Goal: Task Accomplishment & Management: Use online tool/utility

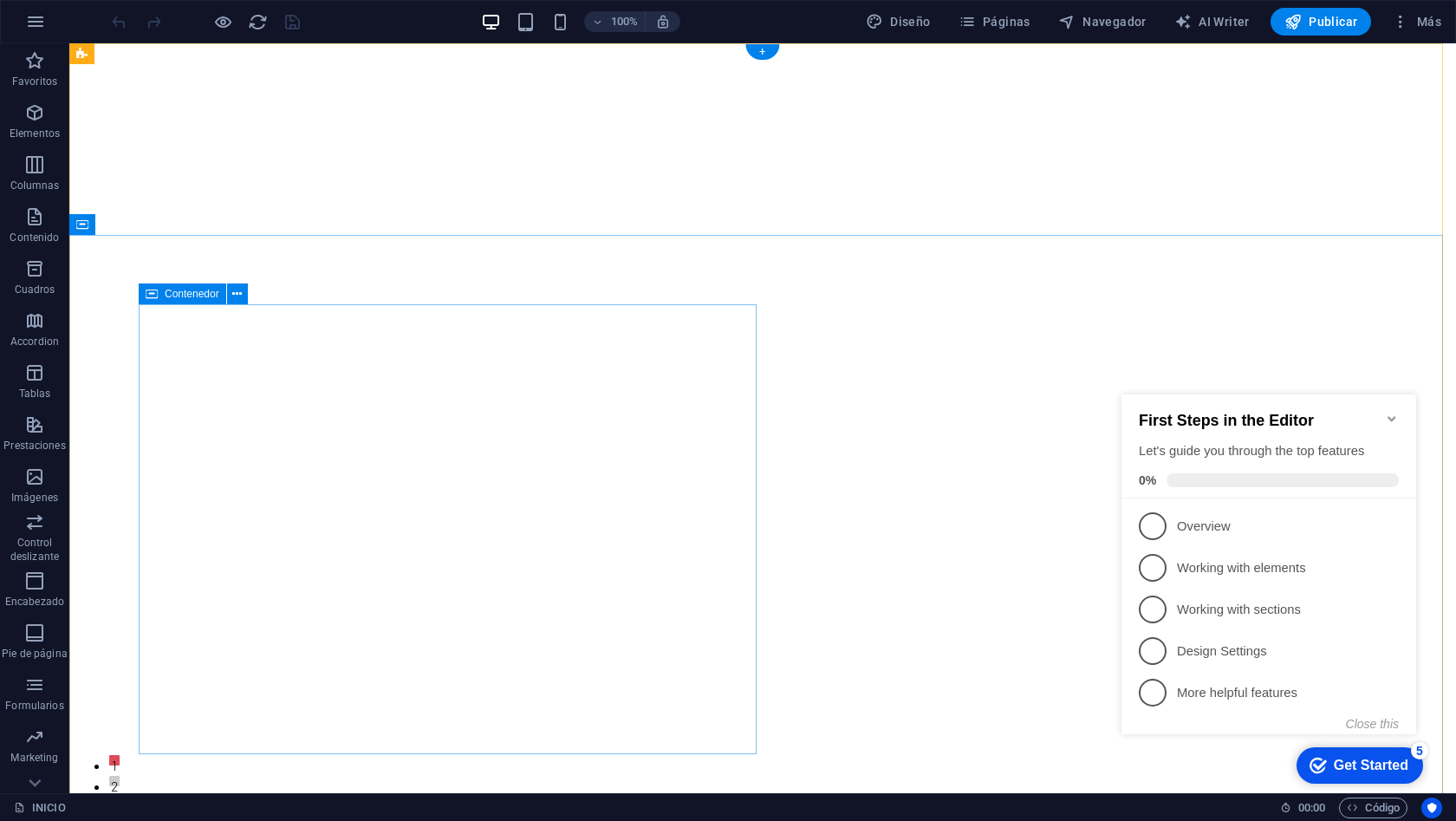
scroll to position [4, 0]
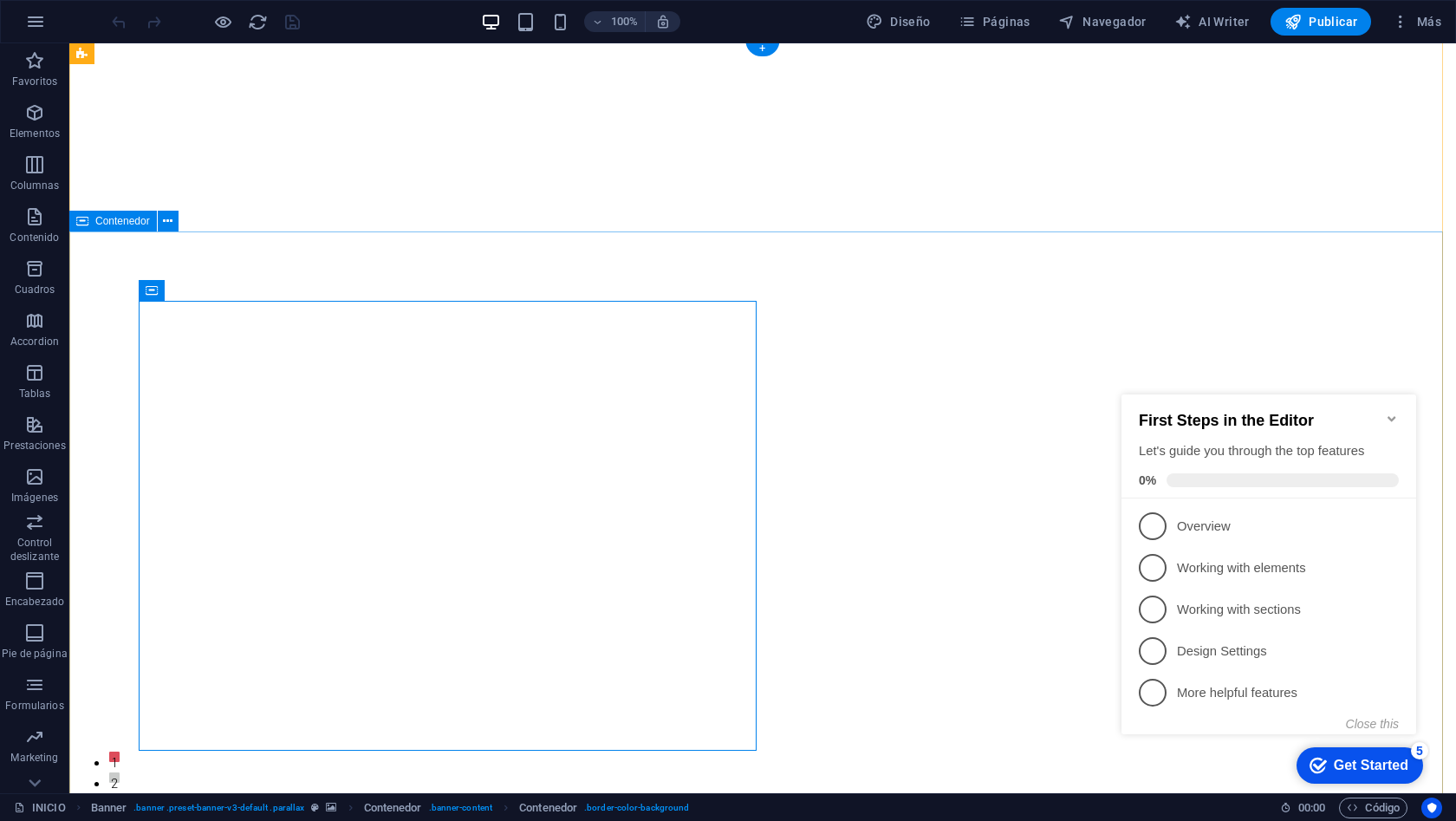
click at [1393, 416] on icon "Minimize checklist" at bounding box center [1392, 418] width 8 height 5
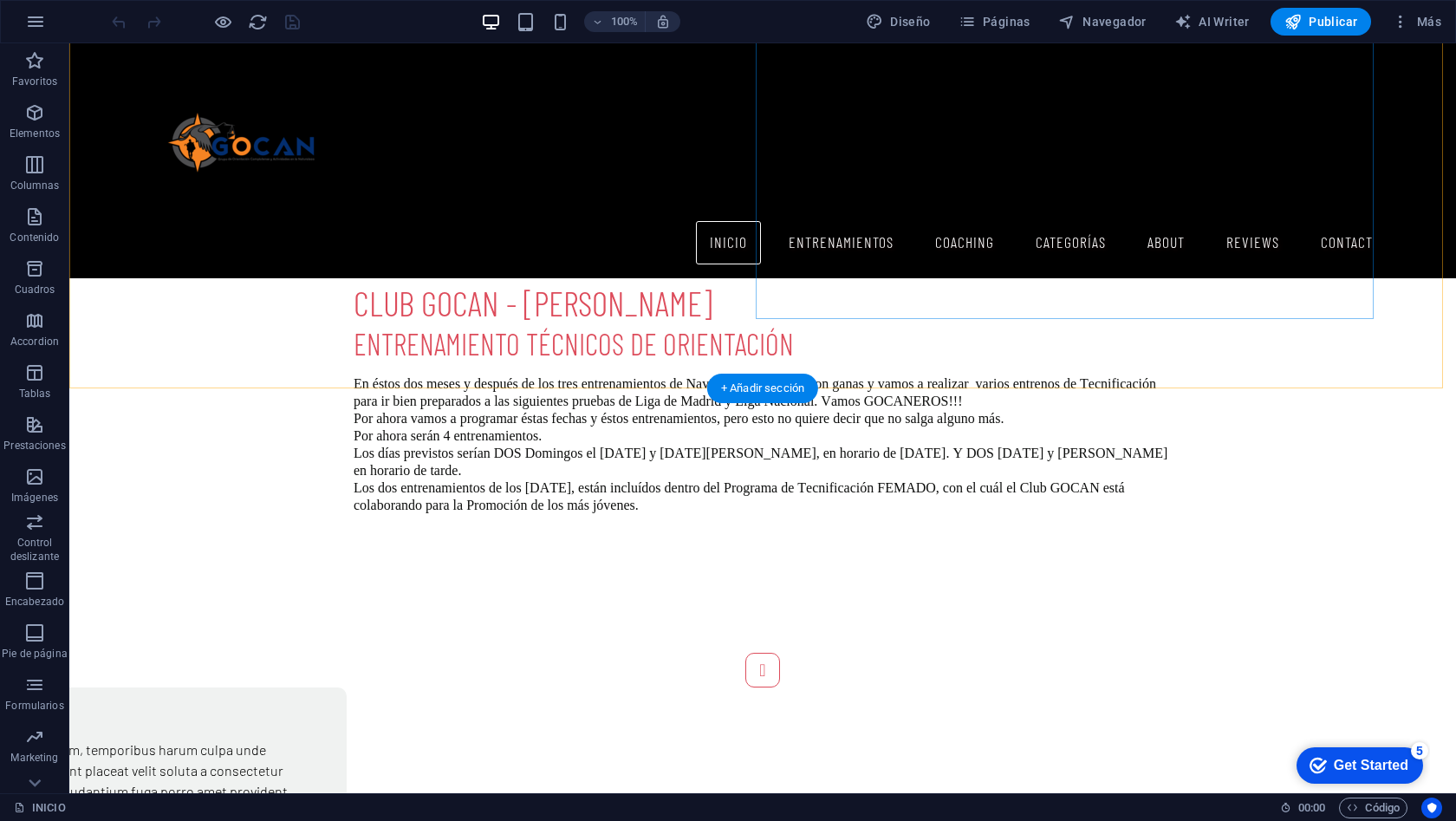
scroll to position [1653, 0]
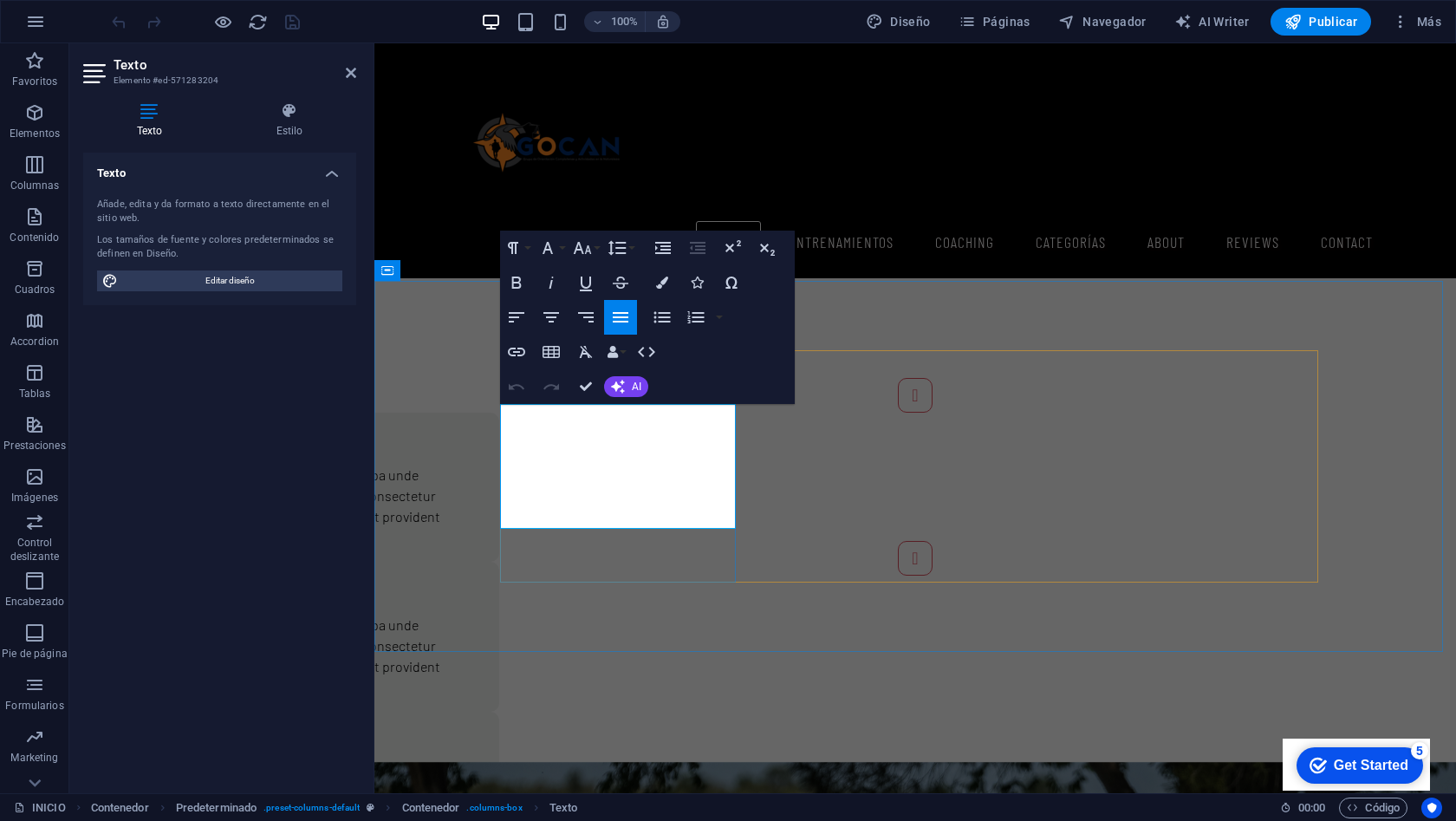
drag, startPoint x: 701, startPoint y: 522, endPoint x: 502, endPoint y: 417, distance: 225.0
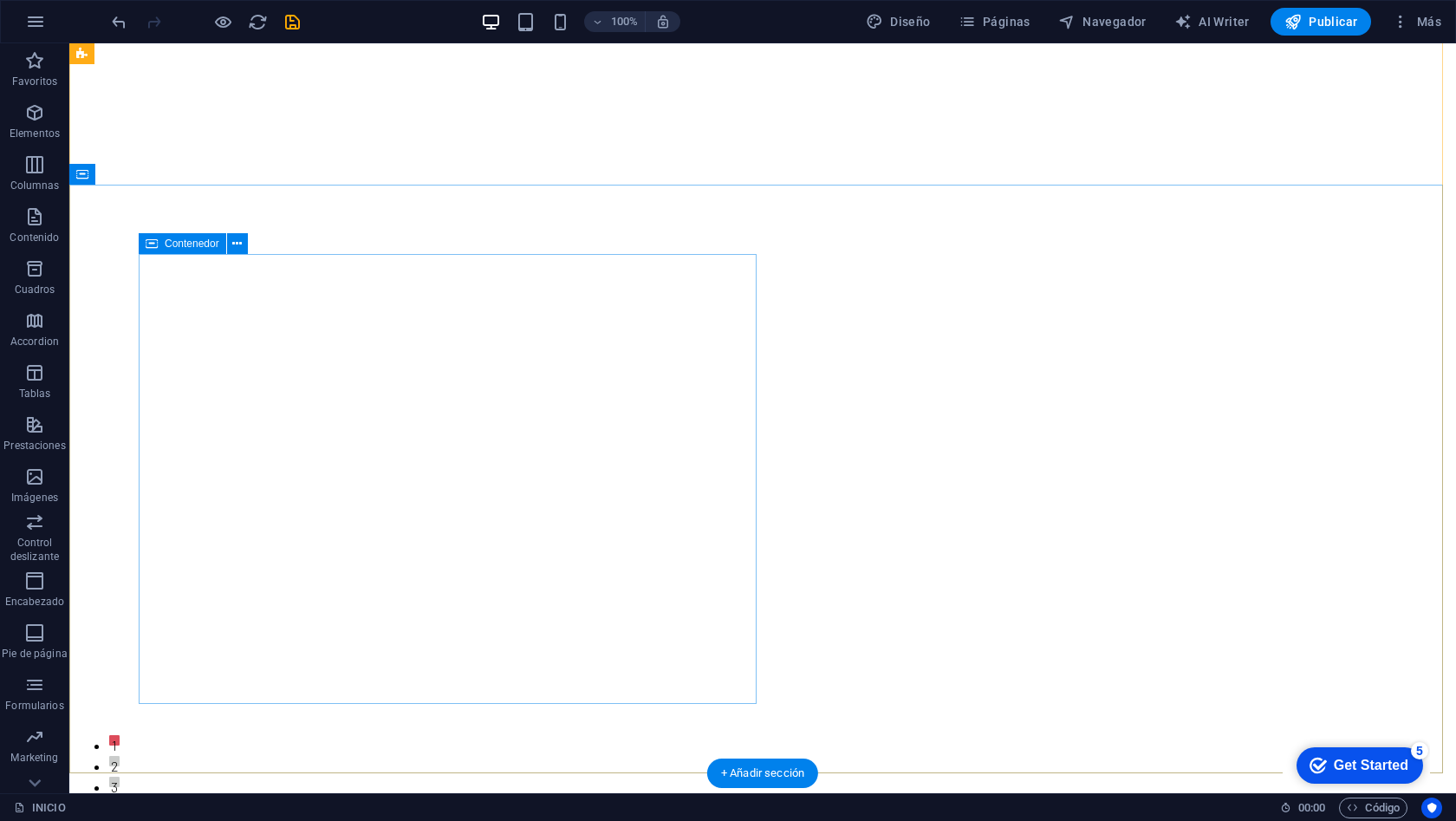
scroll to position [50, 0]
click at [241, 244] on icon at bounding box center [237, 244] width 10 height 18
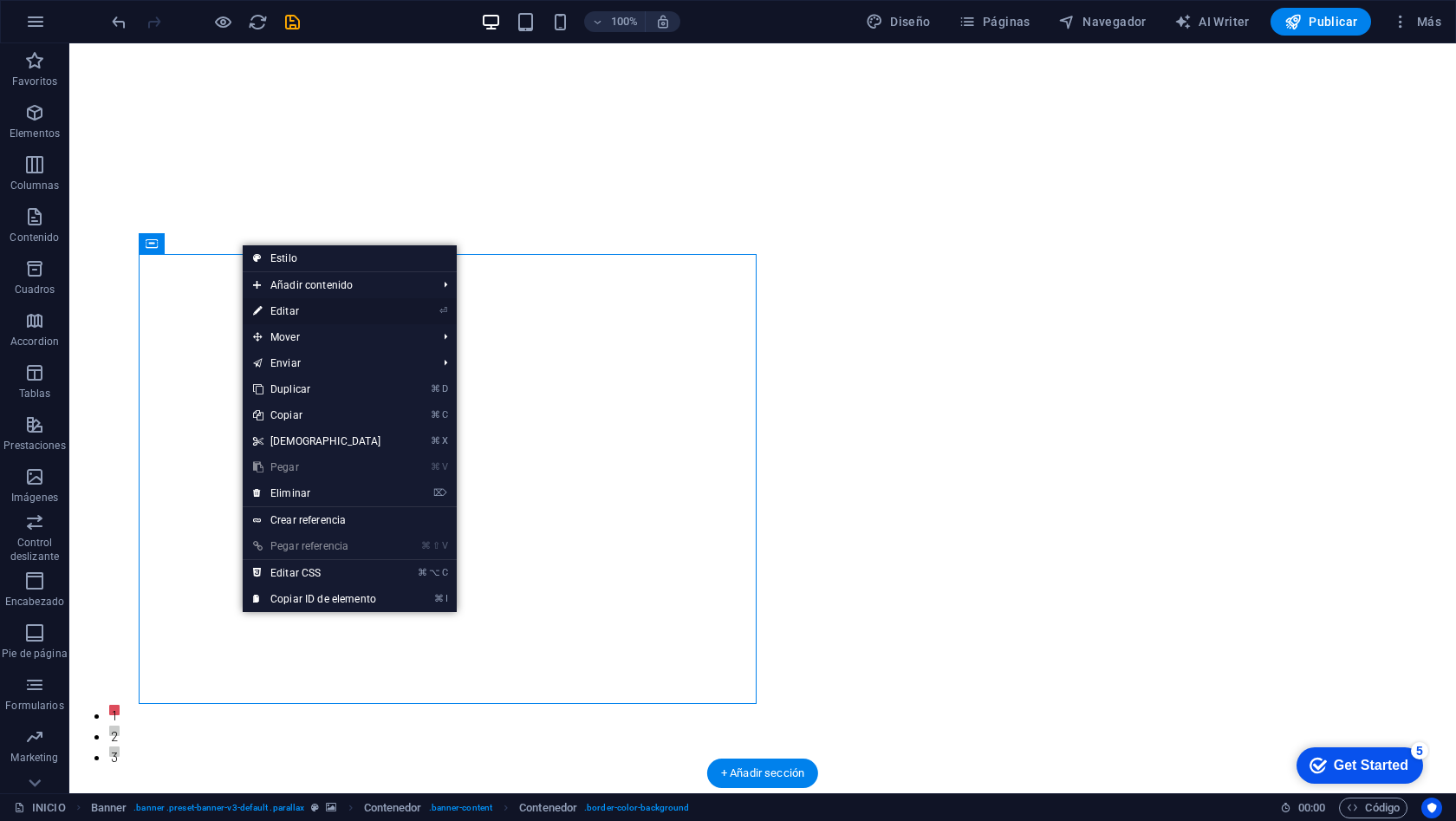
click at [306, 316] on link "⏎ Editar" at bounding box center [317, 311] width 149 height 26
select select "vh"
select select "%"
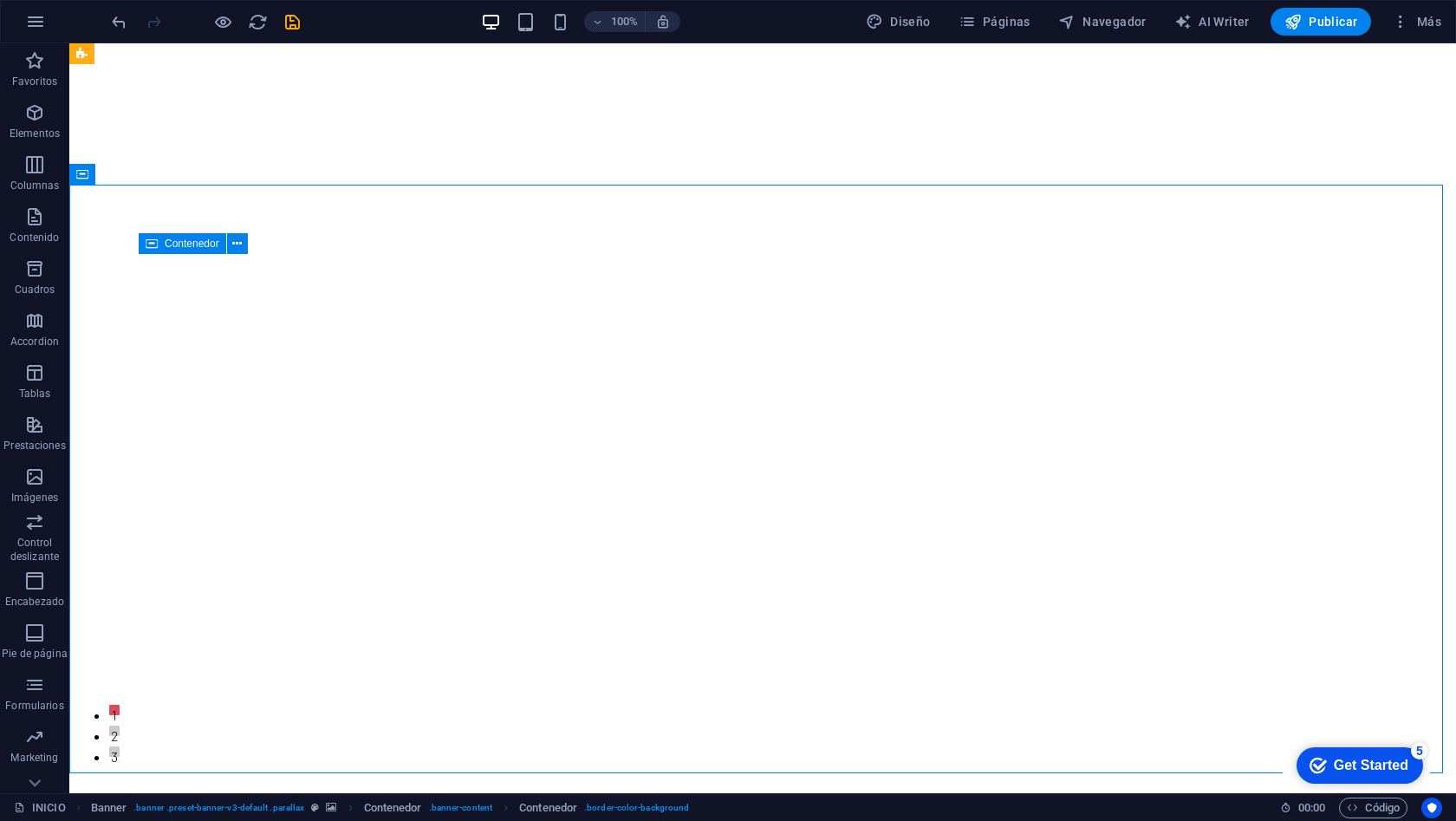
drag, startPoint x: 602, startPoint y: 705, endPoint x: 903, endPoint y: 689, distance: 301.4
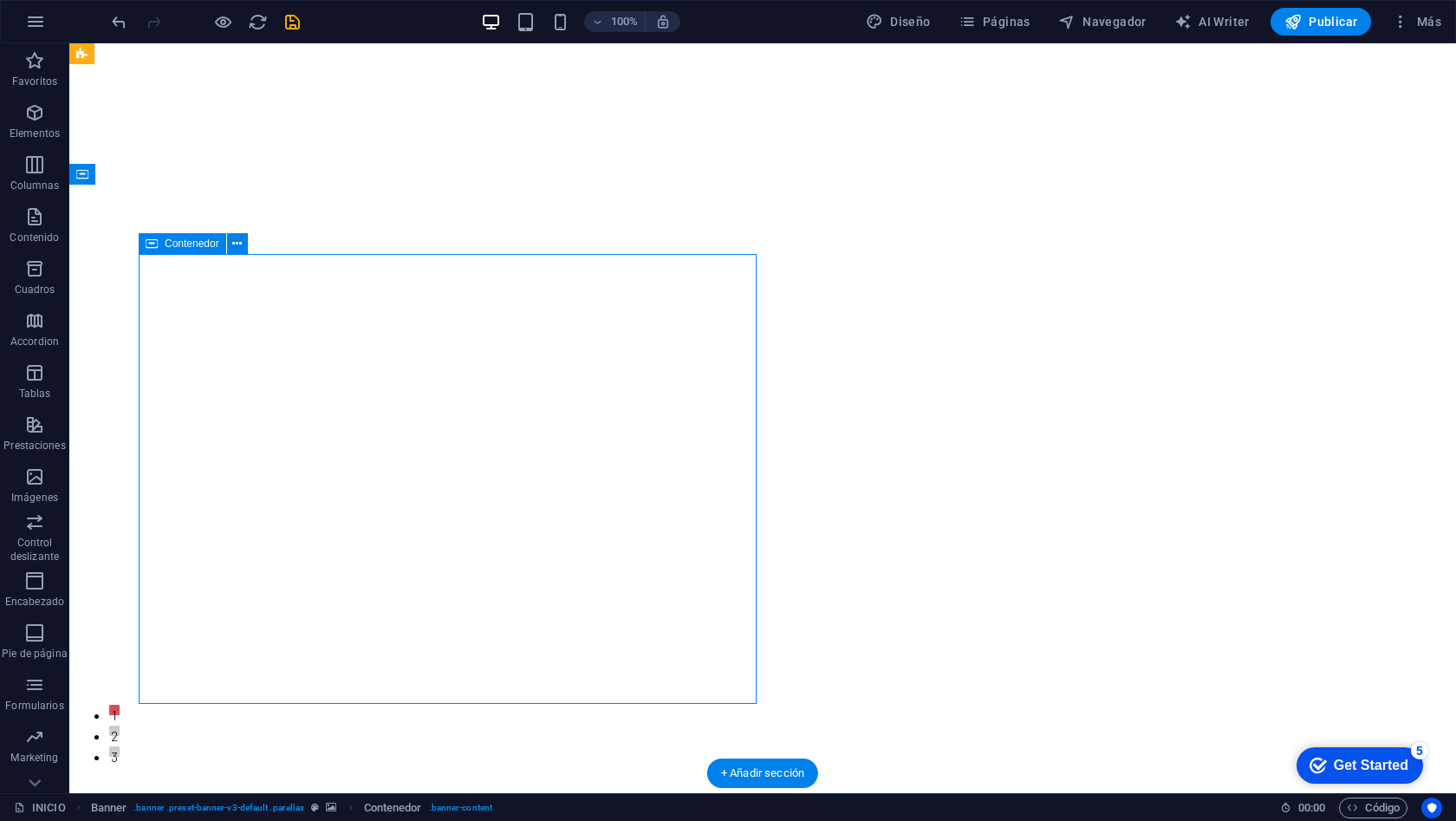
click at [233, 246] on icon at bounding box center [237, 244] width 10 height 18
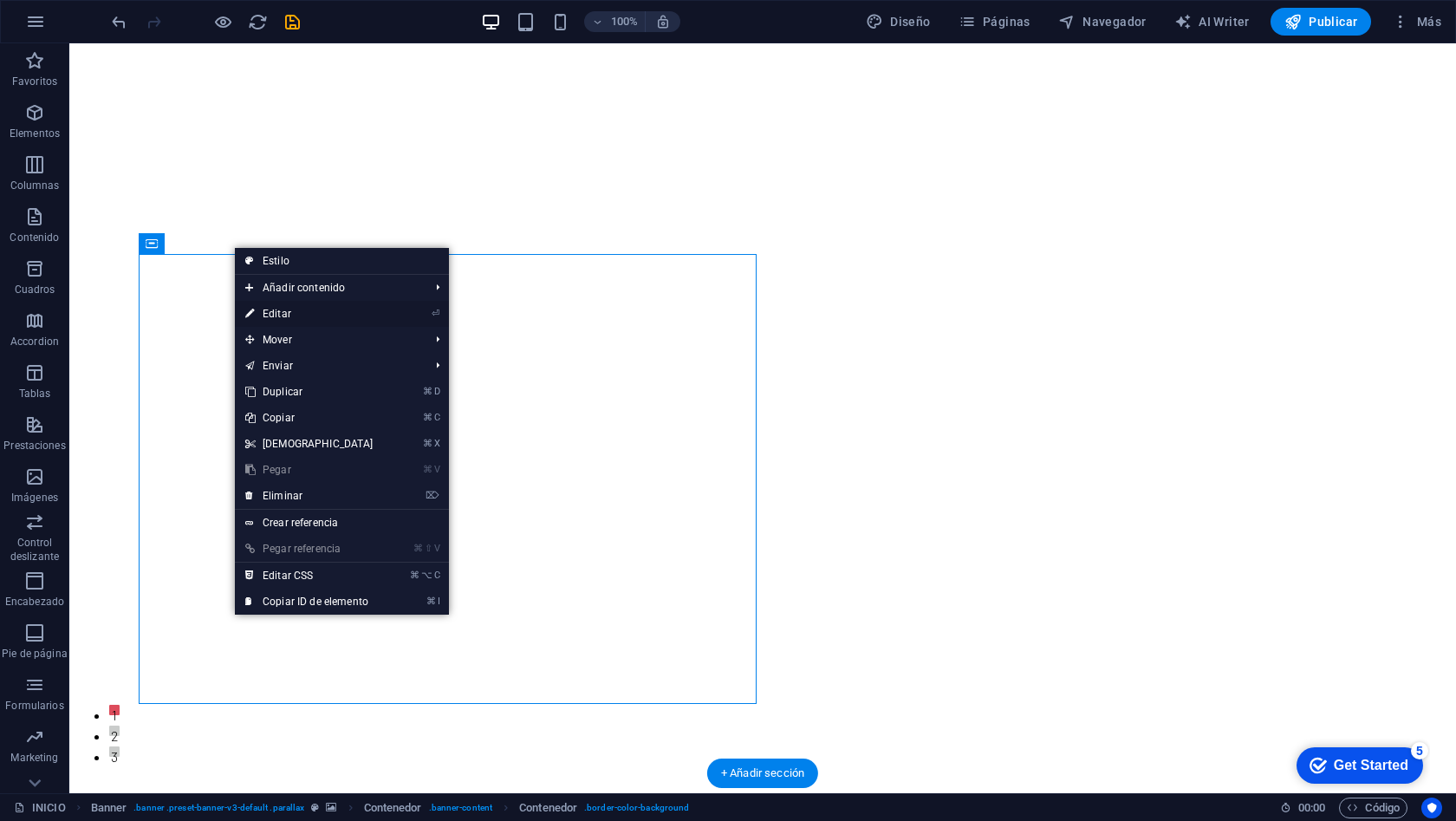
click at [291, 323] on link "⏎ Editar" at bounding box center [309, 314] width 149 height 26
select select "vh"
select select "%"
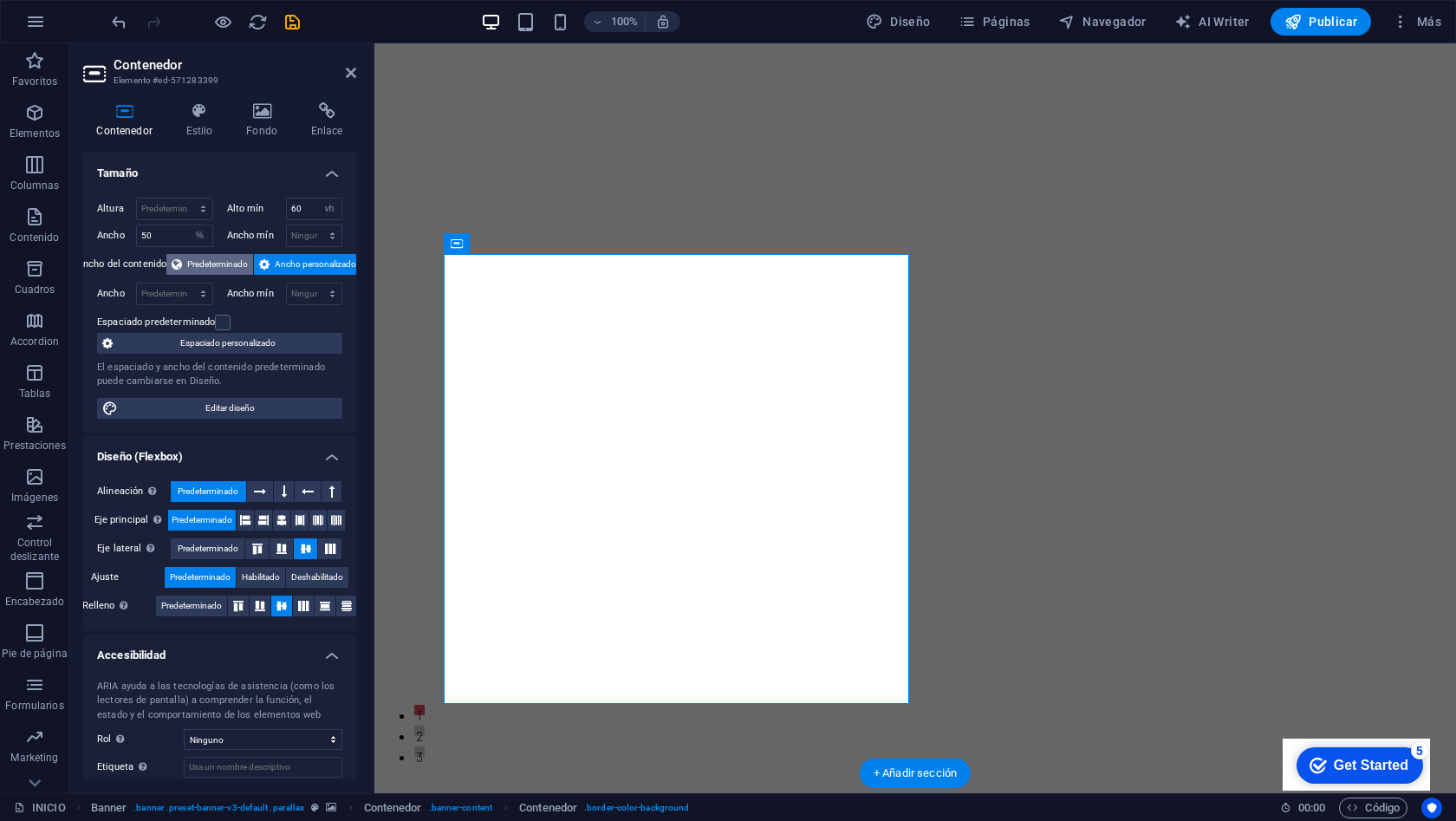
click at [216, 267] on span "Predeterminado" at bounding box center [217, 265] width 60 height 21
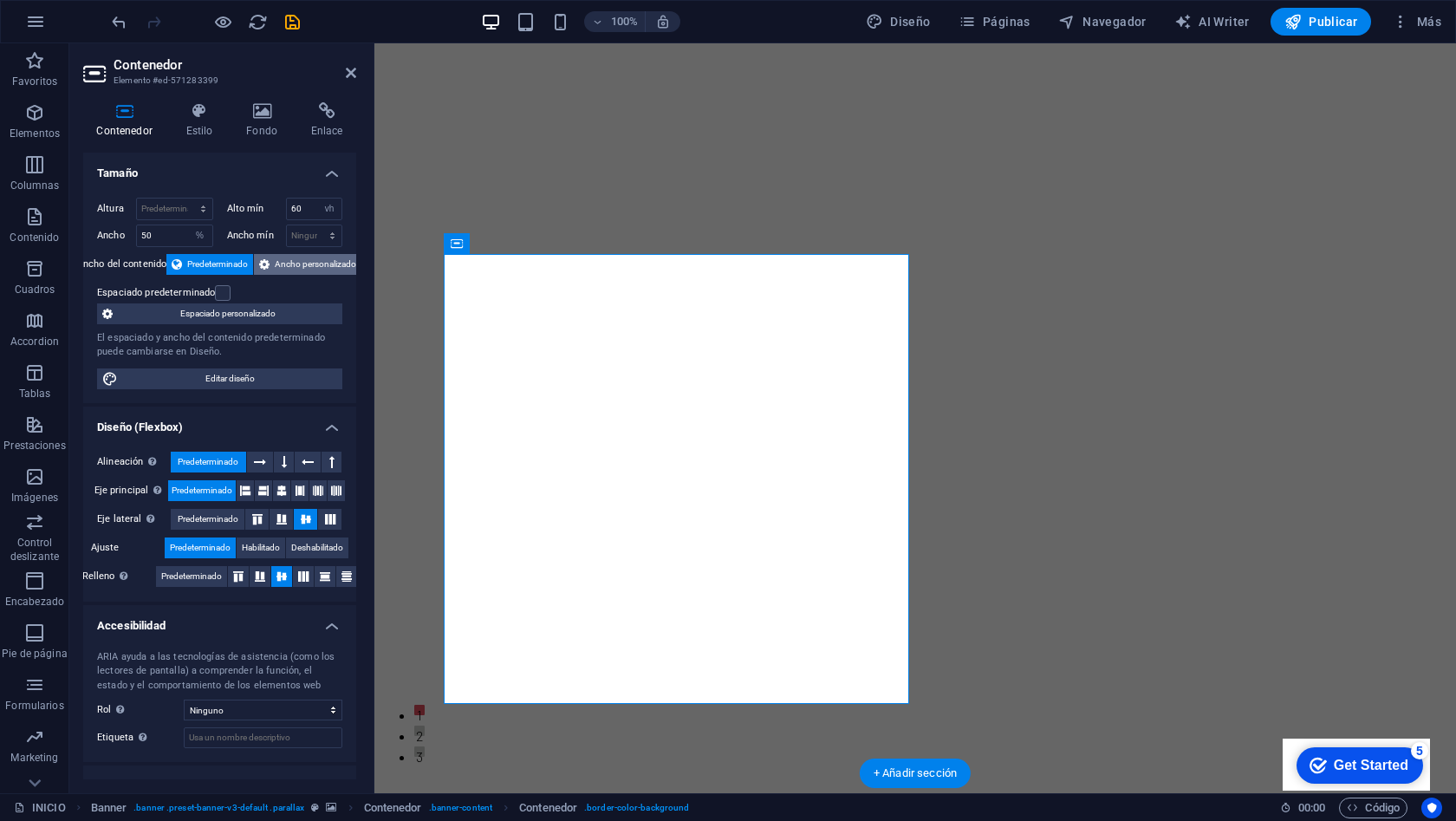
click at [300, 270] on span "Ancho personalizado" at bounding box center [315, 265] width 82 height 21
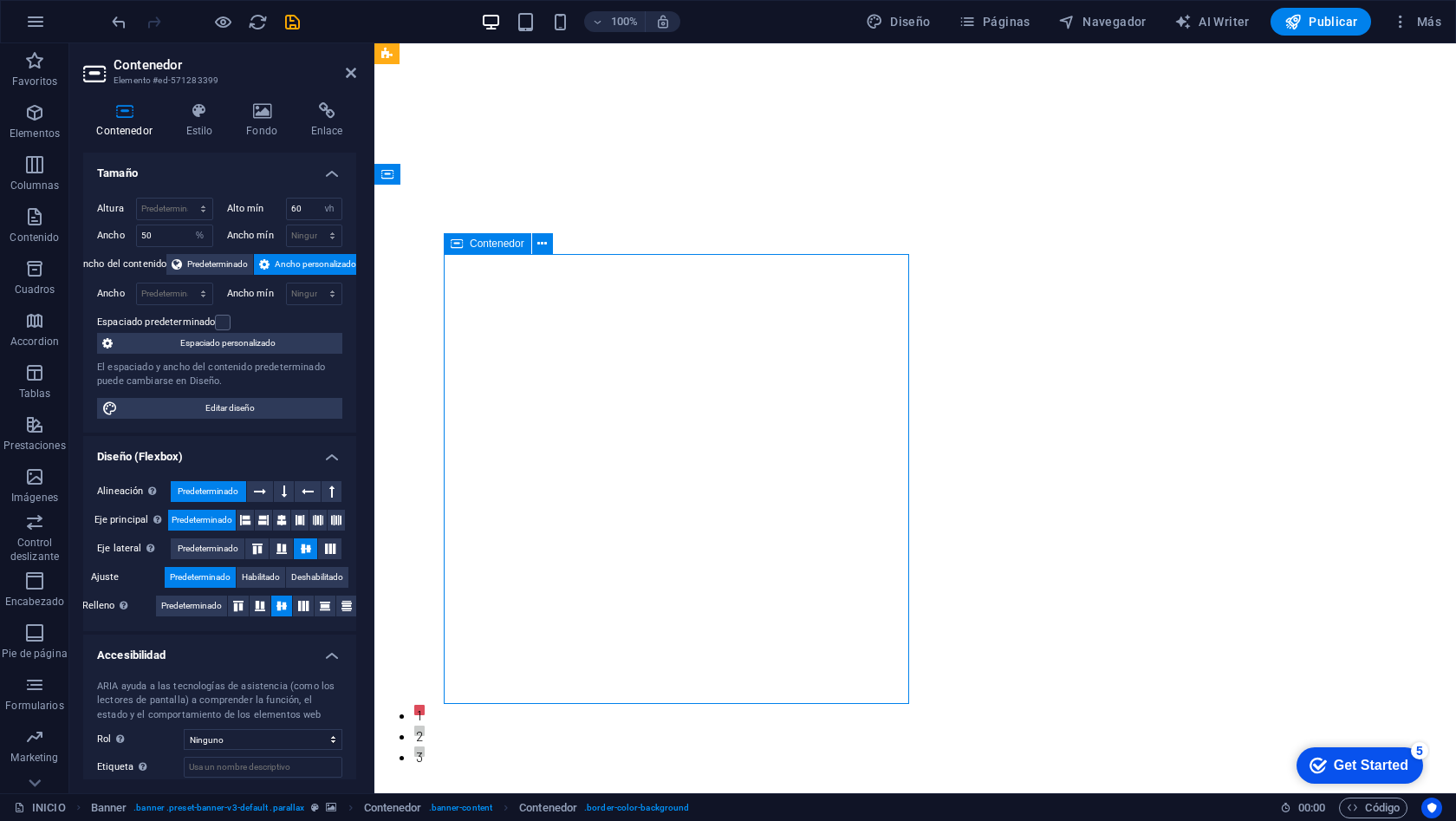
drag, startPoint x: 869, startPoint y: 673, endPoint x: 850, endPoint y: 598, distance: 77.4
drag, startPoint x: 764, startPoint y: 286, endPoint x: 778, endPoint y: 286, distance: 14.0
drag, startPoint x: 861, startPoint y: 291, endPoint x: 1013, endPoint y: 282, distance: 152.3
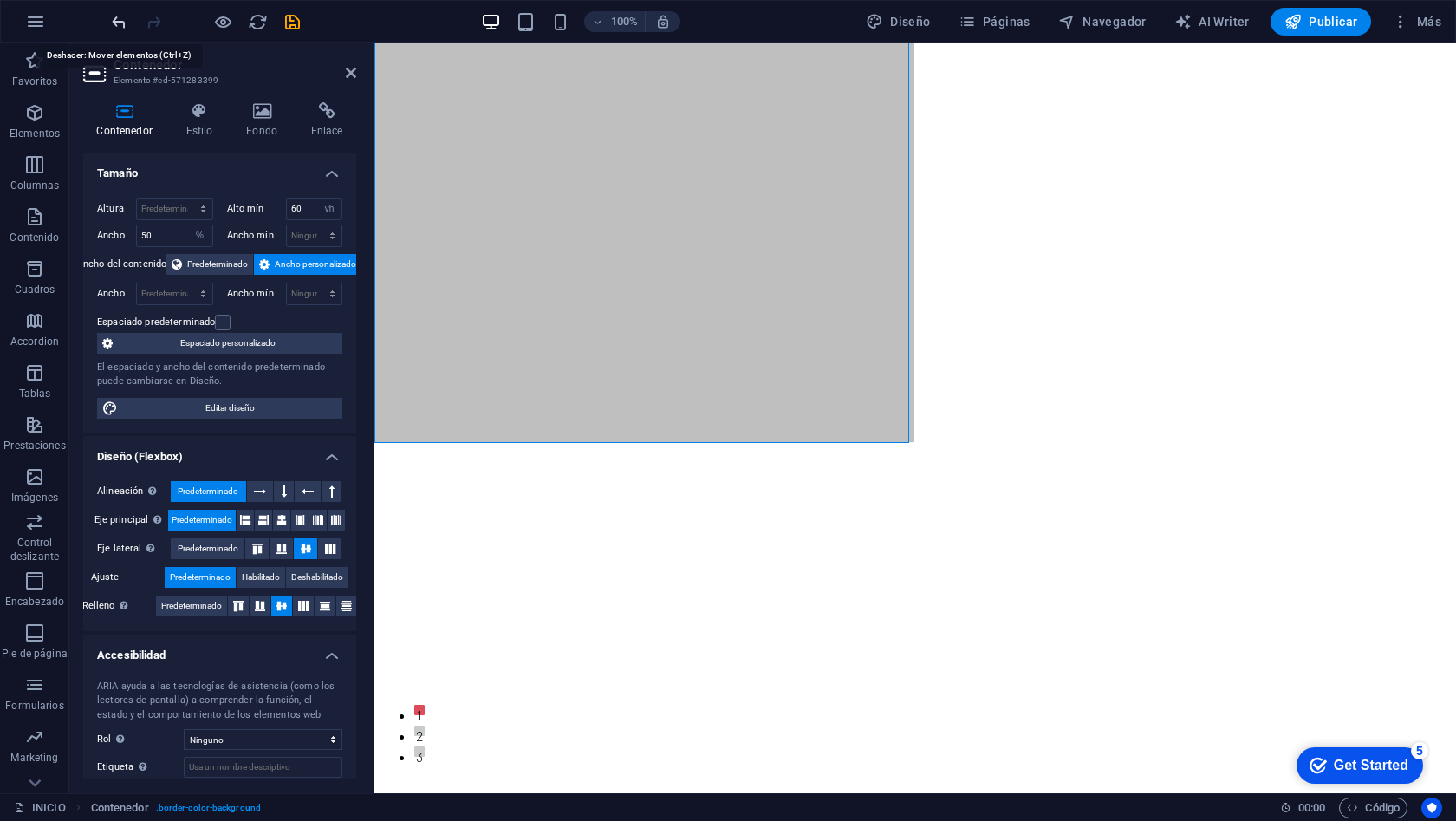
click at [119, 25] on icon "undo" at bounding box center [119, 22] width 20 height 20
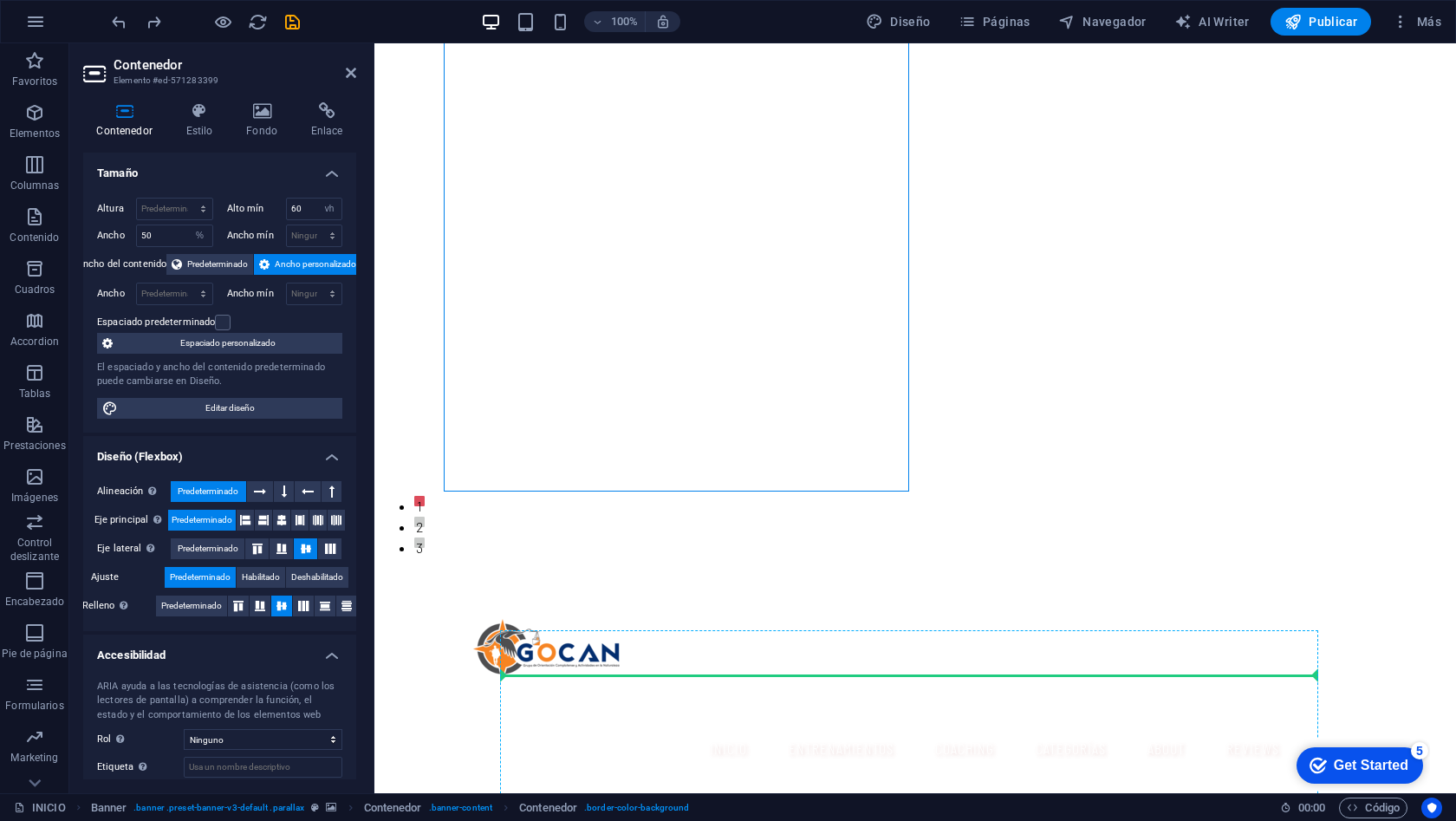
scroll to position [263, 0]
drag, startPoint x: 831, startPoint y: 143, endPoint x: 821, endPoint y: 676, distance: 533.1
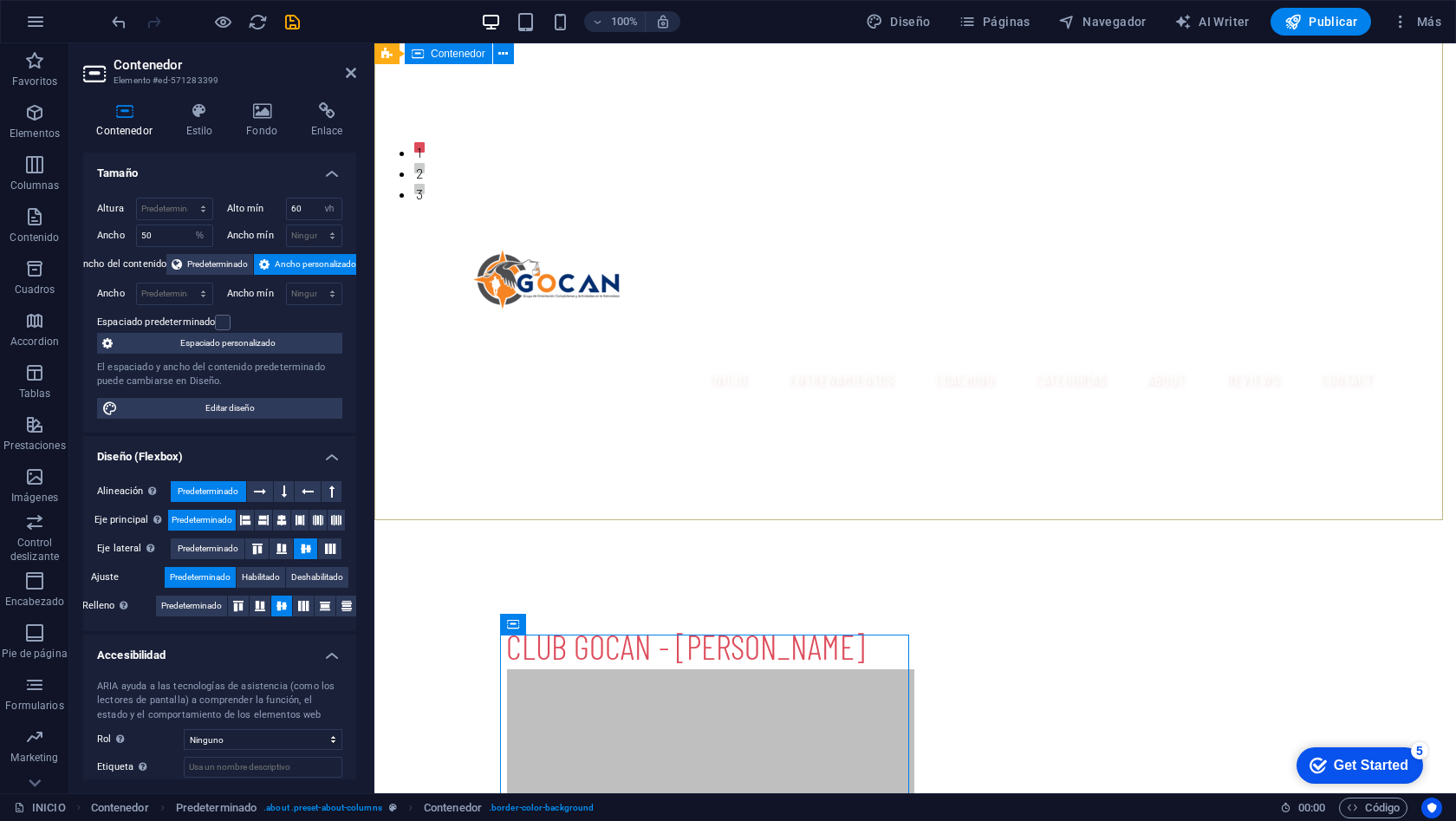
scroll to position [273, 0]
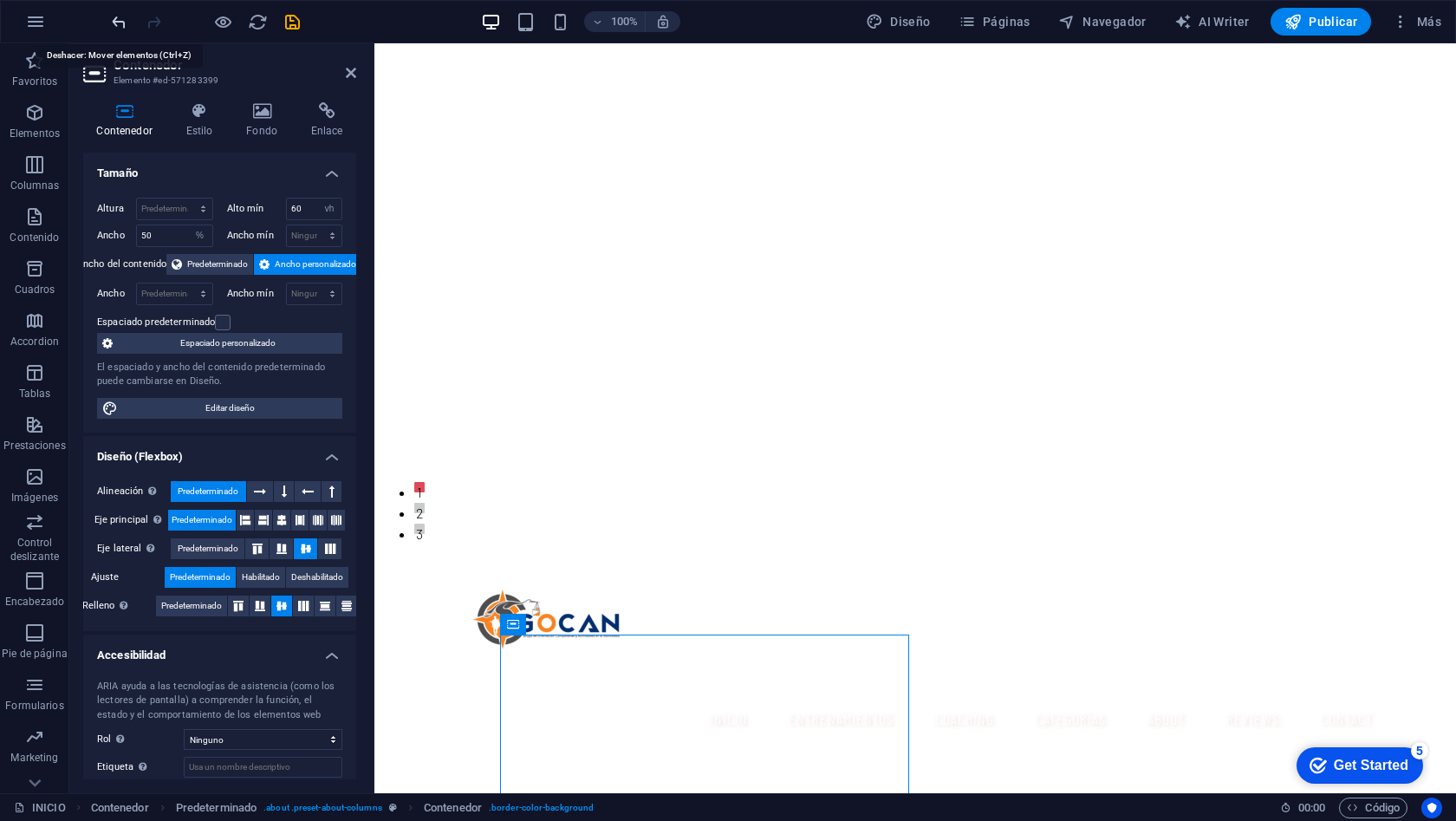
click at [127, 28] on icon "undo" at bounding box center [119, 22] width 20 height 20
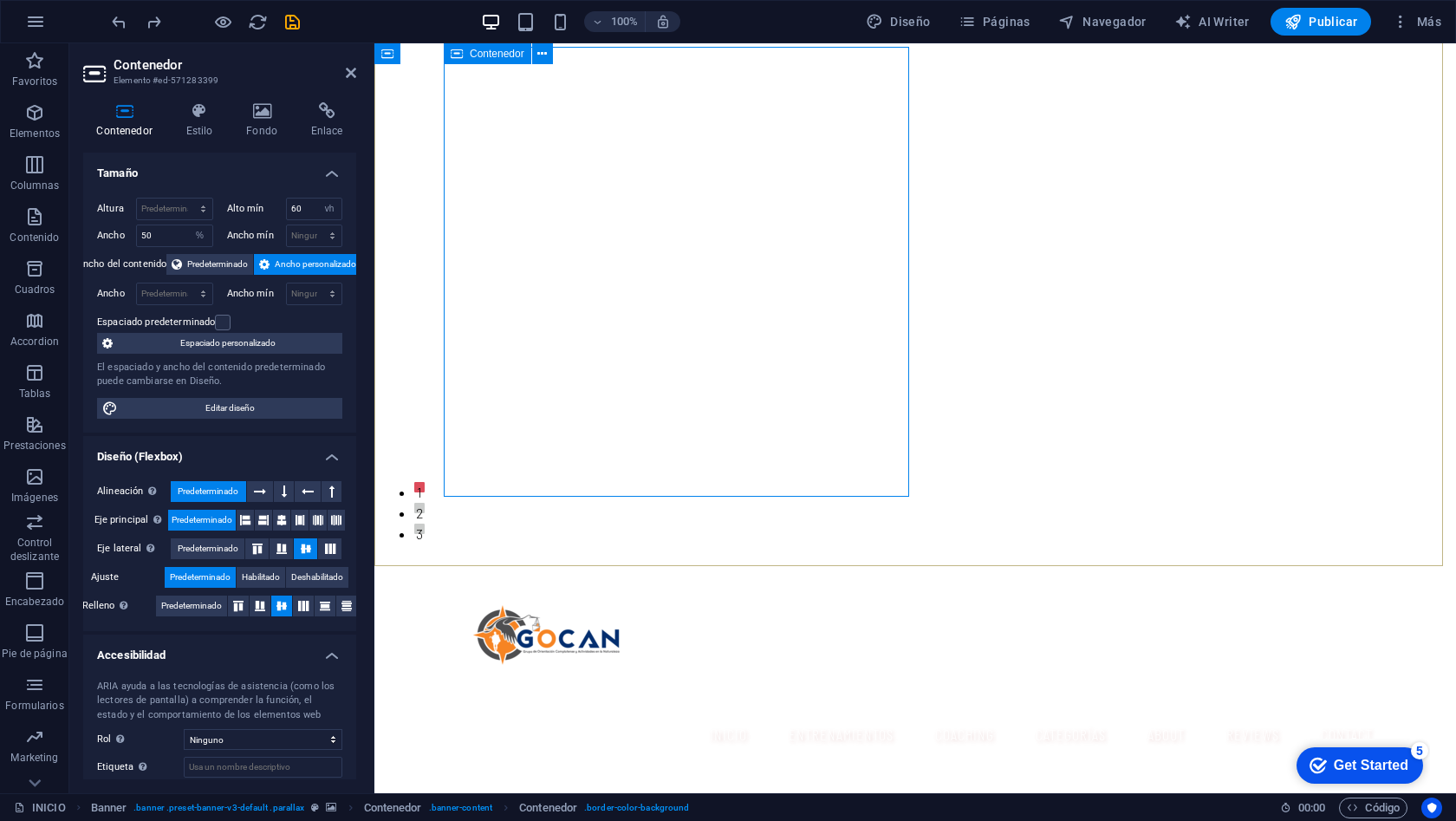
scroll to position [150, 0]
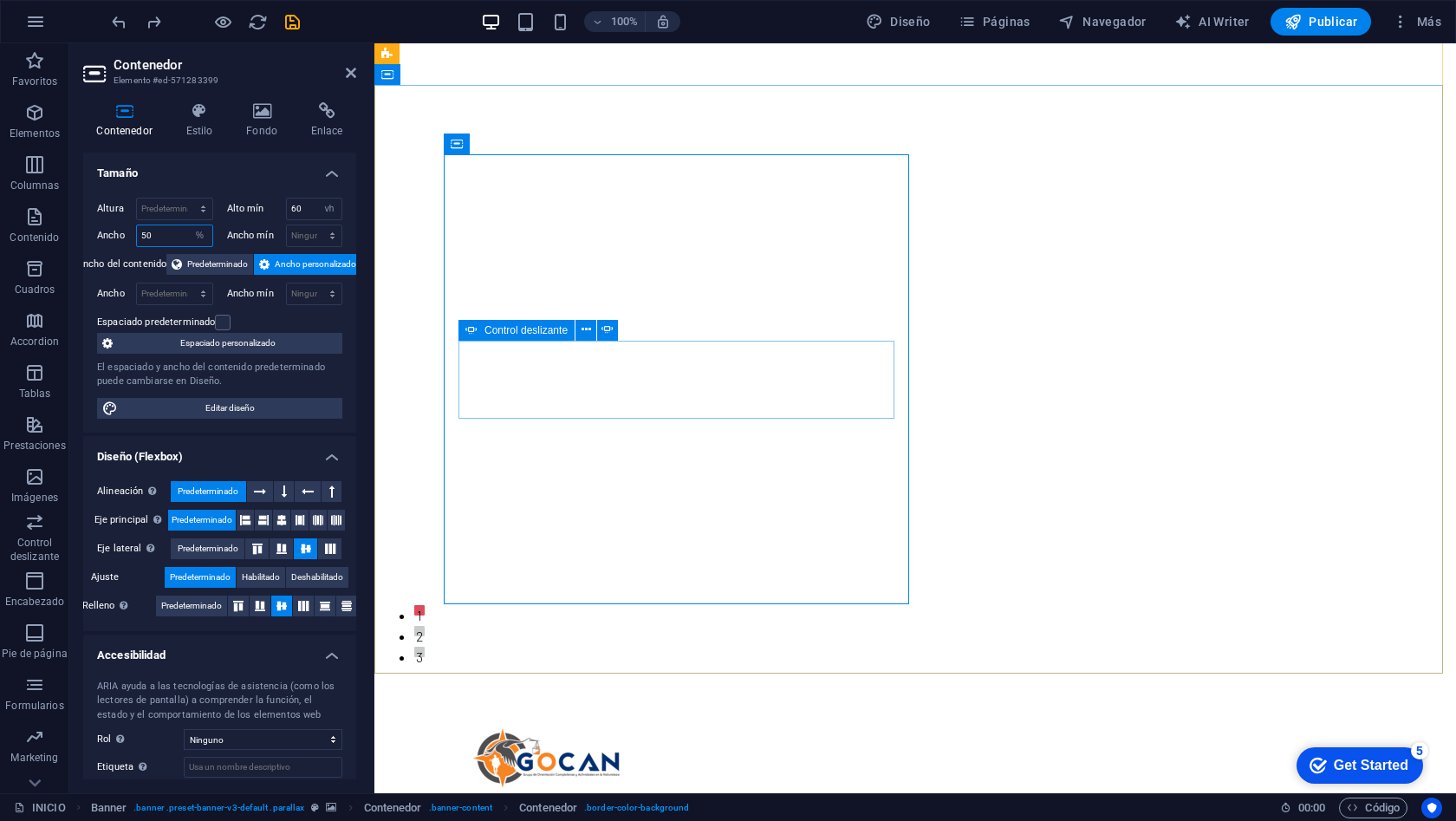
drag, startPoint x: 164, startPoint y: 238, endPoint x: 136, endPoint y: 239, distance: 28.0
click at [136, 239] on div "50 Predeterminado px rem % em vh vw" at bounding box center [175, 235] width 77 height 22
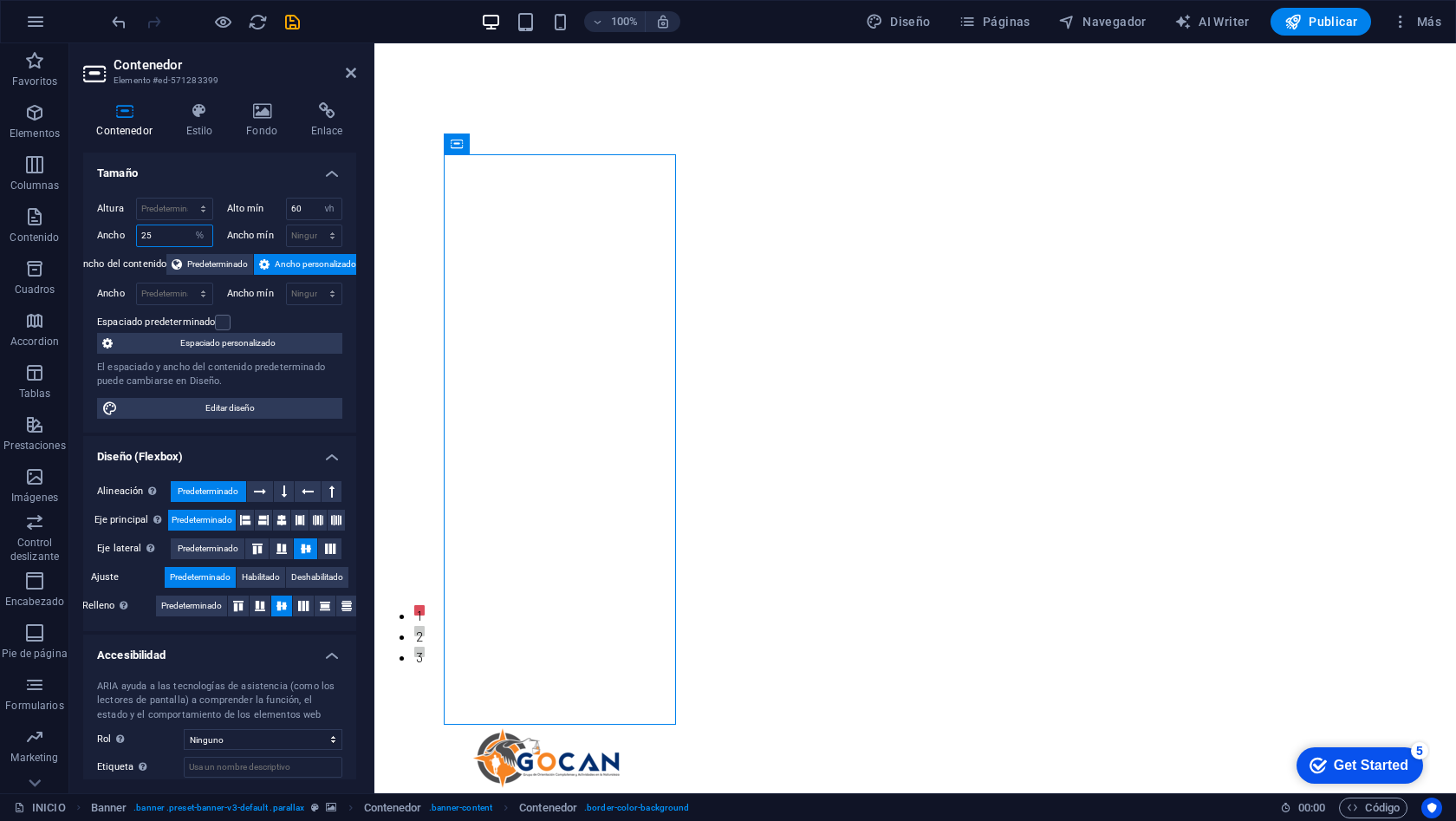
type input "2"
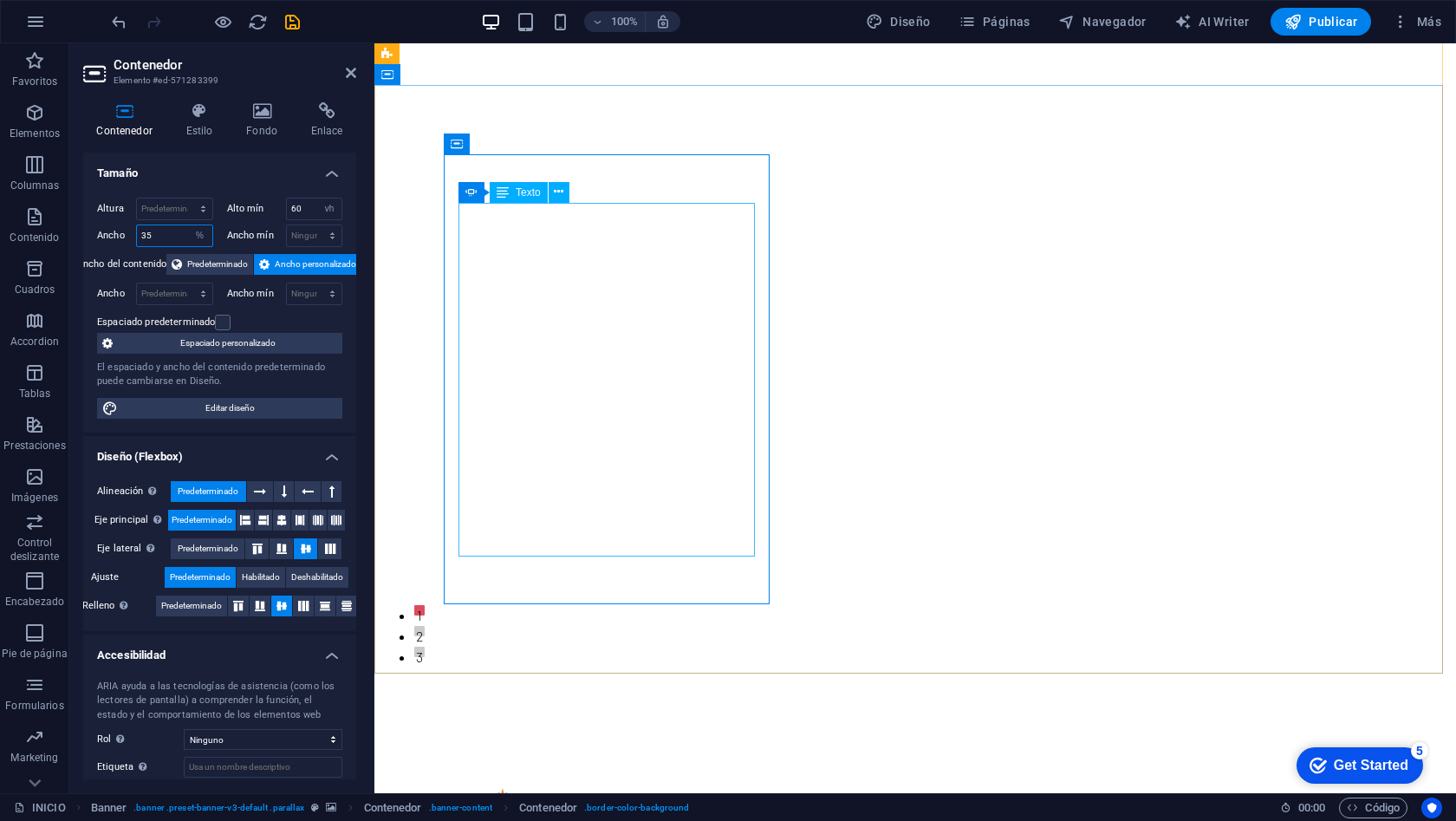
type input "35"
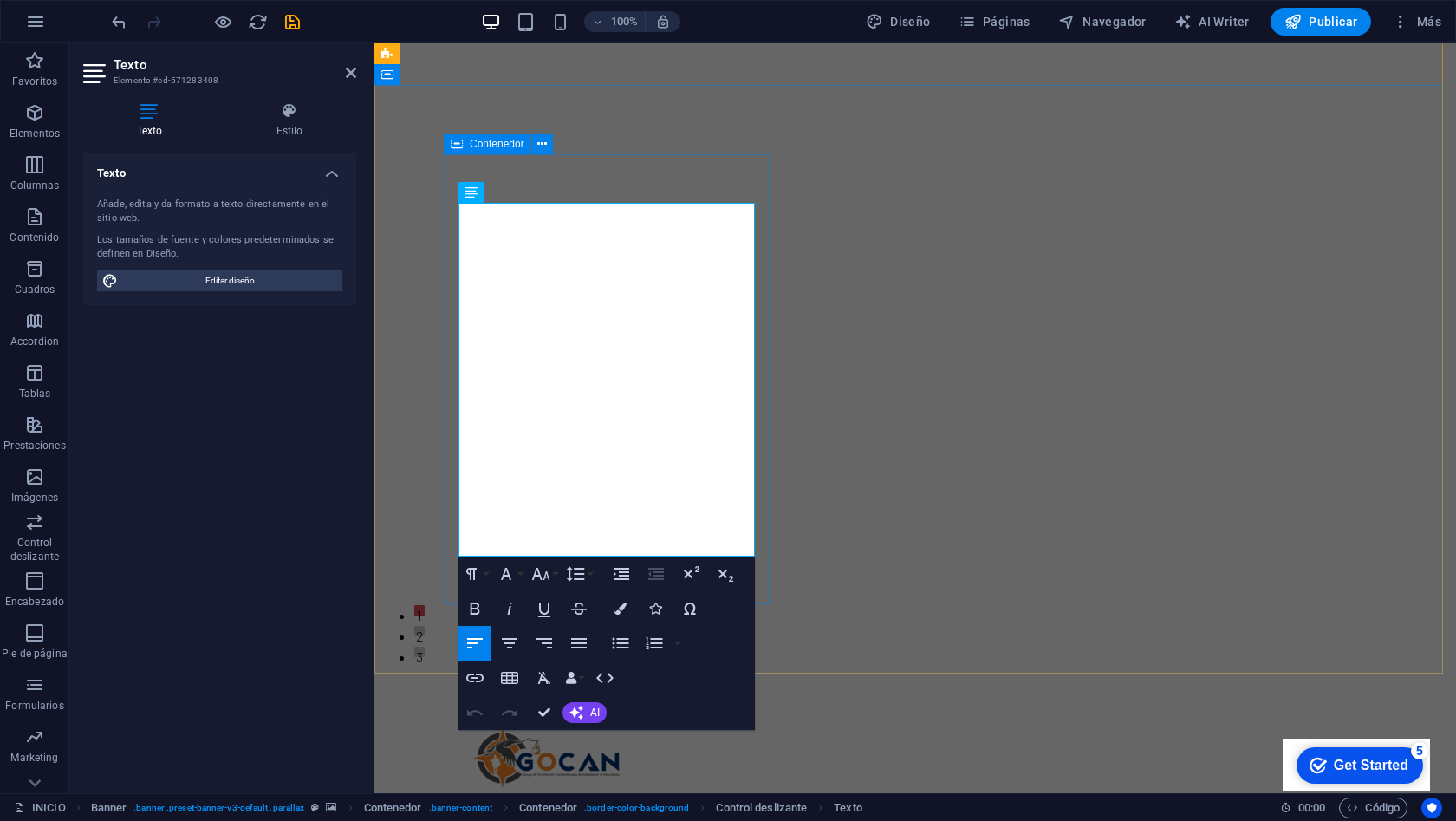
drag, startPoint x: 468, startPoint y: 238, endPoint x: 759, endPoint y: 578, distance: 447.5
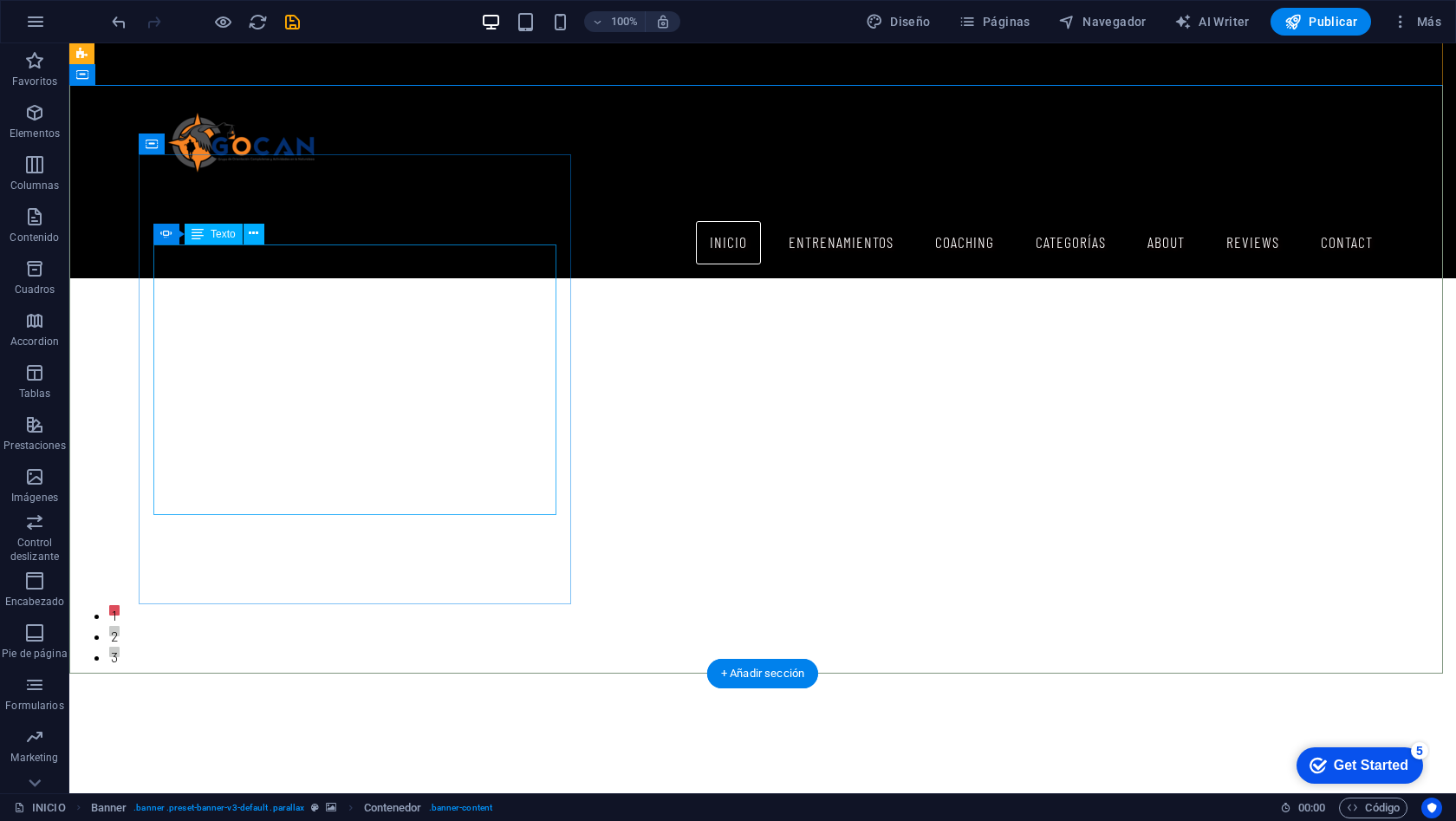
scroll to position [1042, 0]
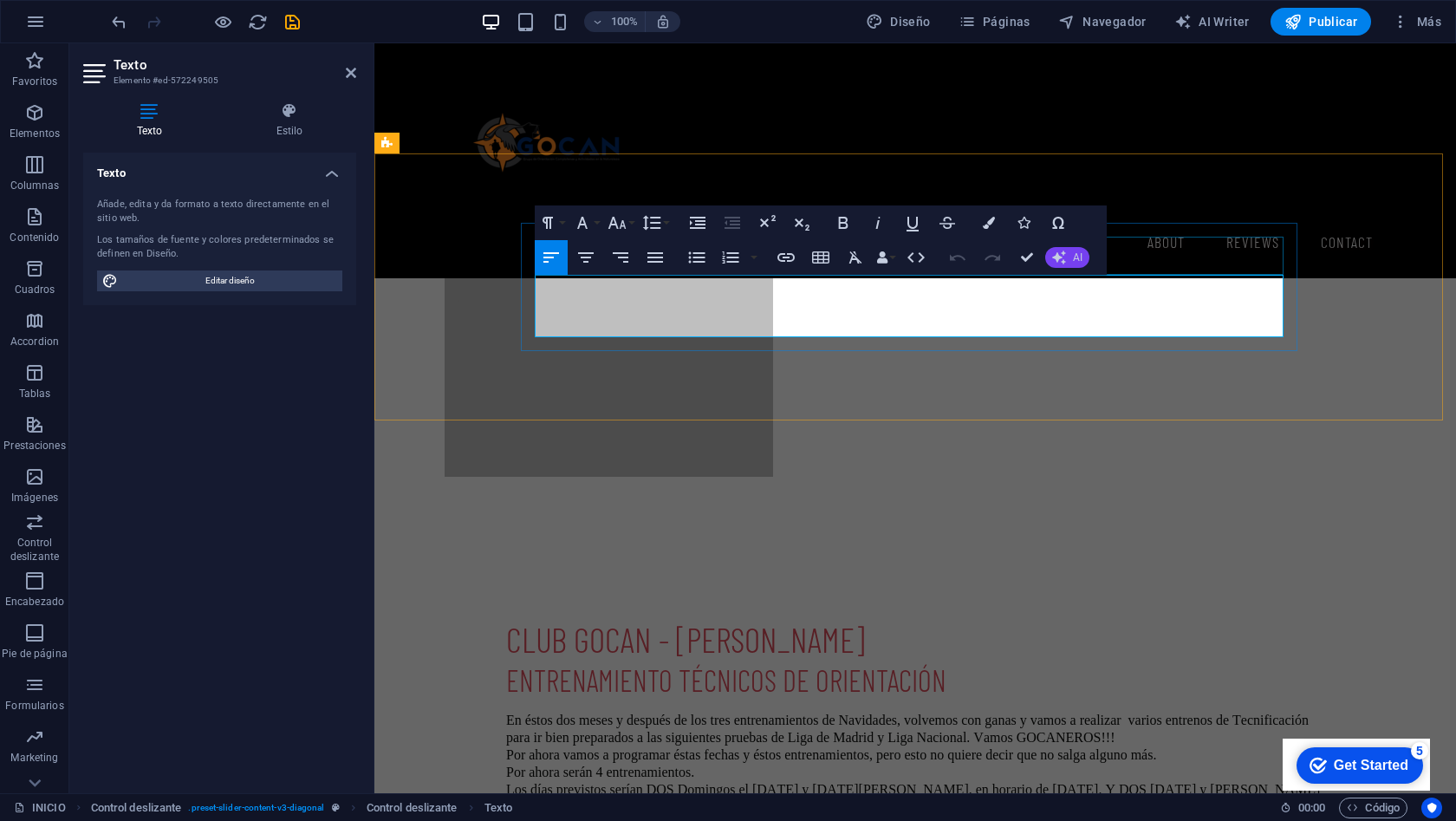
click at [1060, 256] on icon "button" at bounding box center [1059, 257] width 13 height 13
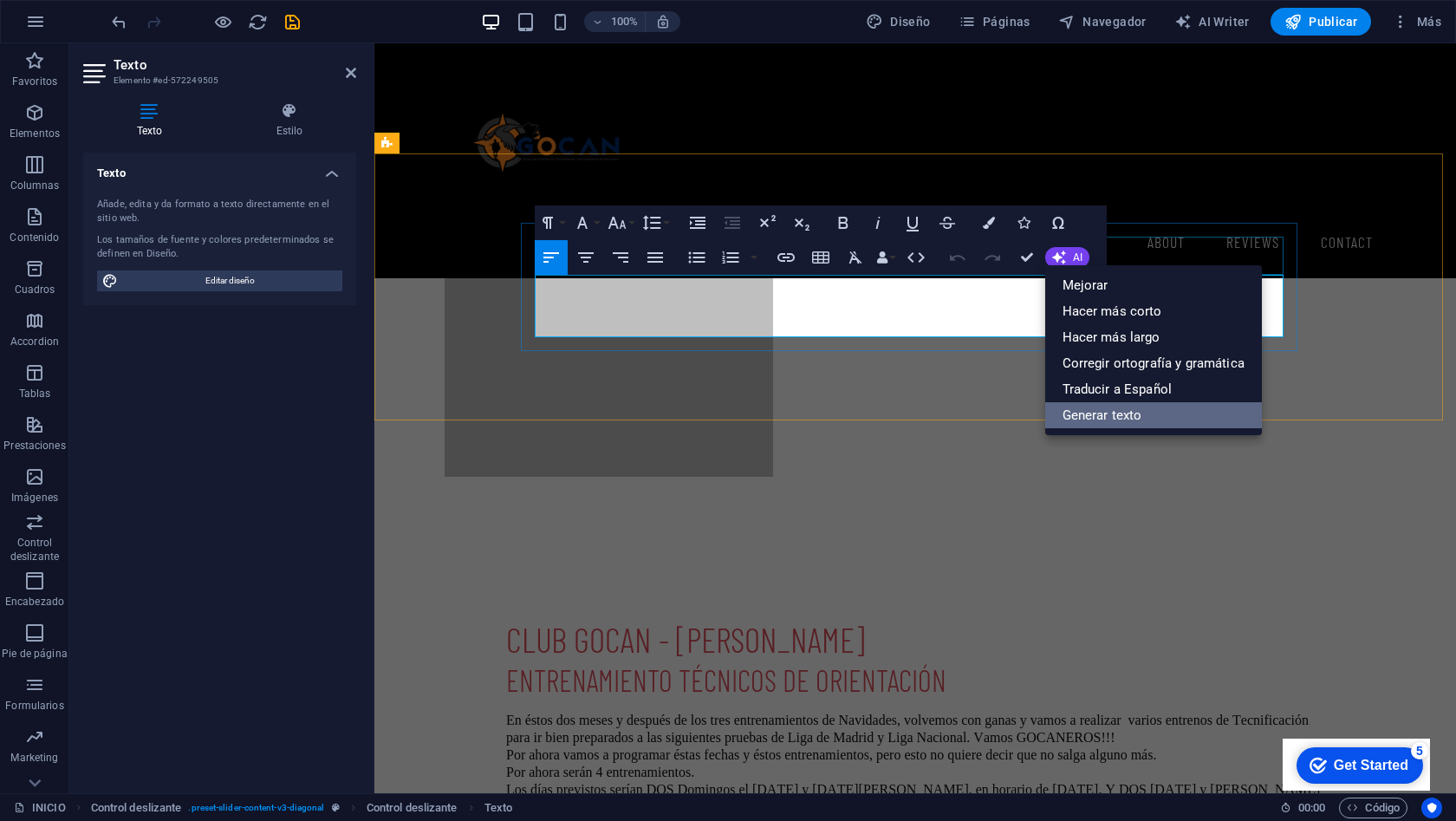
click at [1091, 410] on link "Generar texto" at bounding box center [1154, 414] width 217 height 26
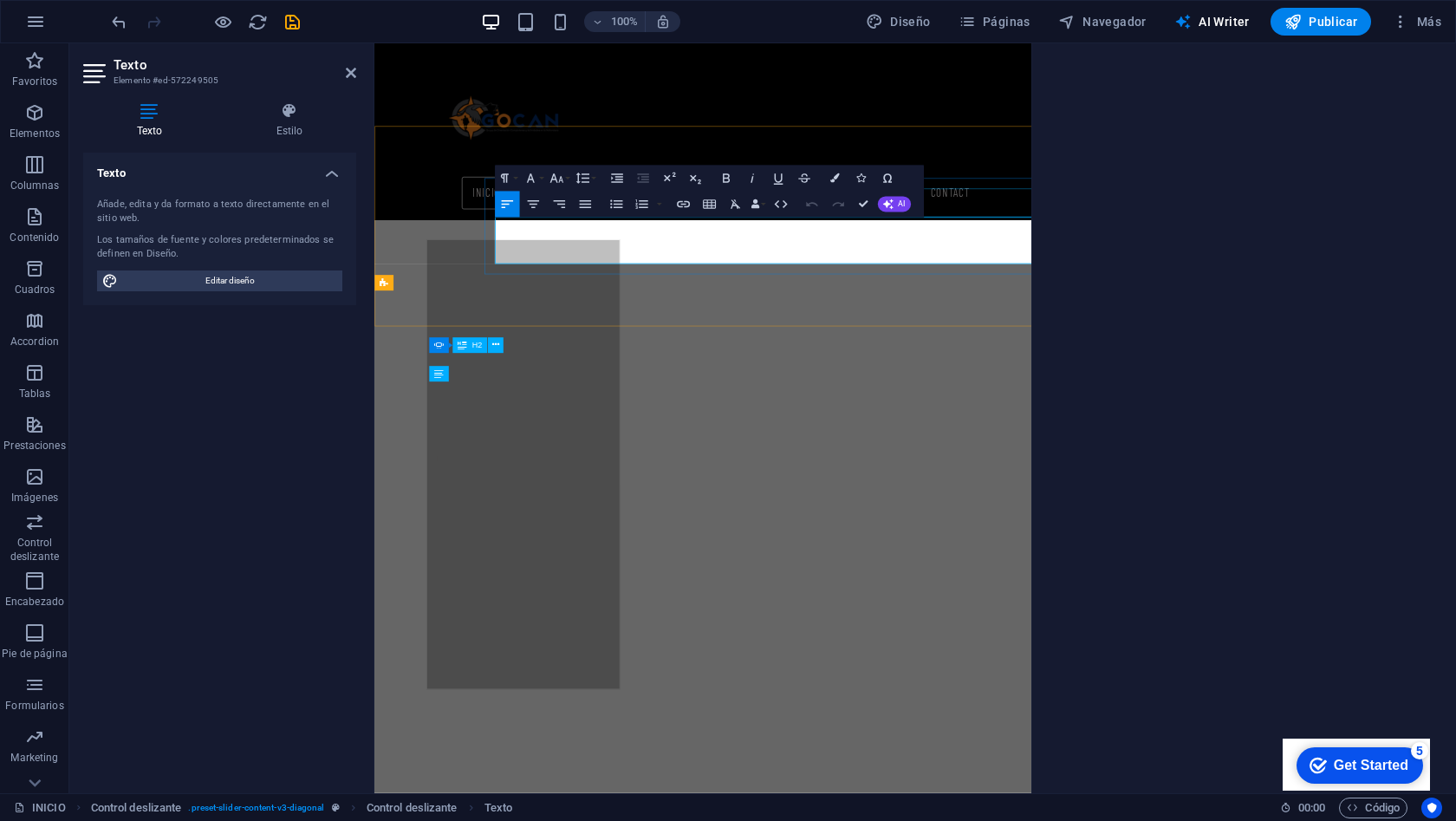
select select "English"
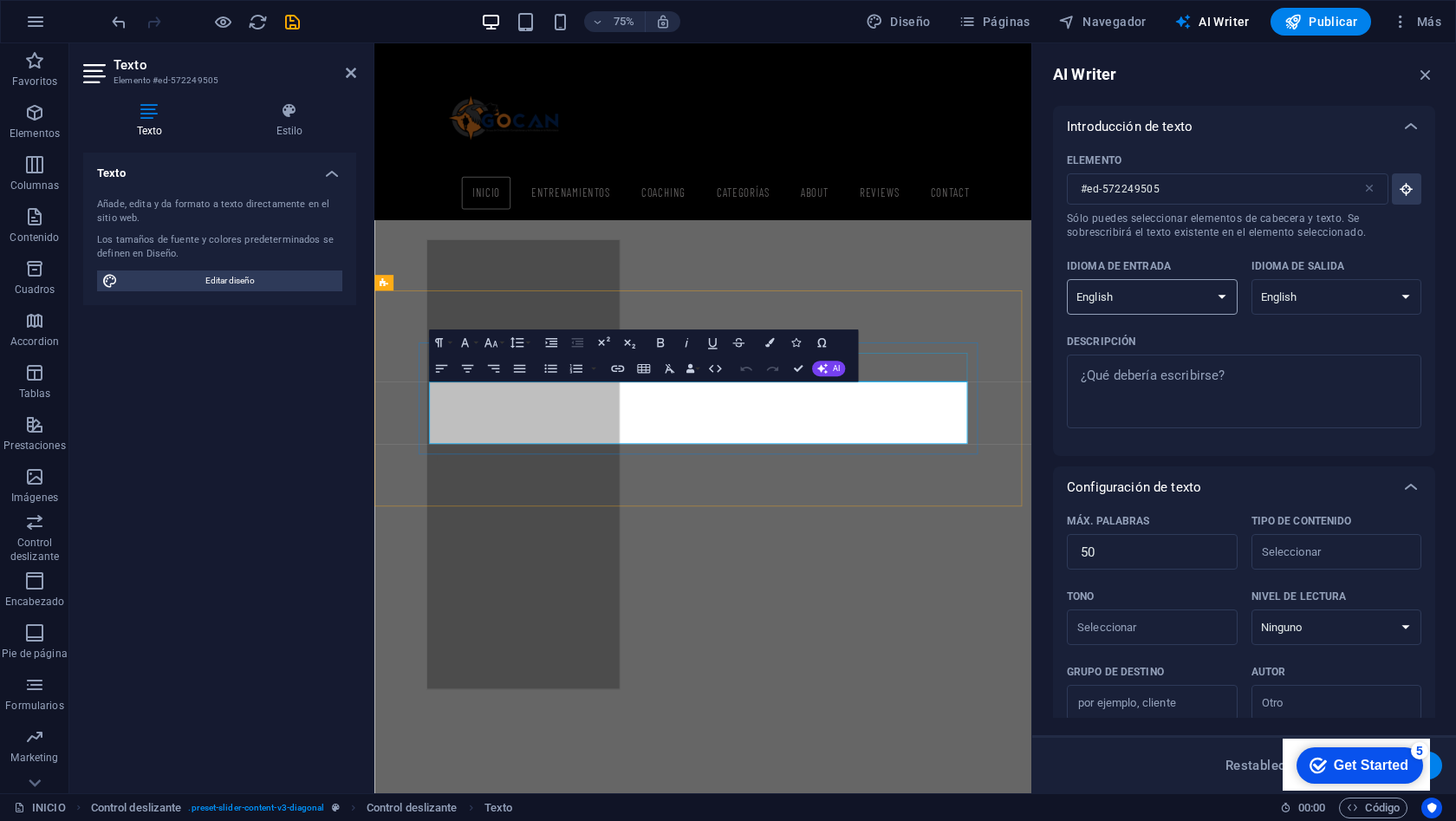
select select "Spanish"
type textarea "x"
click at [1126, 383] on textarea "Descripción x ​" at bounding box center [1245, 391] width 338 height 57
type textarea "a"
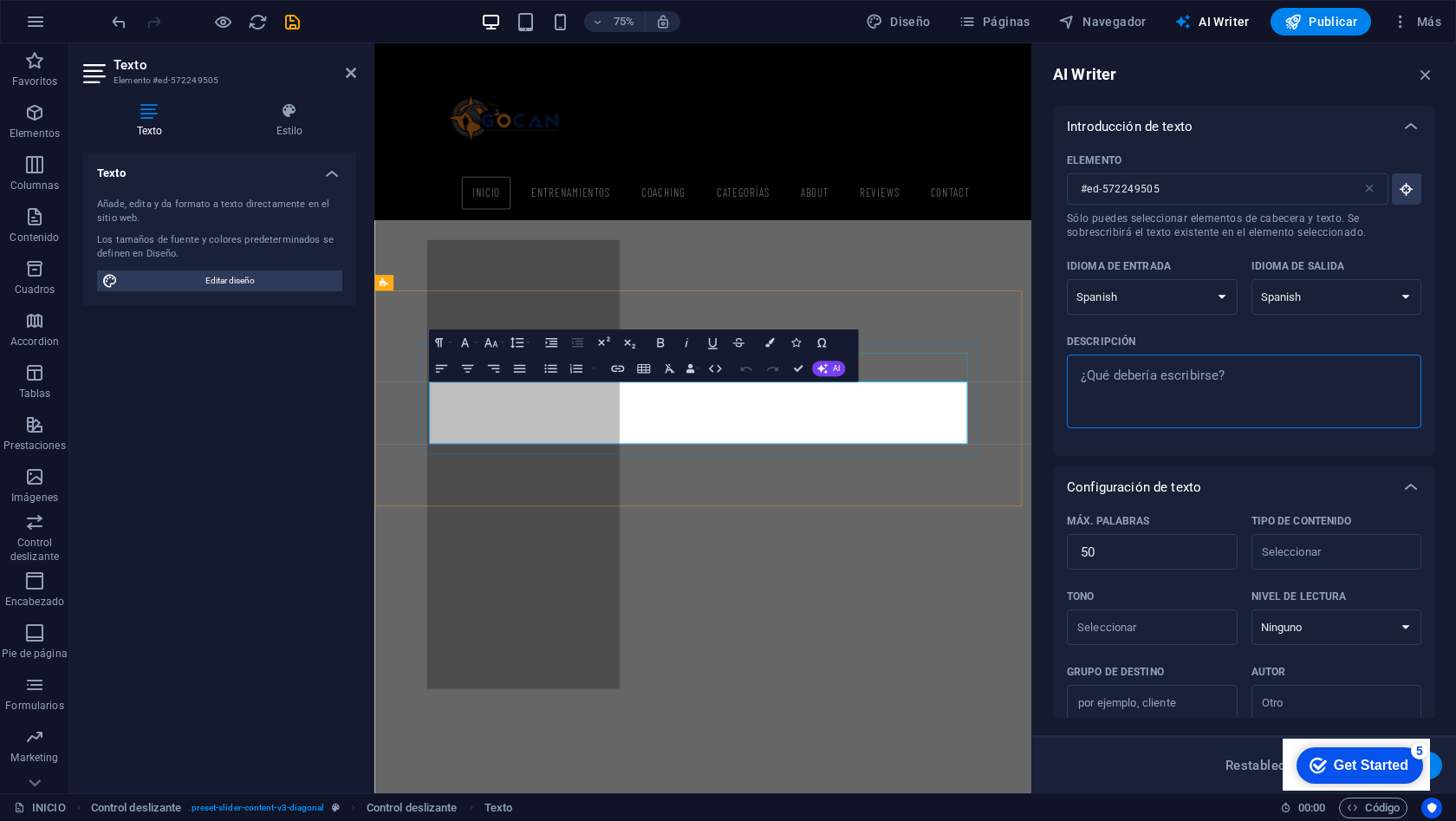
type textarea "x"
type textarea "an"
type textarea "x"
type textarea "ani"
type textarea "x"
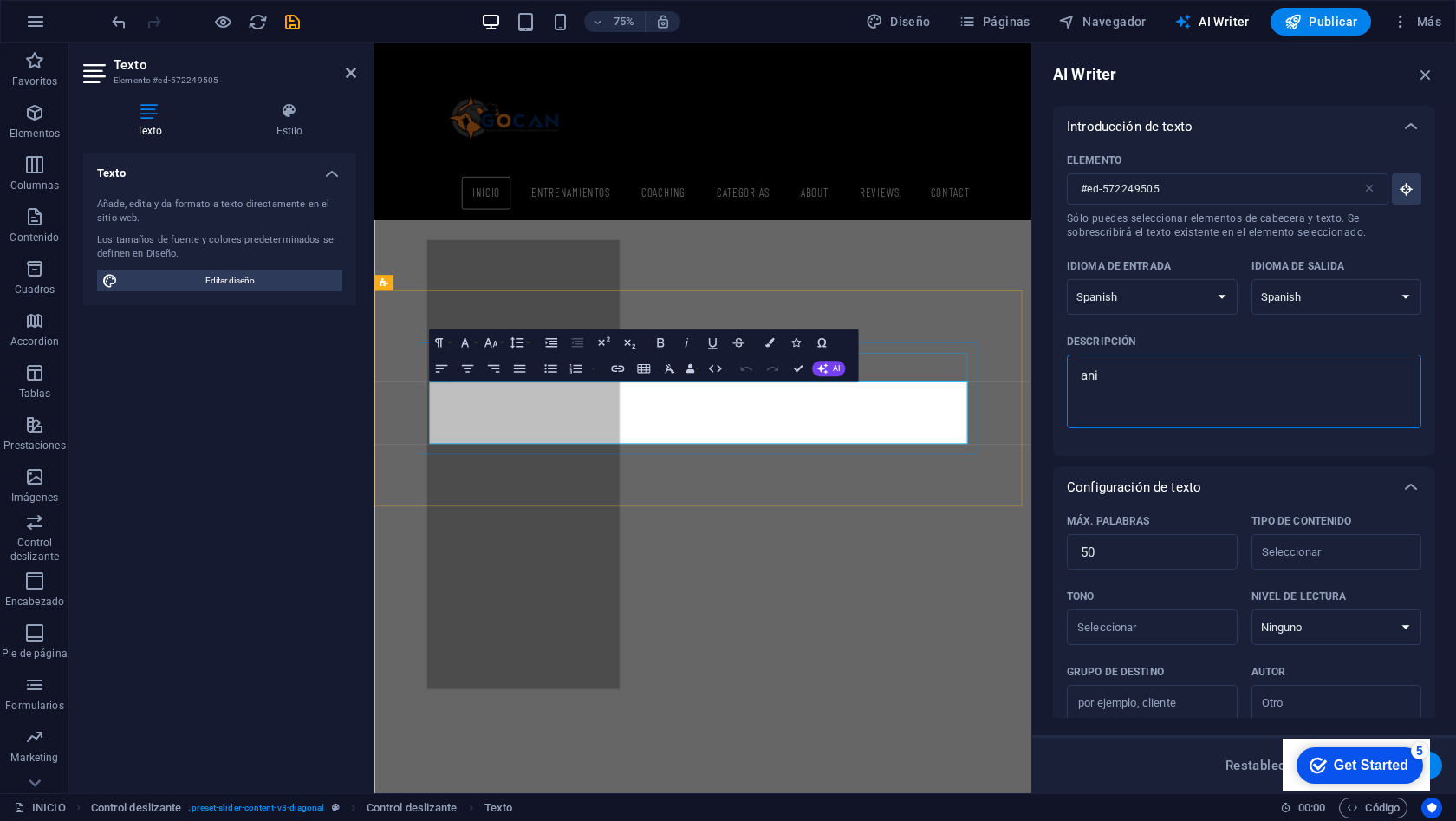
type textarea "anim"
type textarea "x"
type textarea "anima"
type textarea "x"
type textarea "animat"
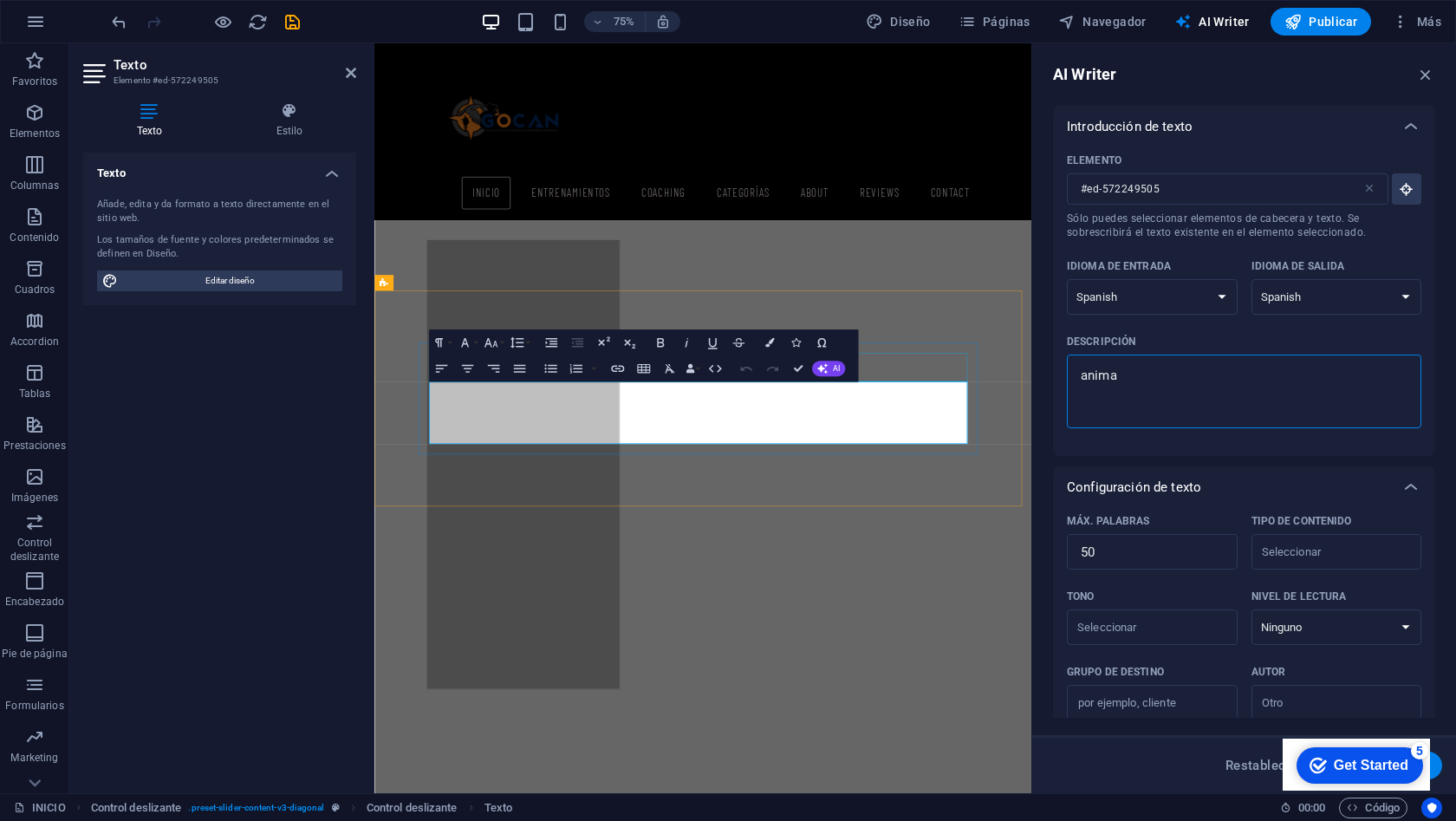
type textarea "x"
type textarea "animate"
type textarea "x"
type textarea "animate"
type textarea "x"
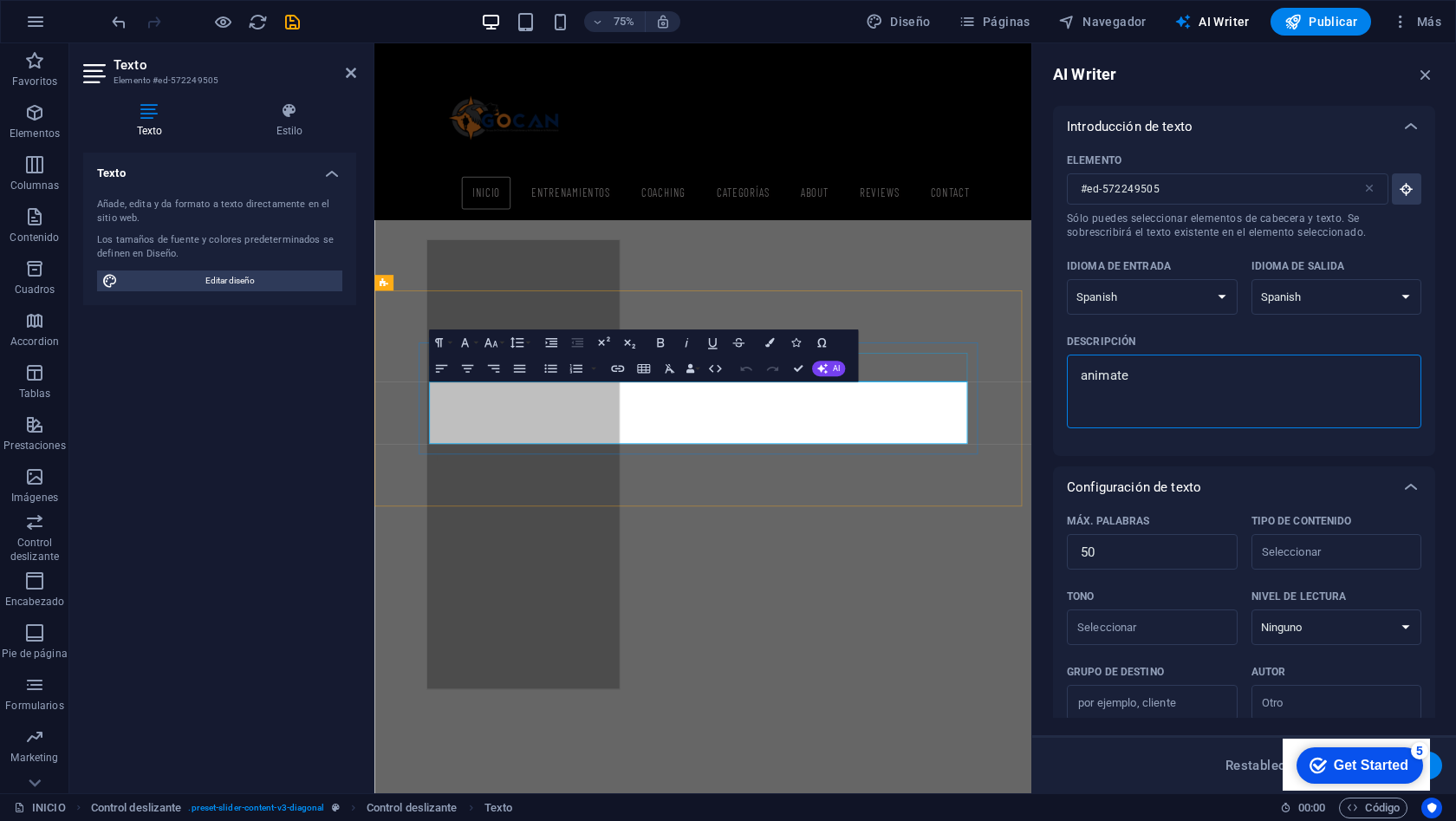
type textarea "animate a"
type textarea "x"
type textarea "animate a"
type textarea "x"
type textarea "animate a s"
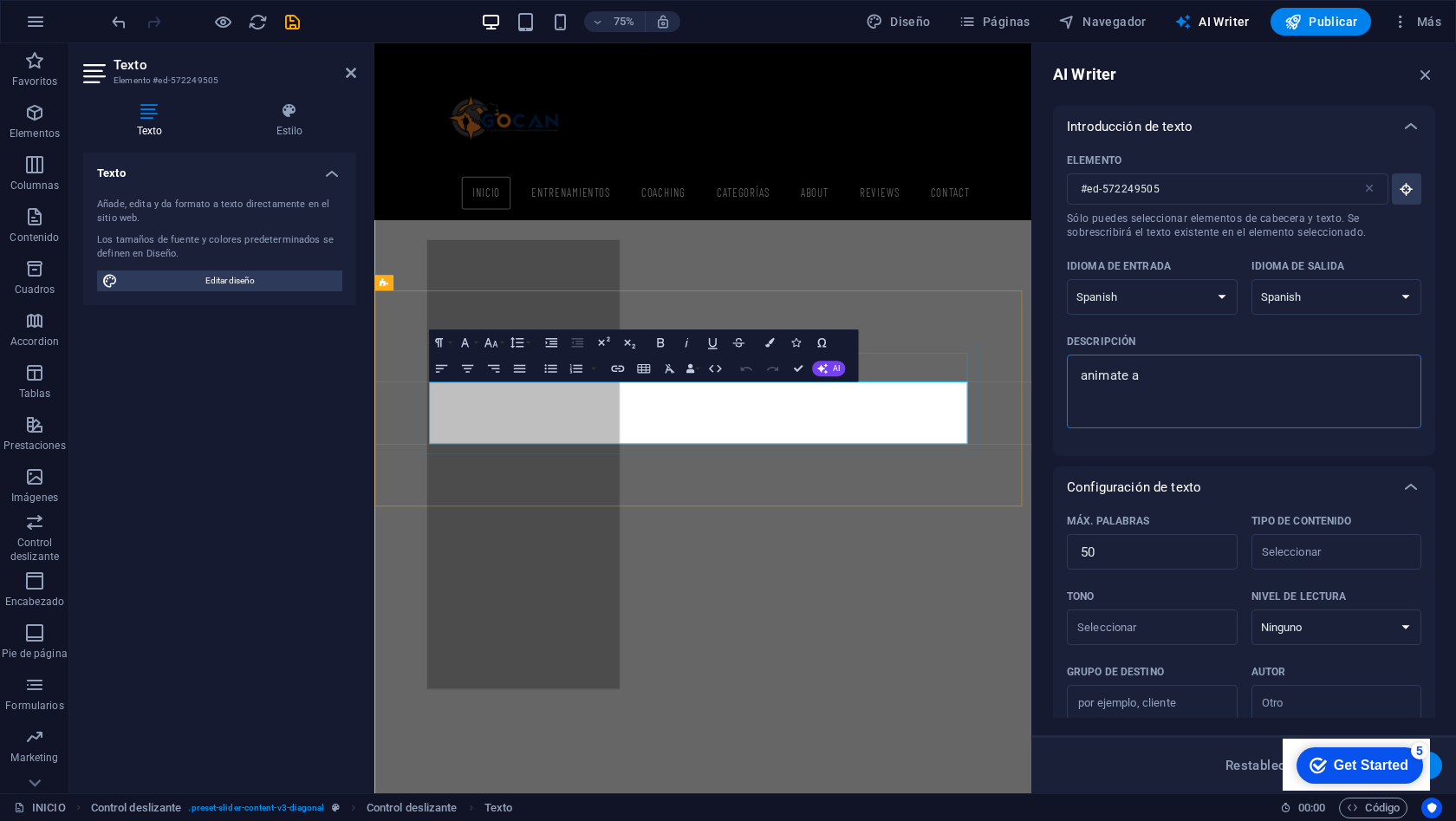
type textarea "x"
type textarea "animate a se"
type textarea "x"
type textarea "animate a s"
type textarea "x"
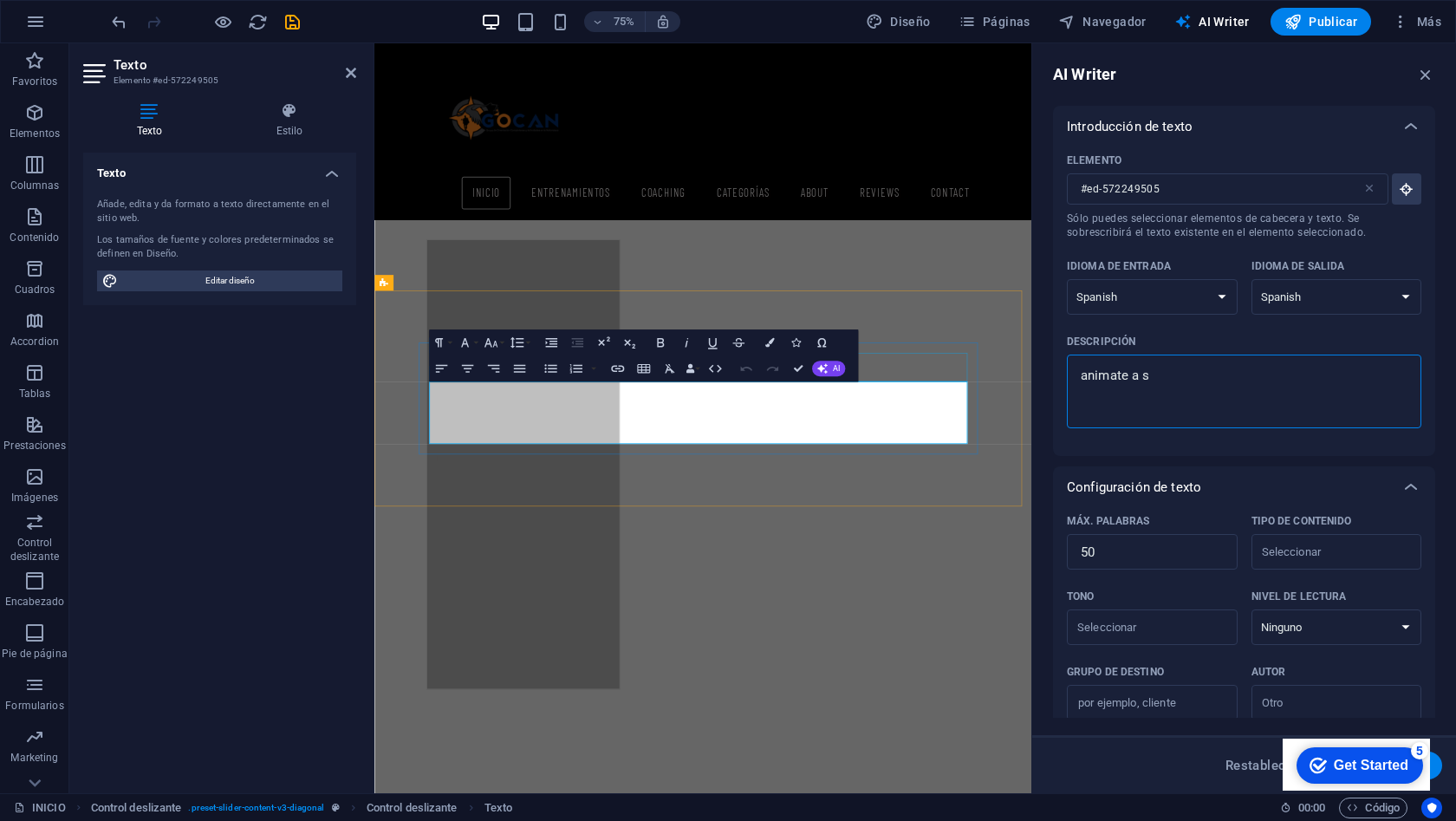
type textarea "animate a"
type textarea "x"
type textarea "animate a e"
type textarea "x"
type textarea "animate a en"
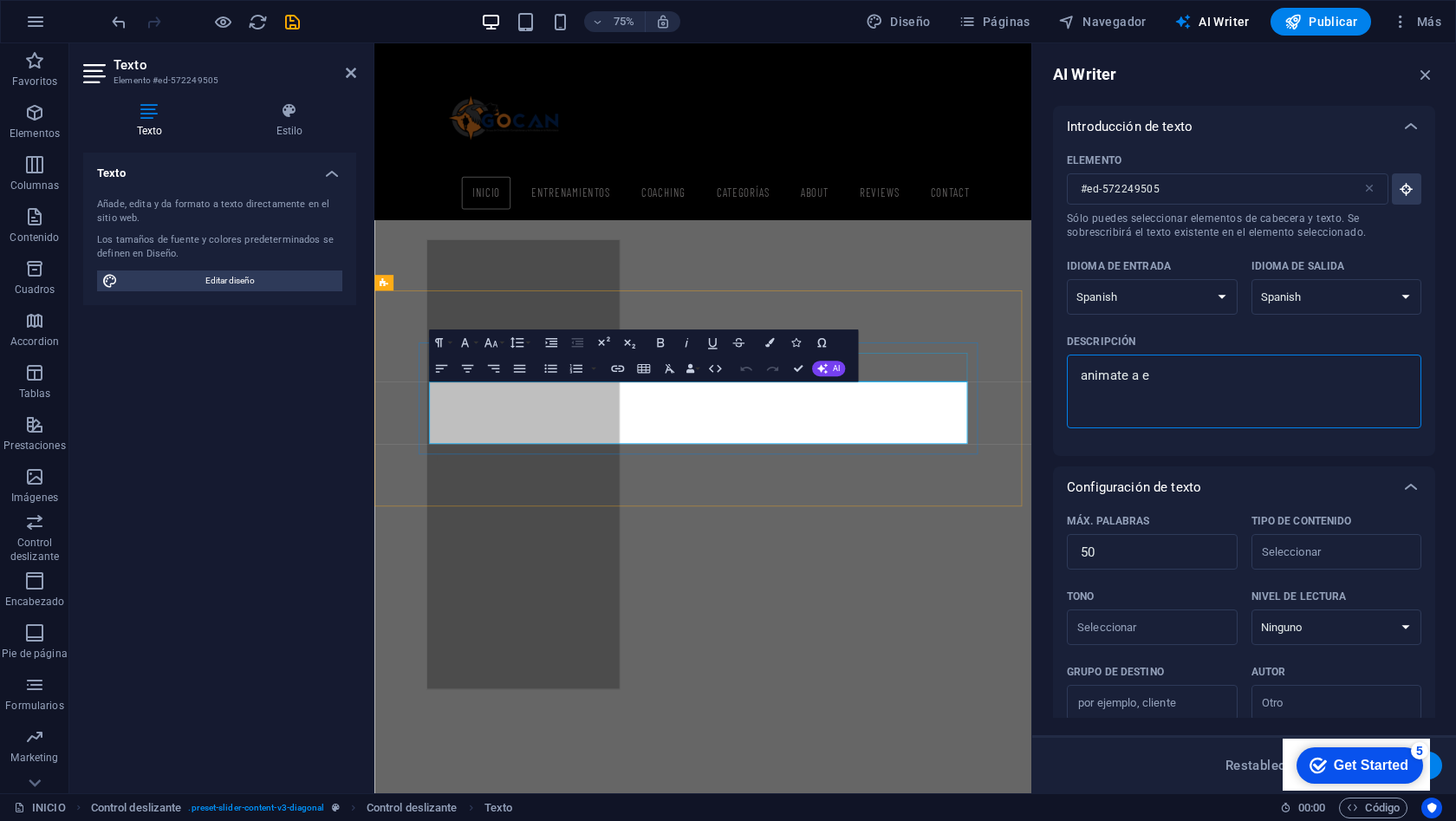
type textarea "x"
type textarea "animate a ent"
type textarea "x"
type textarea "animate a entr"
type textarea "x"
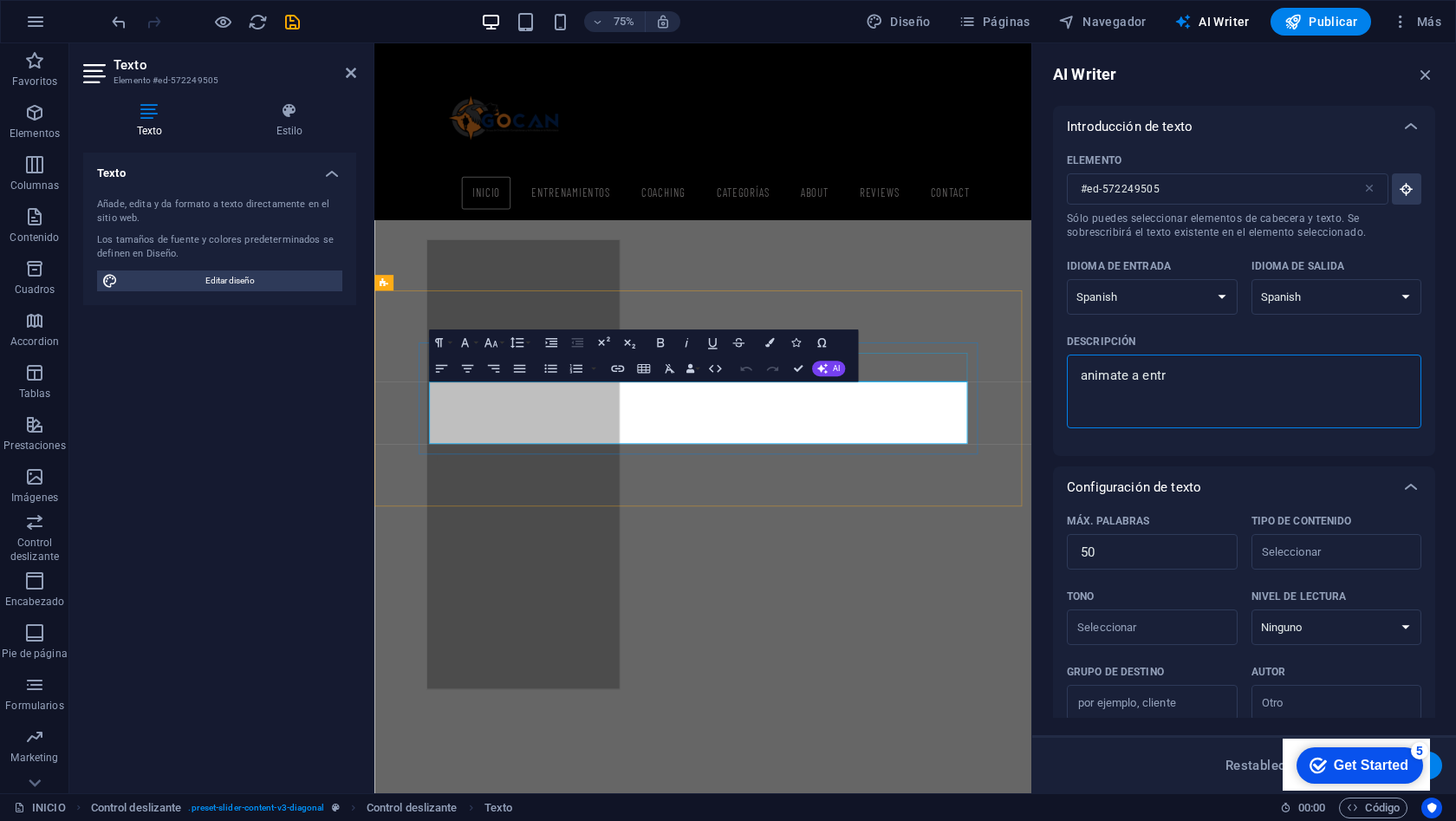
type textarea "animate a entre"
type textarea "x"
type textarea "animate a entren"
type textarea "x"
type textarea "animate a entrena"
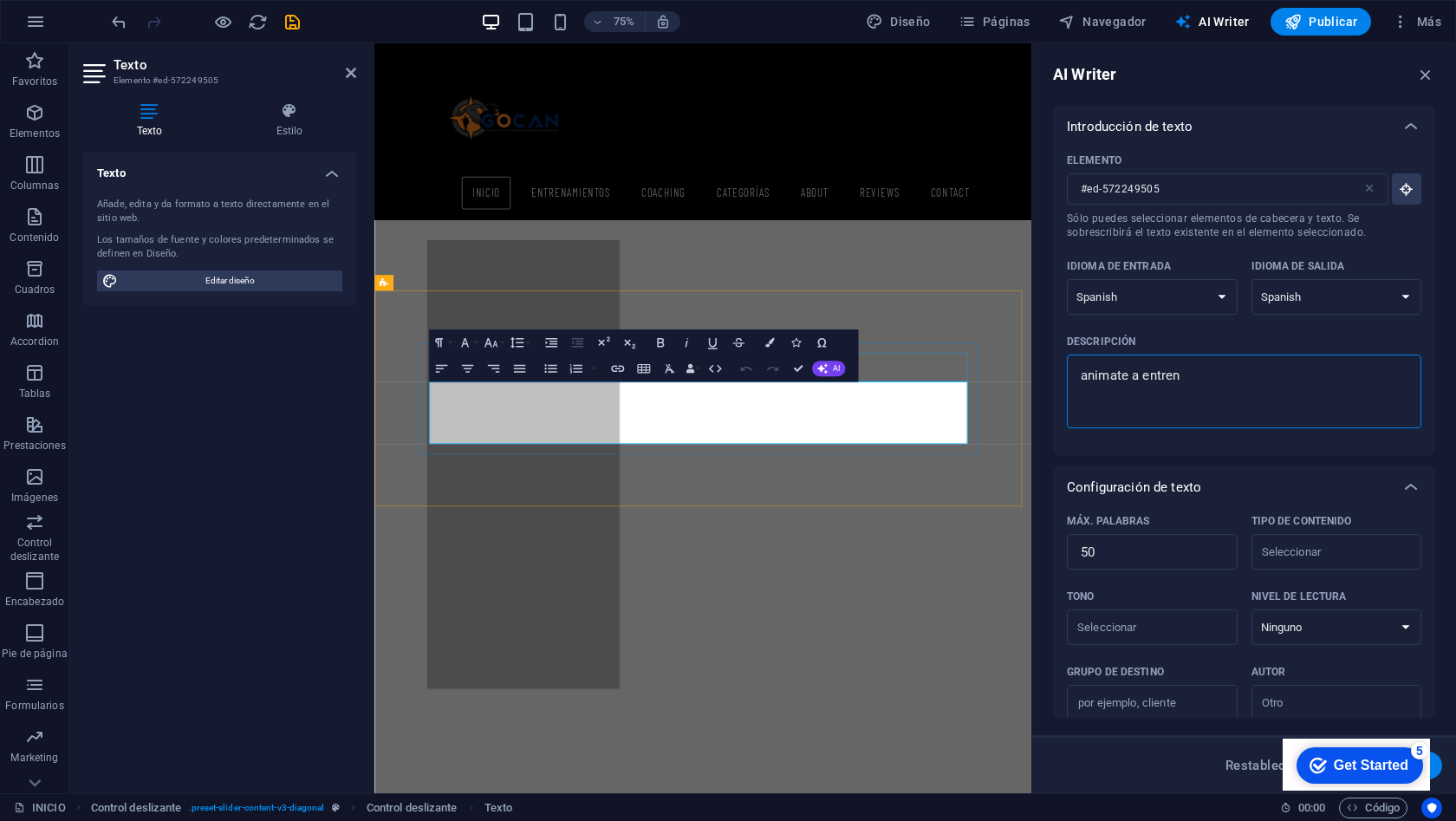
type textarea "x"
type textarea "animate a entrenar"
type textarea "x"
type textarea "animate a entrenar"
type textarea "x"
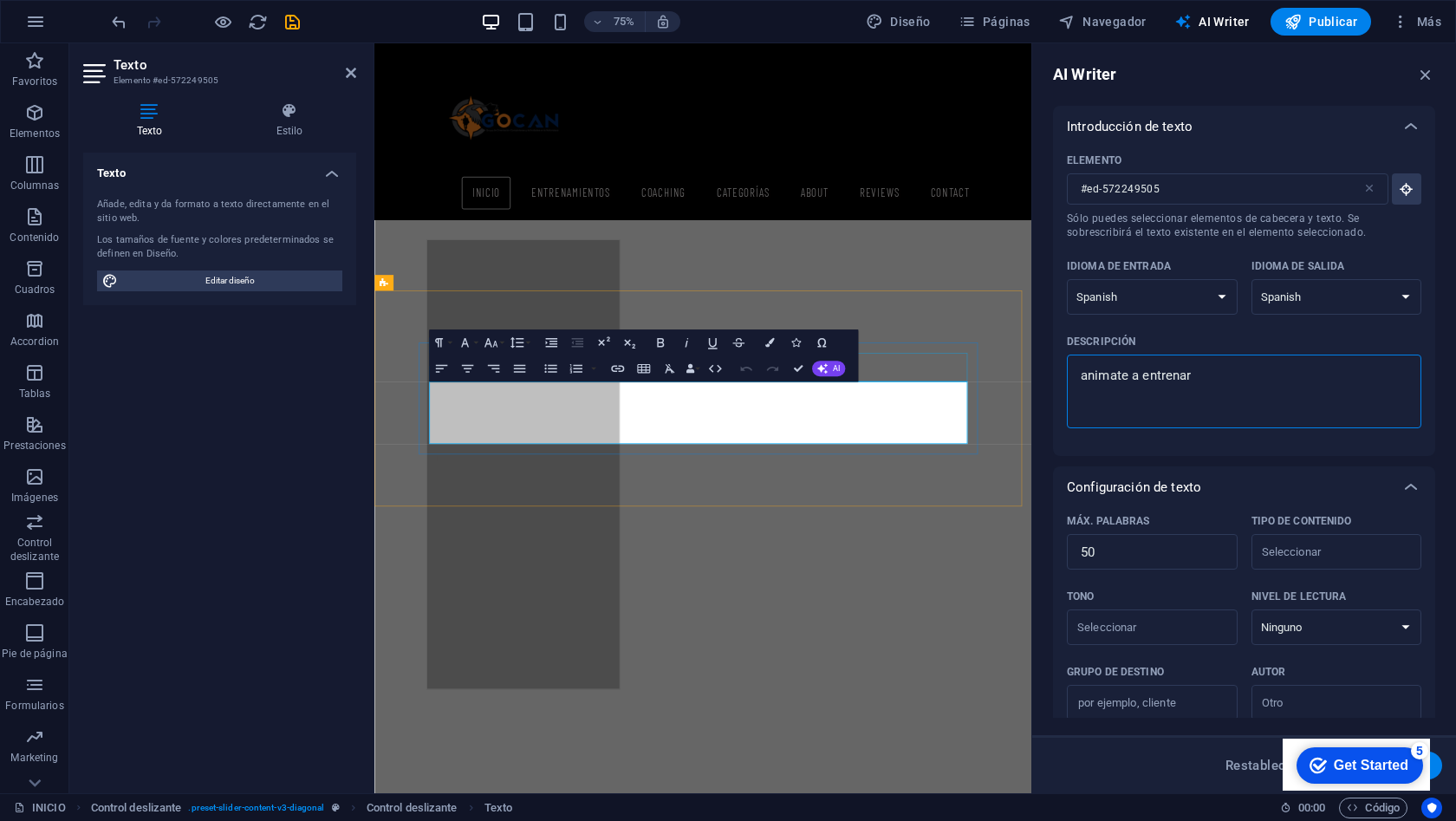
type textarea "animate a entrenar"
click at [1208, 342] on div "Descripción" at bounding box center [1241, 341] width 347 height 26
click at [1208, 364] on textarea "animate a entrenar" at bounding box center [1245, 391] width 338 height 57
type textarea "x"
type textarea "animate a entrenar o"
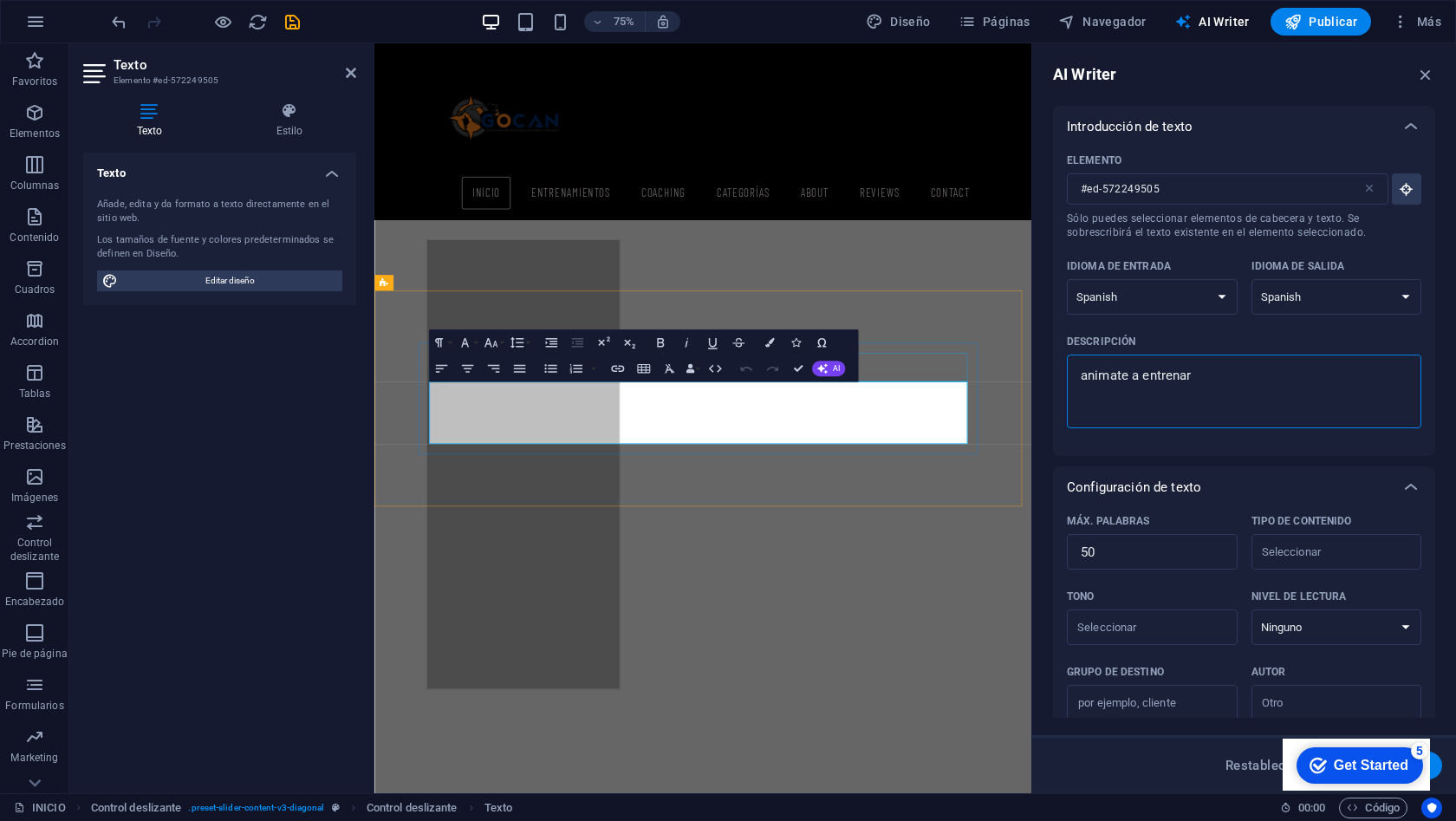
type textarea "x"
type textarea "animate a entrenar or"
type textarea "x"
type textarea "animate a entrenar ori"
type textarea "x"
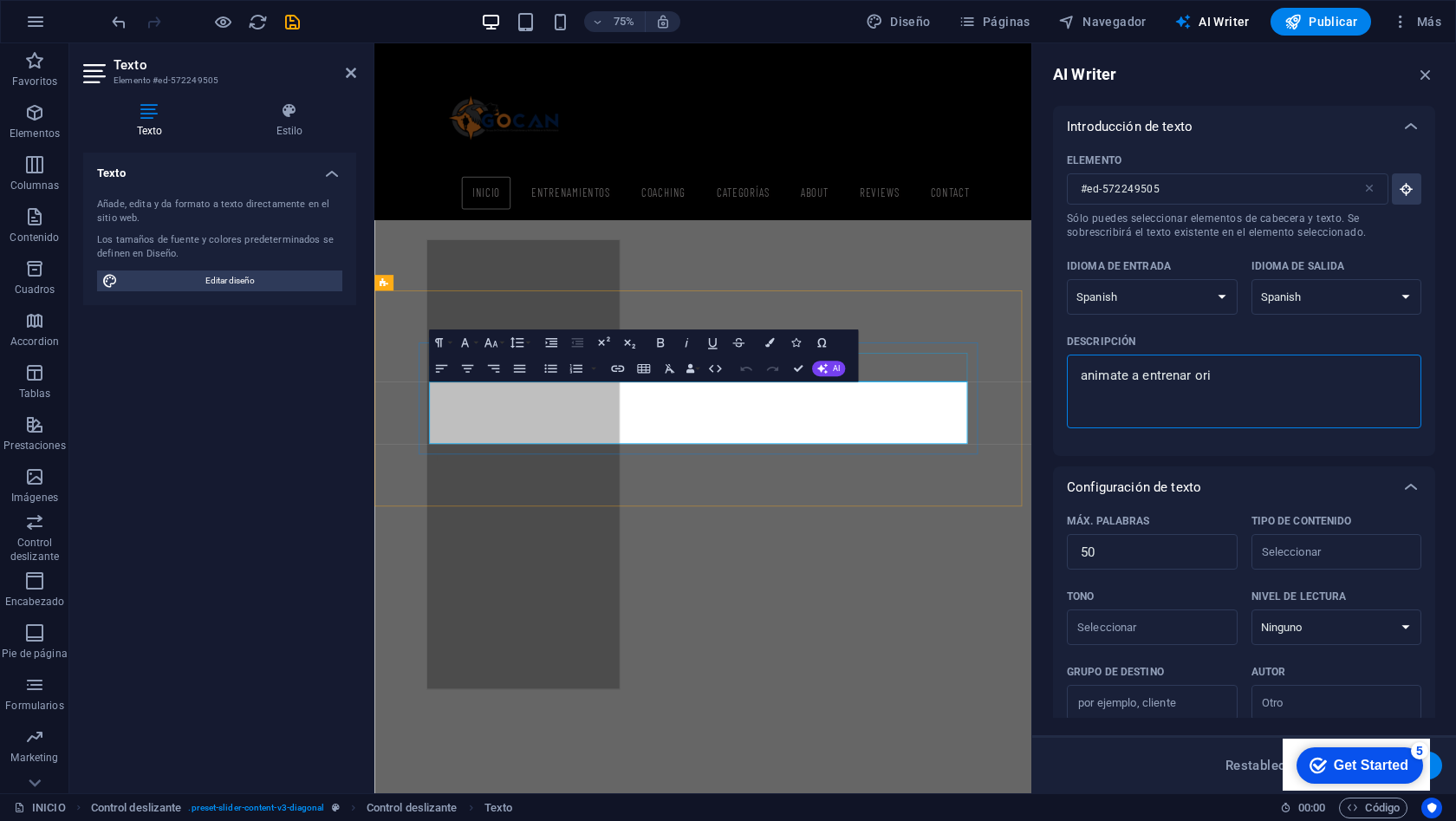
type textarea "animate a entrenar orie"
type textarea "x"
type textarea "animate a entrenar orien"
type textarea "x"
type textarea "animate a entrenar orient"
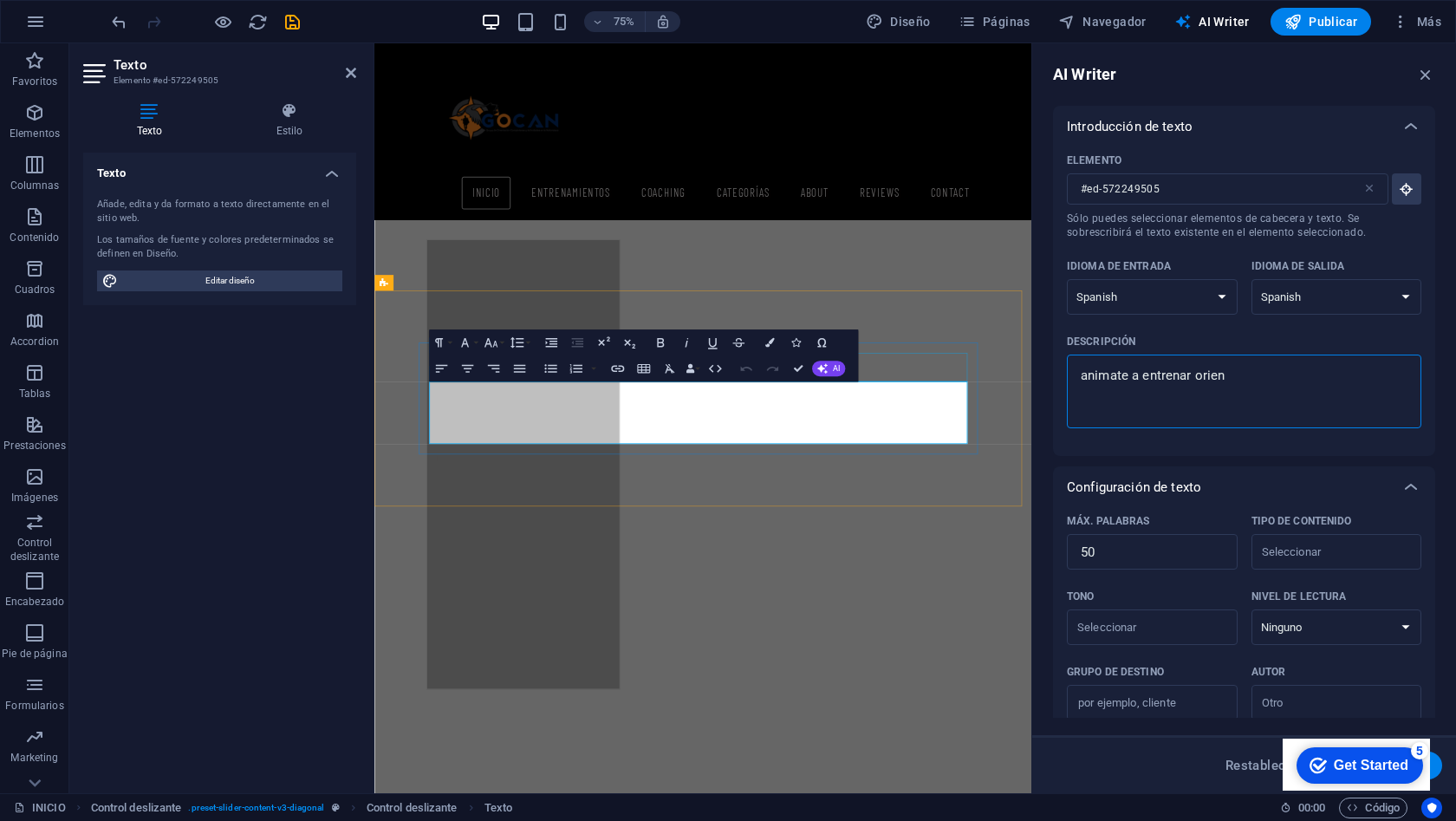
type textarea "x"
type textarea "animate a entrenar orienta"
type textarea "x"
type textarea "animate a entrenar orientac"
type textarea "x"
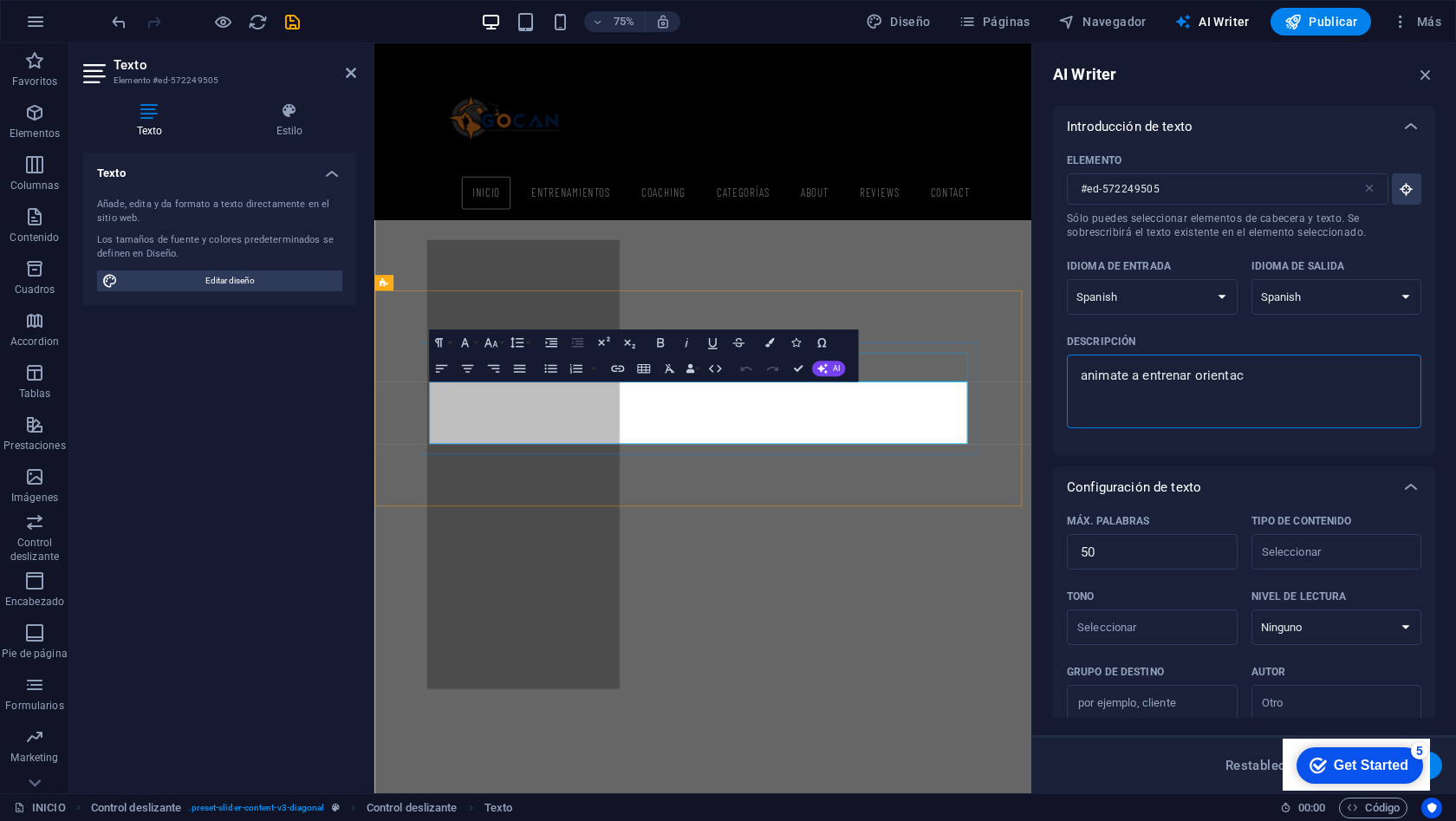
type textarea "animate a entrenar orientaci"
type textarea "x"
type textarea "animate a entrenar orientacio"
type textarea "x"
type textarea "animate a entrenar orientacion"
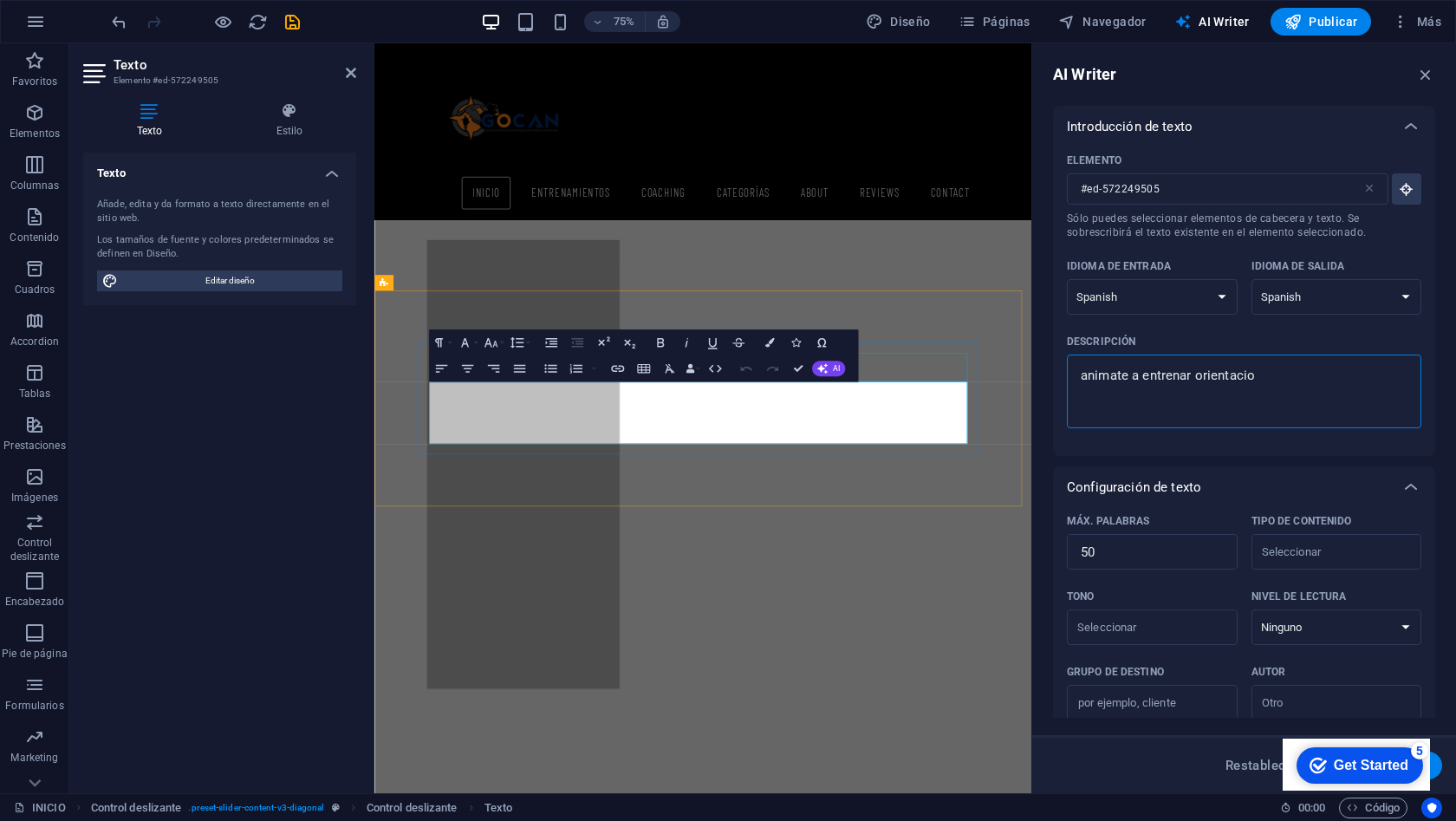
type textarea "x"
type textarea "animate a entrenar orientación"
type textarea "x"
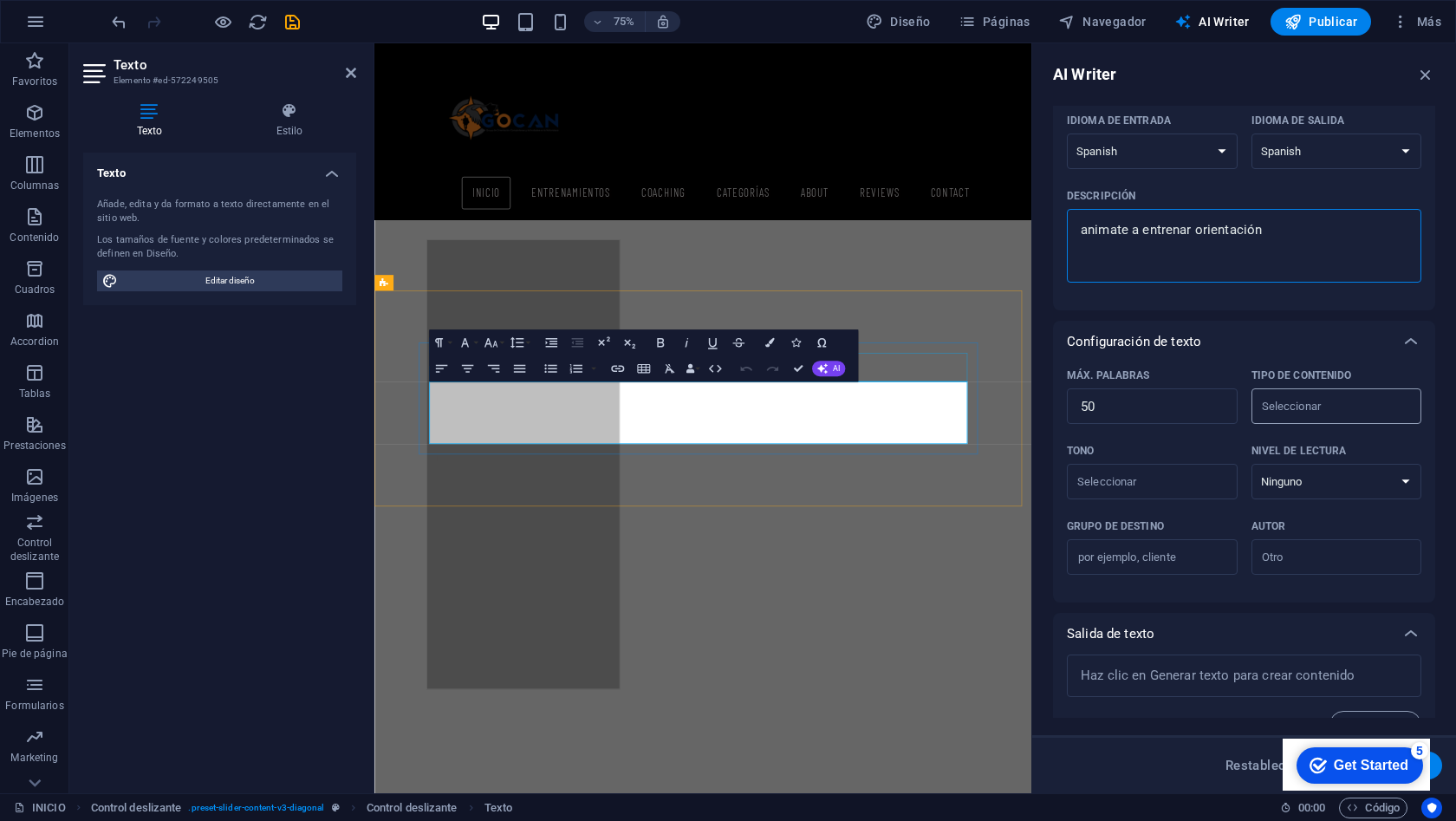
scroll to position [0, 0]
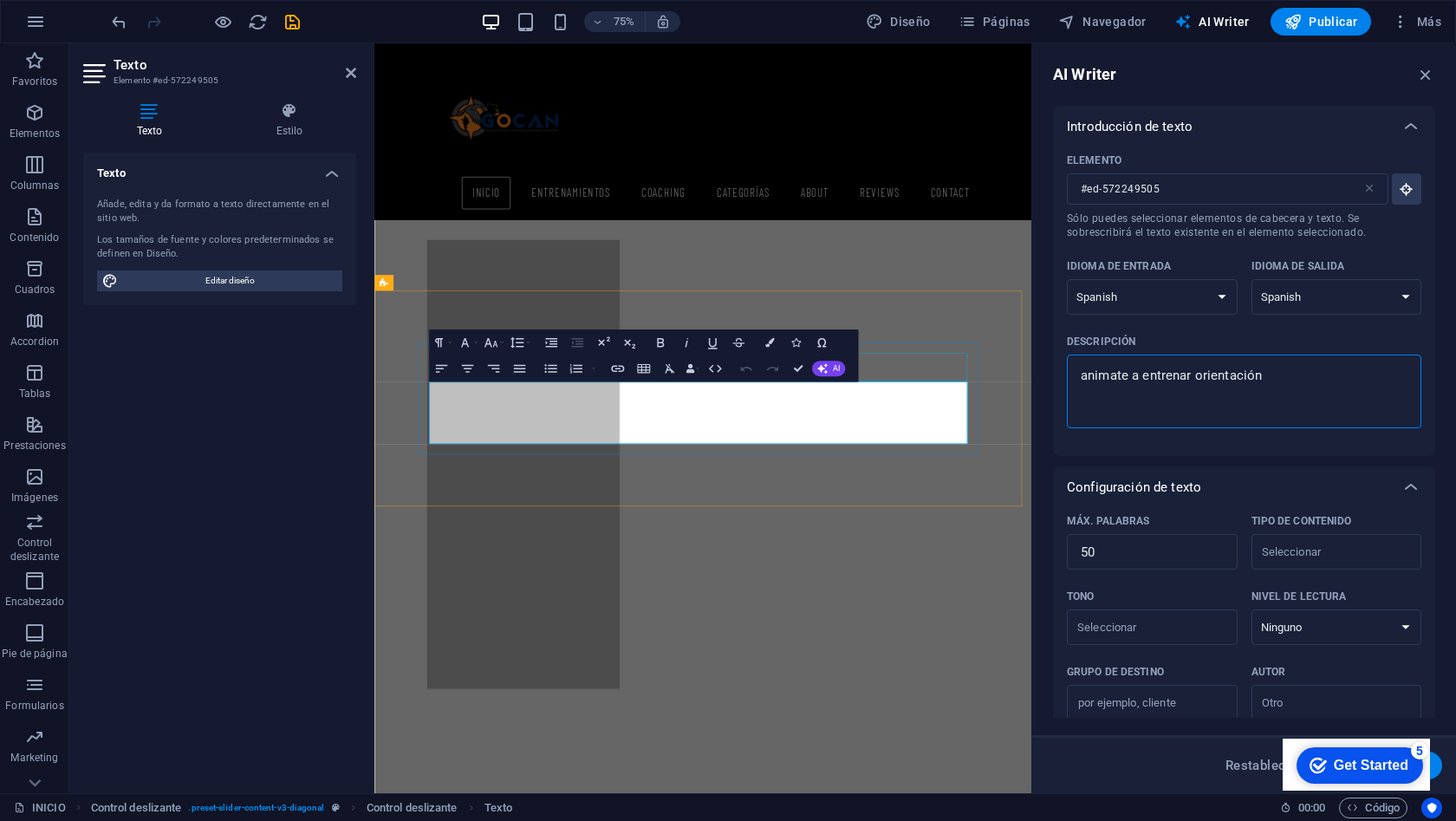
click at [1147, 376] on textarea "animate a entrenar orientación" at bounding box center [1245, 391] width 338 height 57
click at [1145, 378] on textarea "animate a entrenar orientación" at bounding box center [1245, 391] width 338 height 57
type textarea "animate a dentrenar orientación"
type textarea "x"
type textarea "animate a deentrenar orientación"
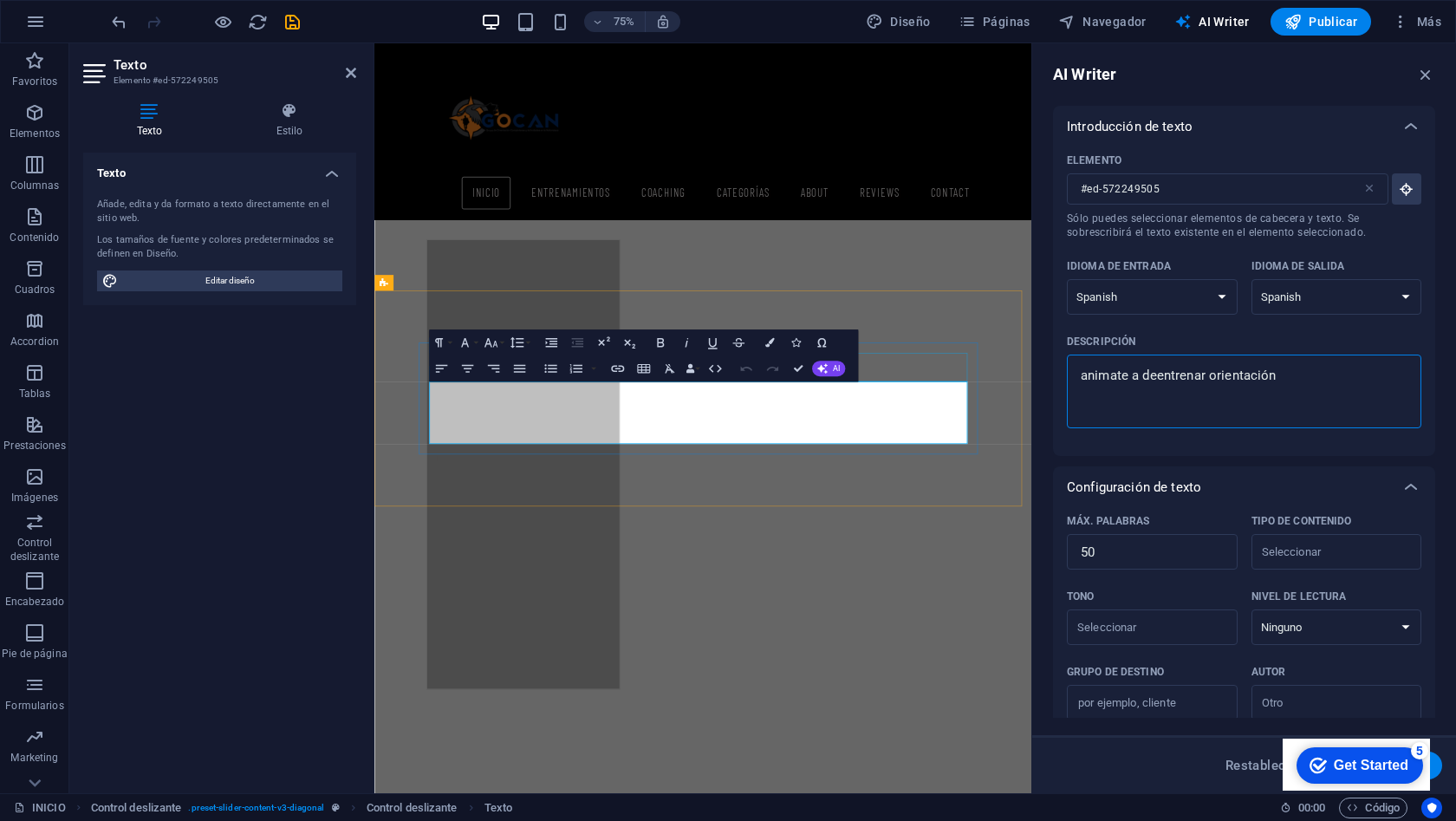
type textarea "x"
type textarea "animate a desentrenar orientación"
type textarea "x"
type textarea "animate a descentrenar orientación"
type textarea "x"
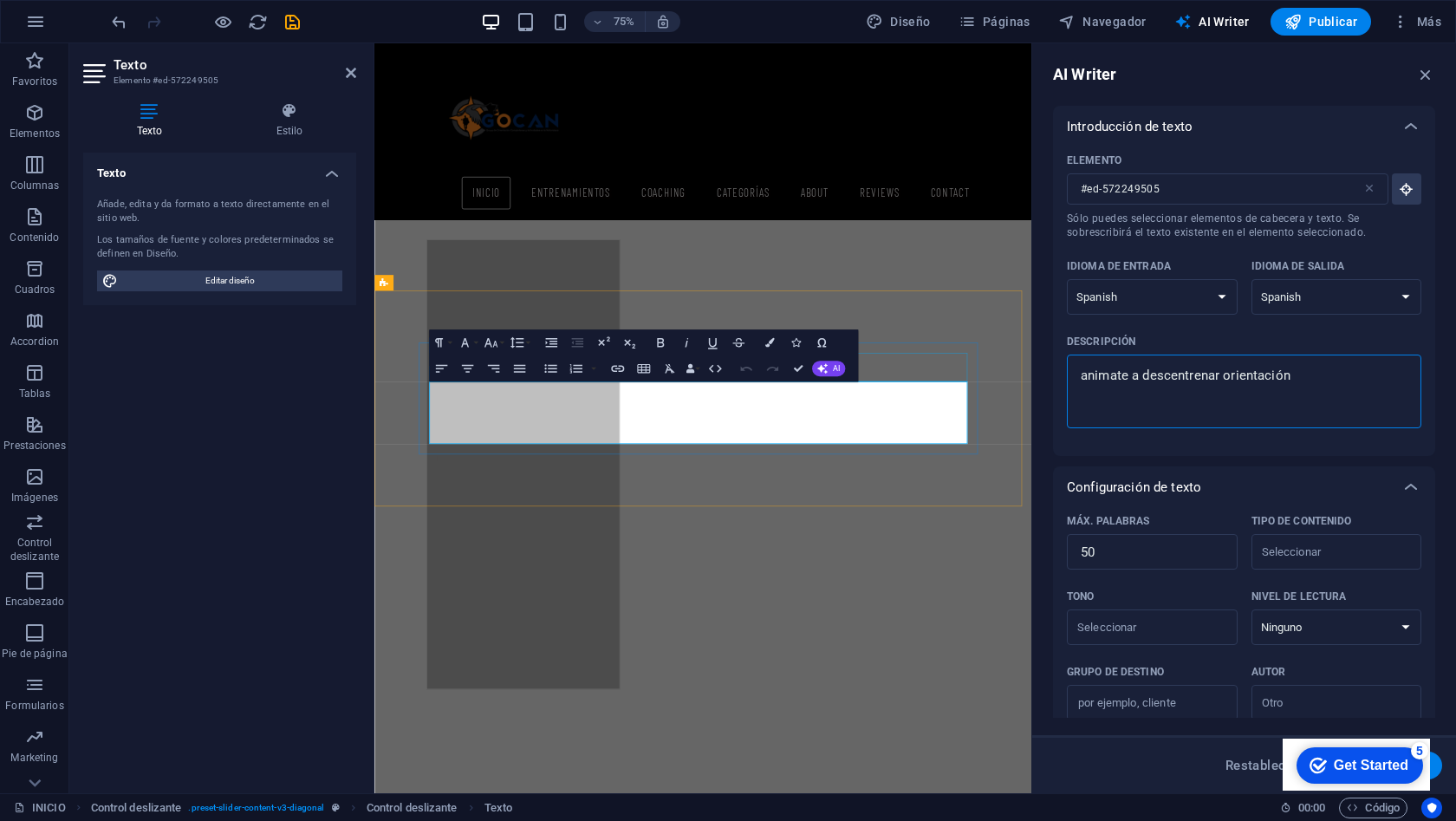
type textarea "animate a descuentrenar orientación"
type textarea "x"
type textarea "animate a descubentrenar orientación"
type textarea "x"
type textarea "animate a descubrentrenar orientación"
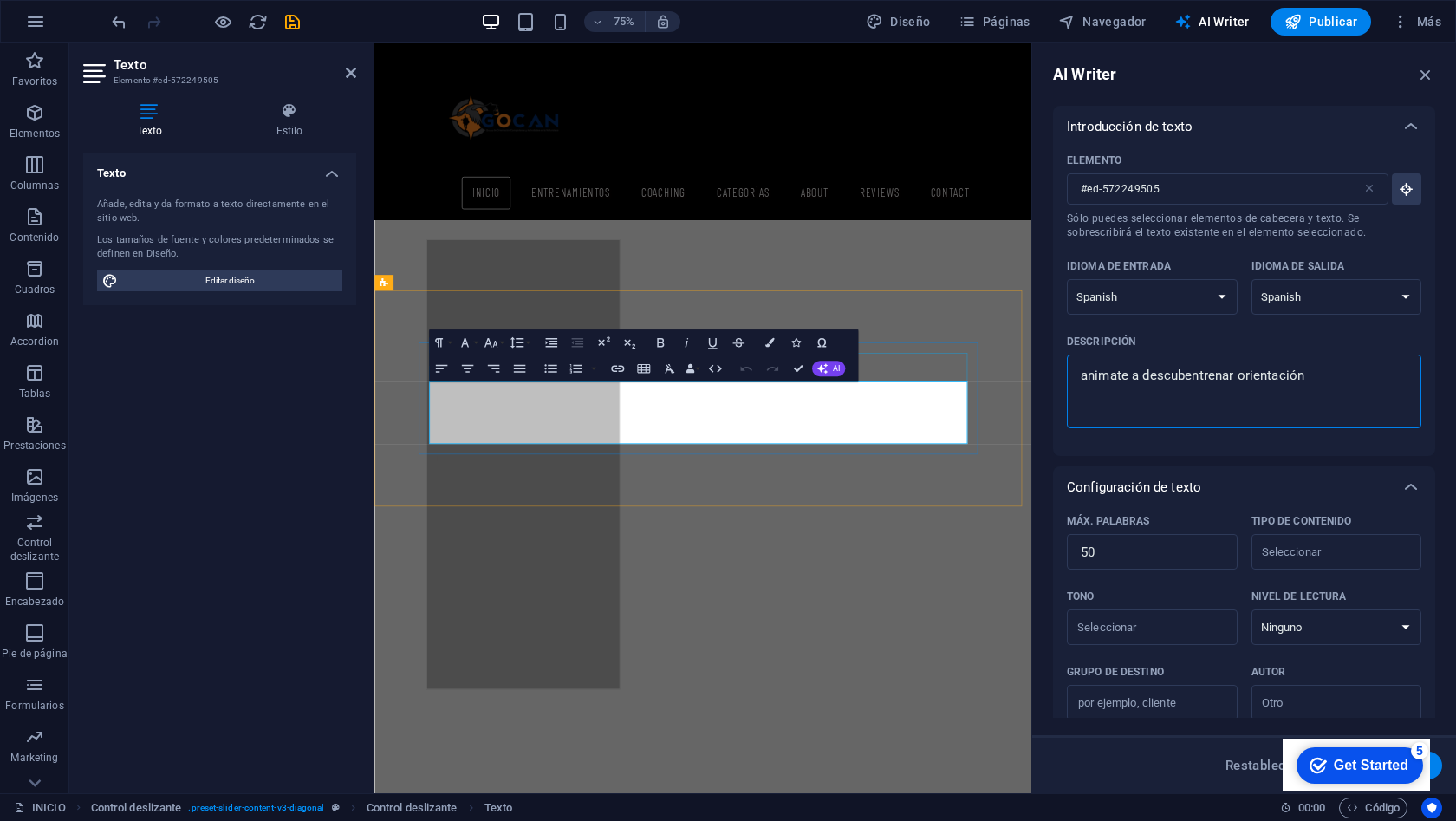
type textarea "x"
type textarea "animate a descubrientrenar orientación"
type textarea "x"
type textarea "animate a descubrirentrenar orientación"
type textarea "x"
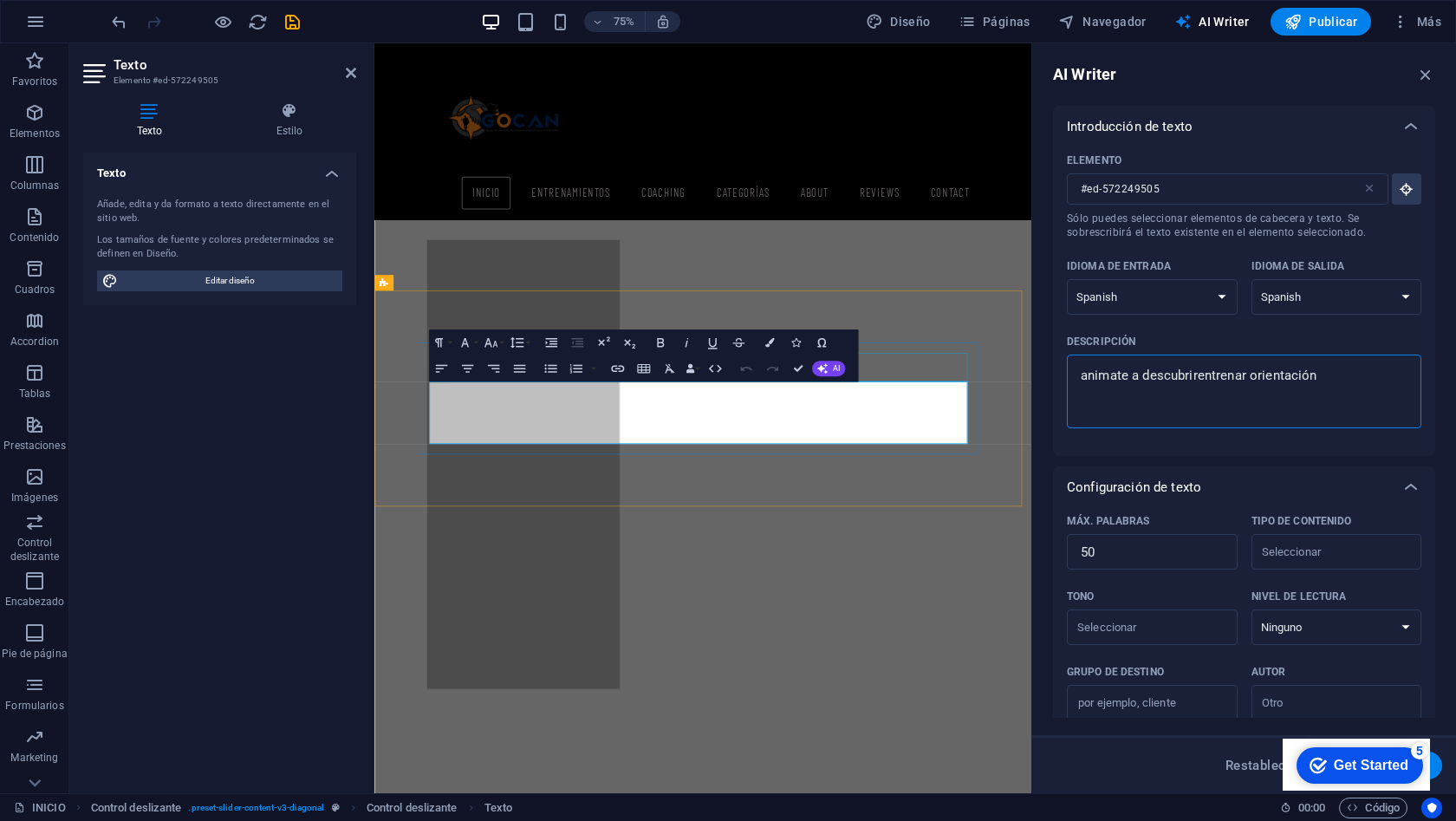
type textarea "animate a descubrir entrenar orientación"
type textarea "x"
type textarea "animate a descubrir eentrenar orientación"
type textarea "x"
type textarea "animate a descubrir elentrenar orientación"
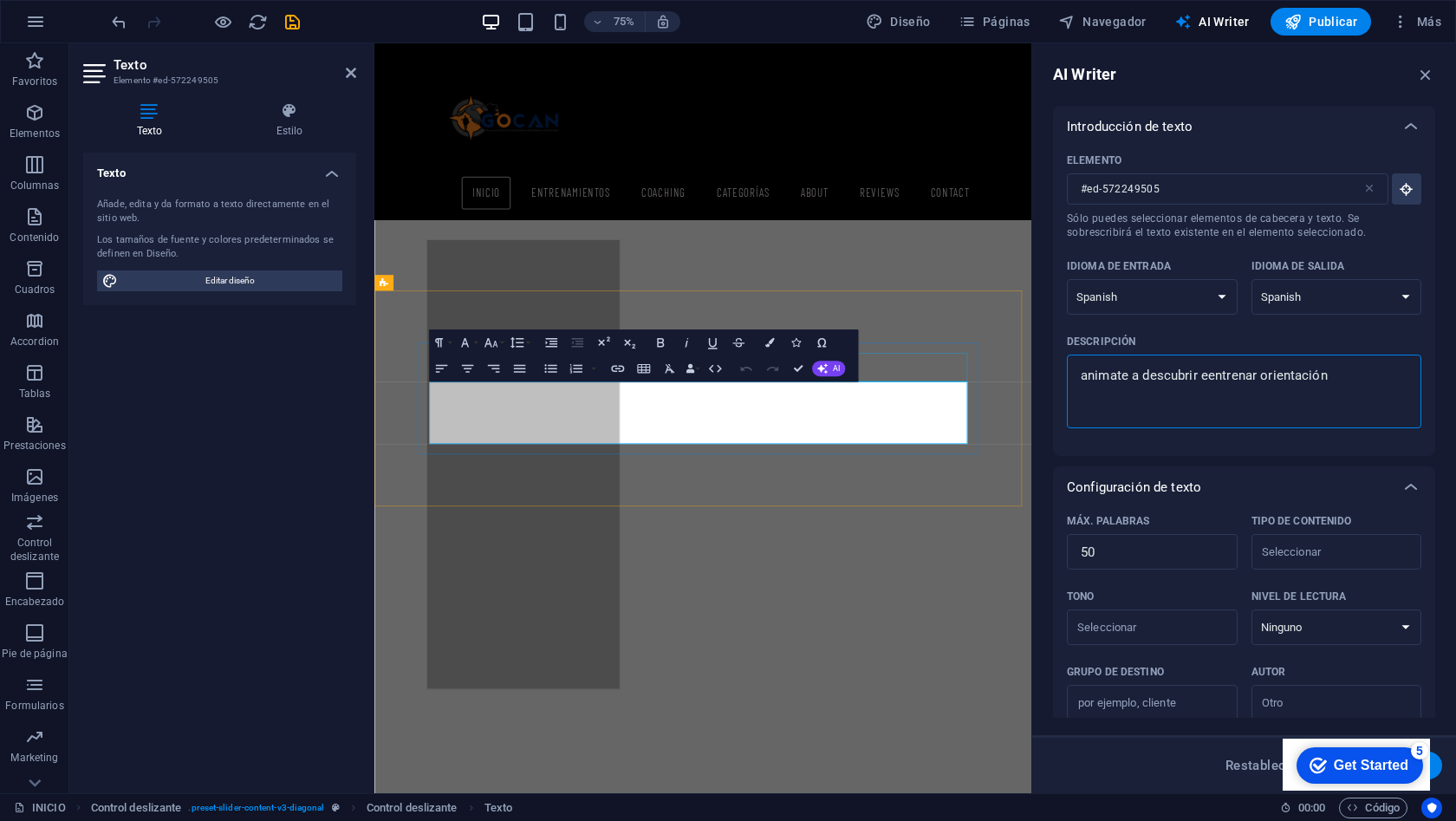
type textarea "x"
type textarea "animate a descubrir el entrenar orientación"
type textarea "x"
type textarea "animate a descubrir el dentrenar orientación"
type textarea "x"
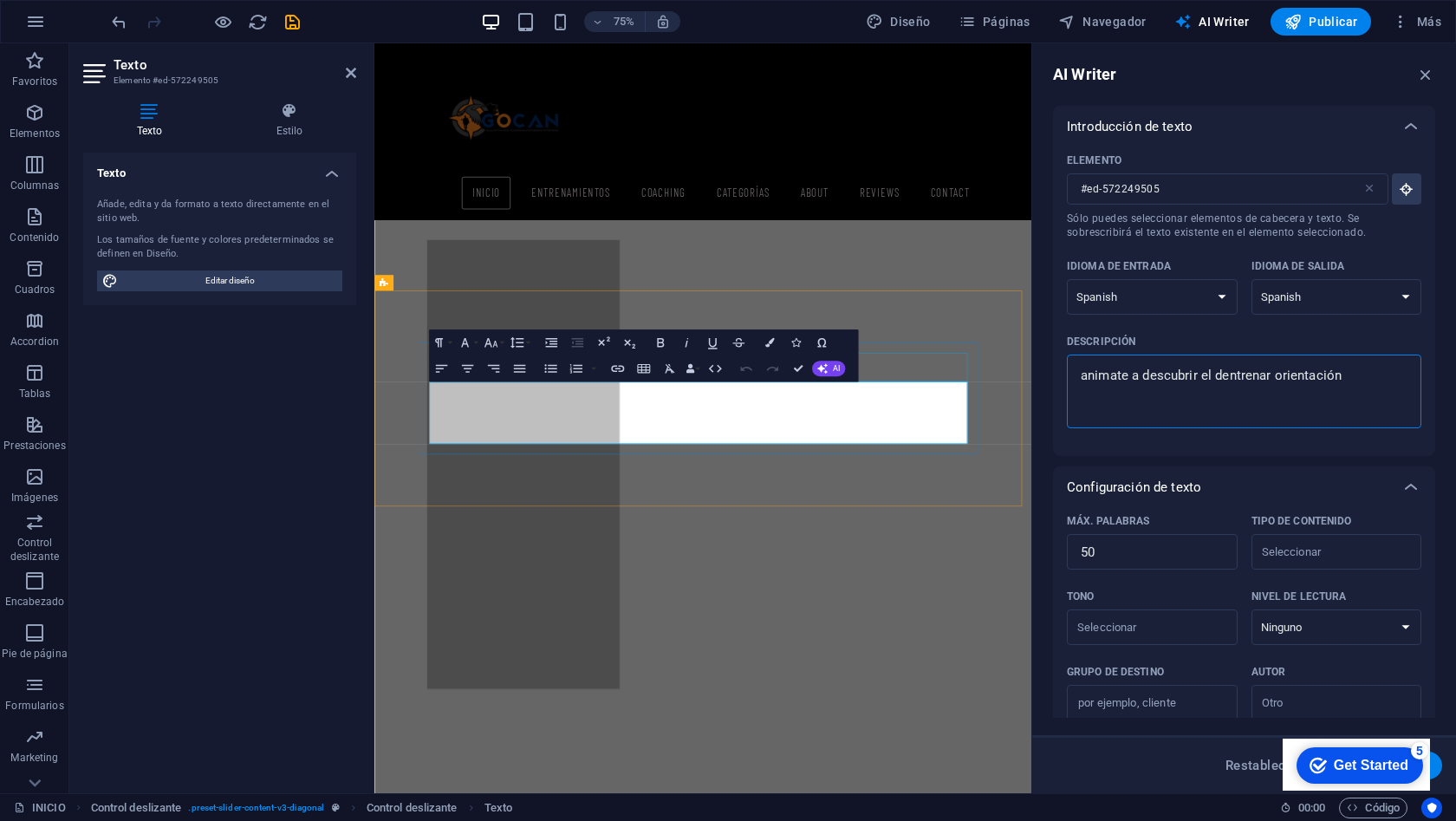
type textarea "animate a descubrir el deentrenar orientación"
type textarea "x"
type textarea "animate a descubrir el depentrenar orientación"
type textarea "x"
type textarea "animate a descubrir el depoentrenar orientación"
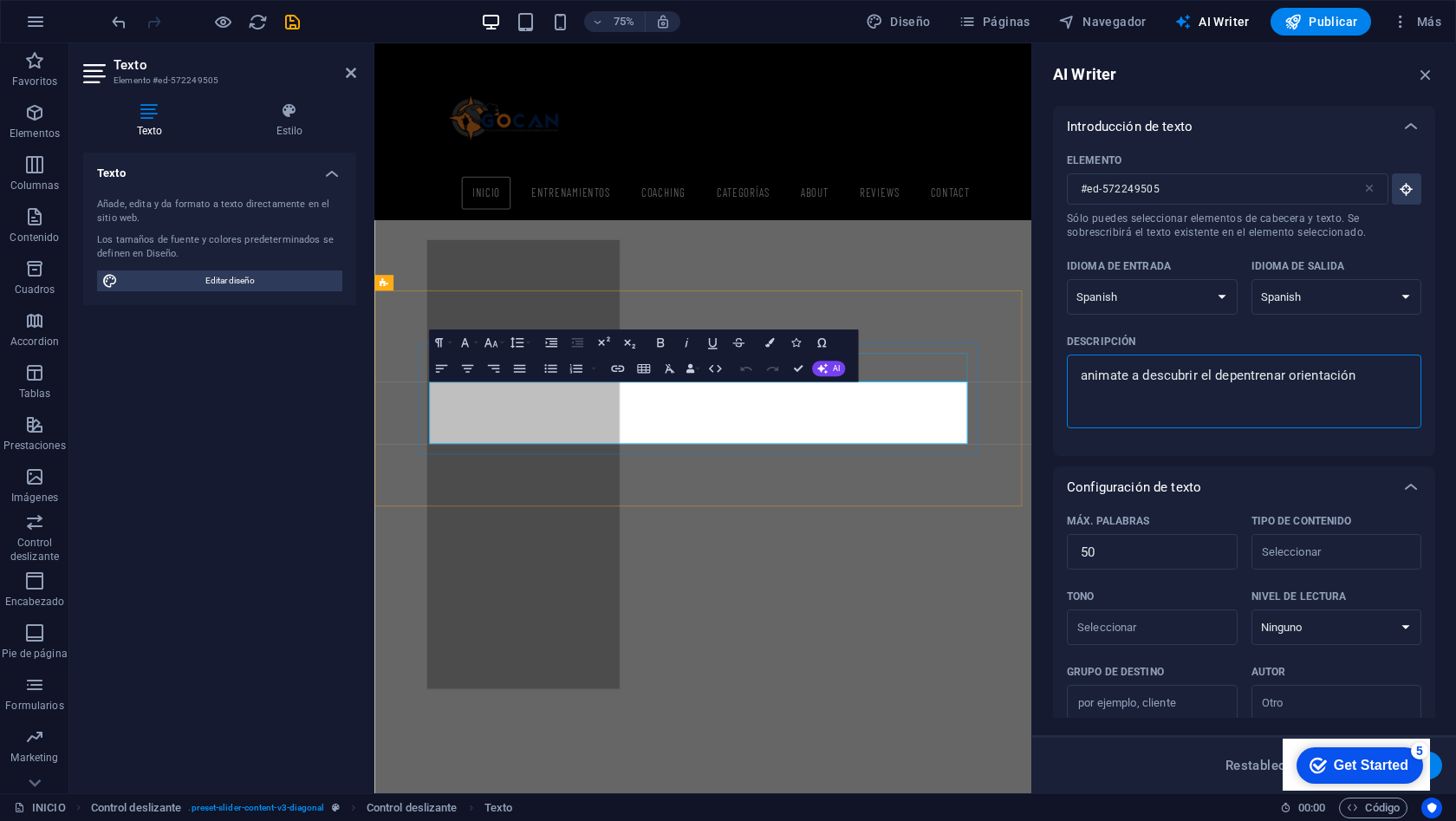
type textarea "x"
type textarea "animate a descubrir el deporentrenar orientación"
type textarea "x"
type textarea "animate a descubrir el deportentrenar orientación"
type textarea "x"
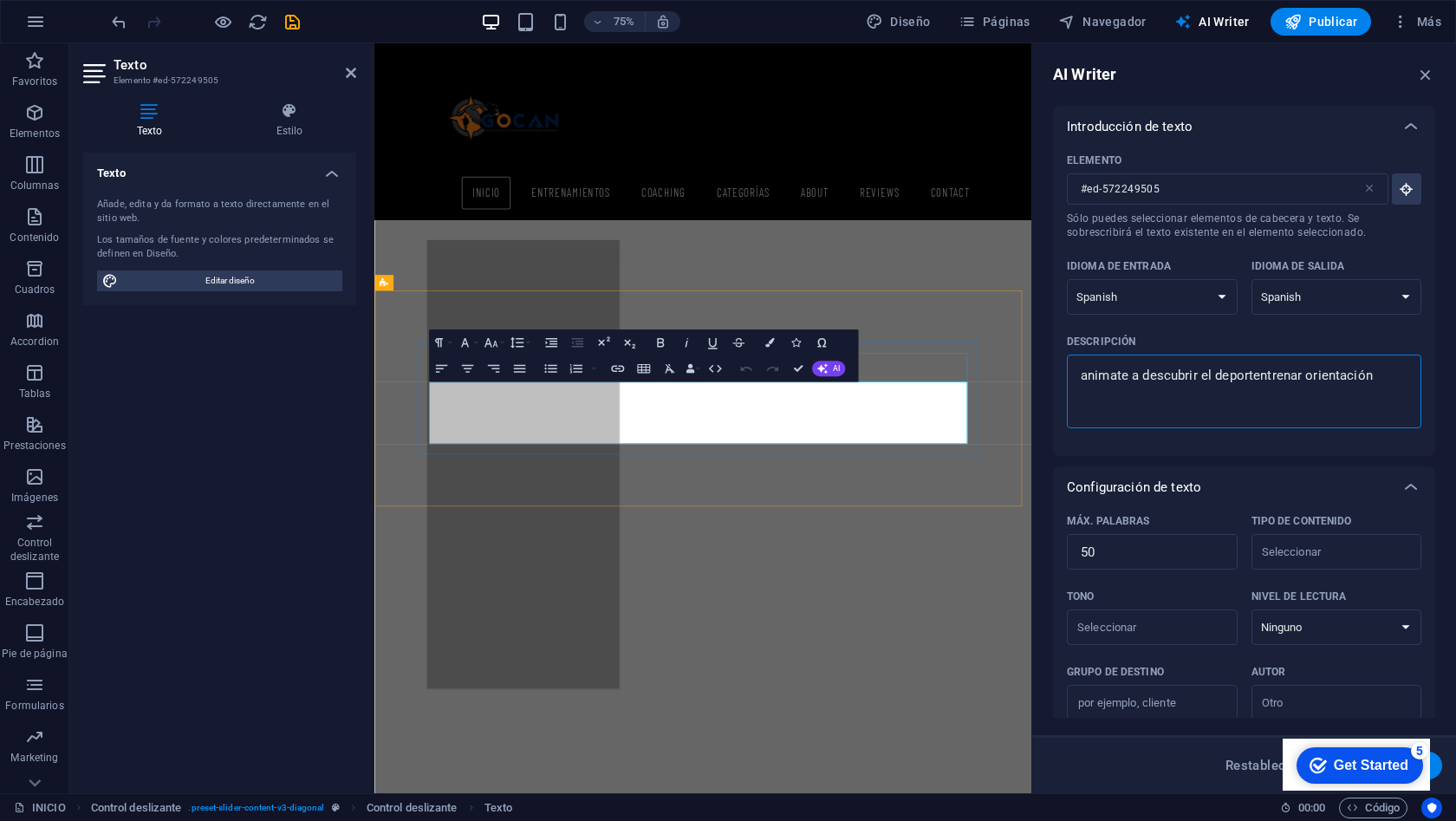
type textarea "animate a descubrir el deporteentrenar orientación"
type textarea "x"
type textarea "animate a descubrir el deporte entrenar orientación"
type textarea "x"
type textarea "animate a descubrir el deporte dentrenar orientación"
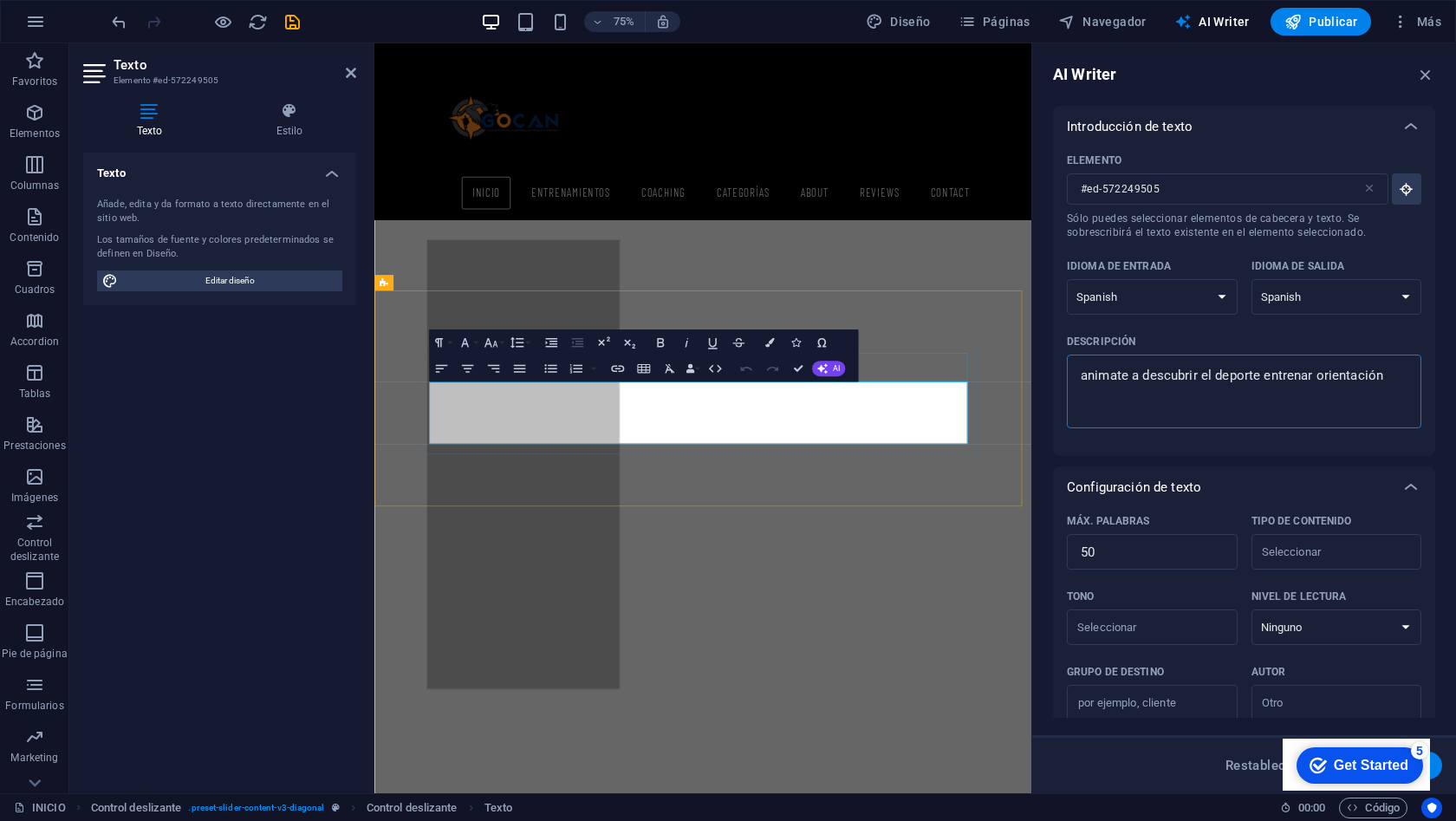
type textarea "x"
type textarea "animate a descubrir el deporte deentrenar orientación"
type textarea "x"
type textarea "animate a descubrir el deporte de entrenar orientación"
type textarea "x"
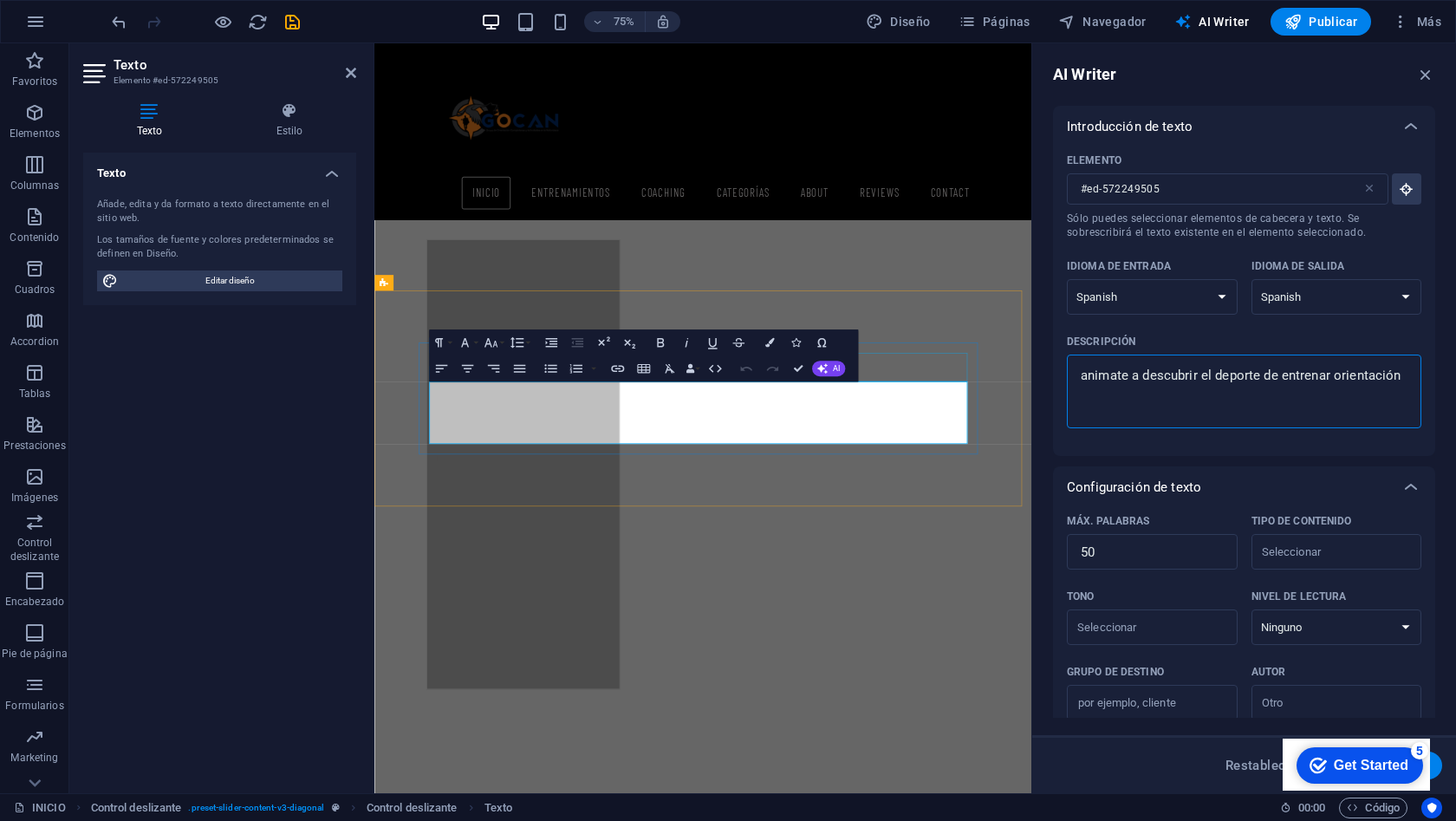
click at [1334, 381] on textarea "animate a descubrir el deporte de entrenar orientación" at bounding box center [1245, 391] width 338 height 57
type textarea "animate a descubrir el deporte de entrenarorientación"
type textarea "x"
type textarea "animate a descubrir el deporte de entrenaorientación"
type textarea "x"
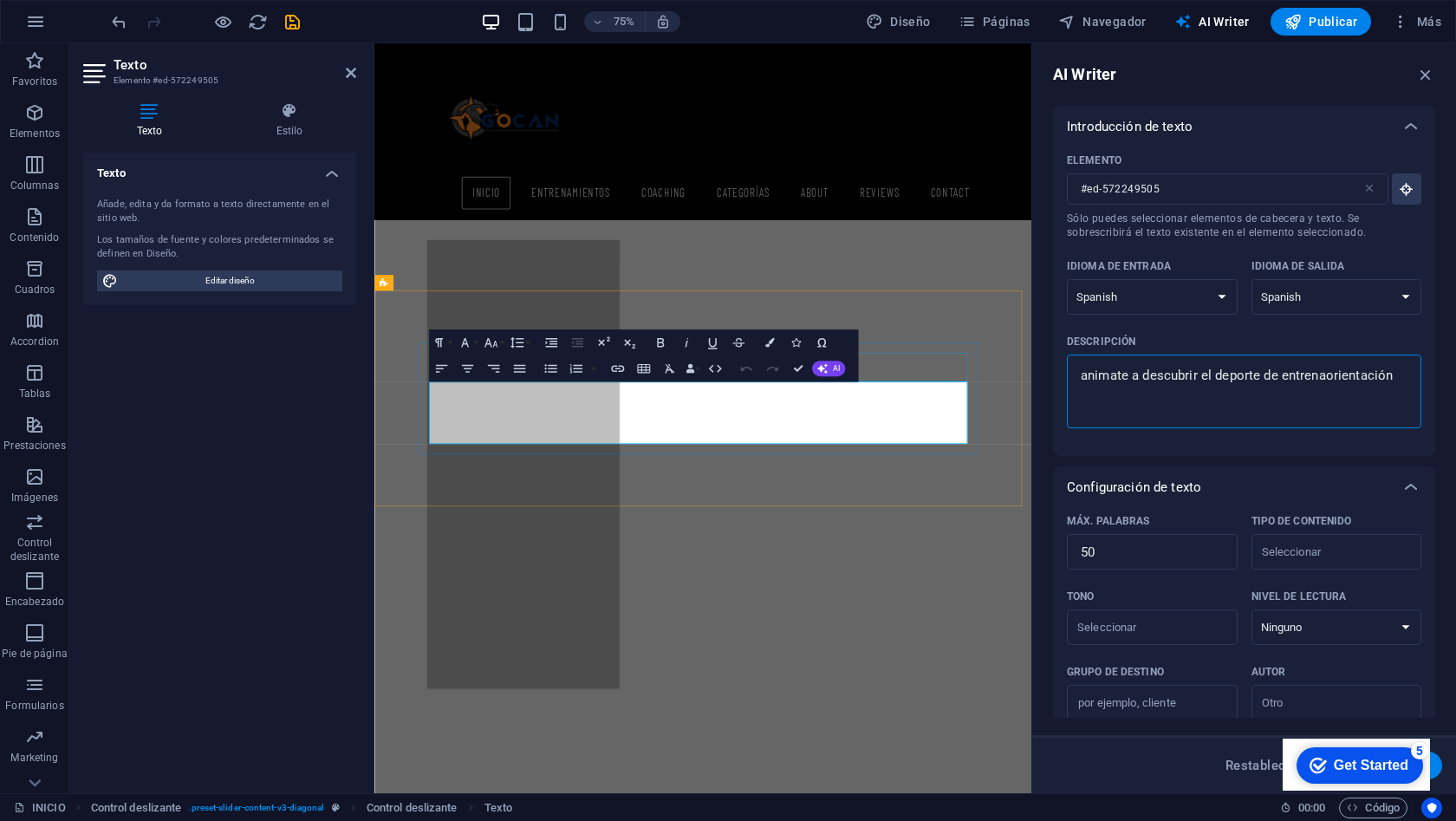
type textarea "animate a descubrir el deporte de entrenorientación"
type textarea "x"
type textarea "animate a descubrir el deporte de entreorientación"
type textarea "x"
type textarea "animate a descubrir el deporte de entrorientación"
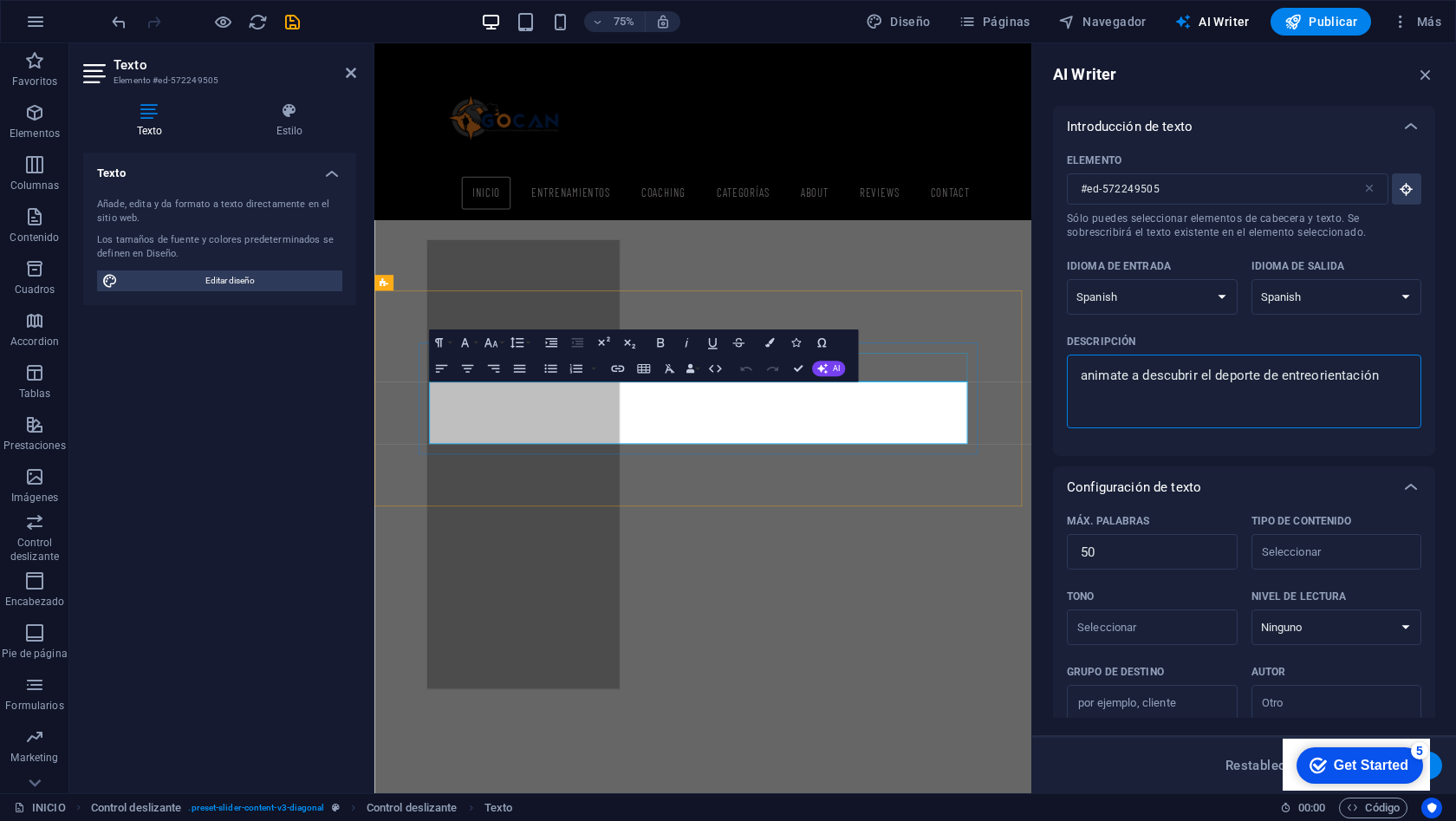
type textarea "x"
type textarea "animate a descubrir el deporte de entorientación"
type textarea "x"
type textarea "animate a descubrir el deporte de enorientación"
type textarea "x"
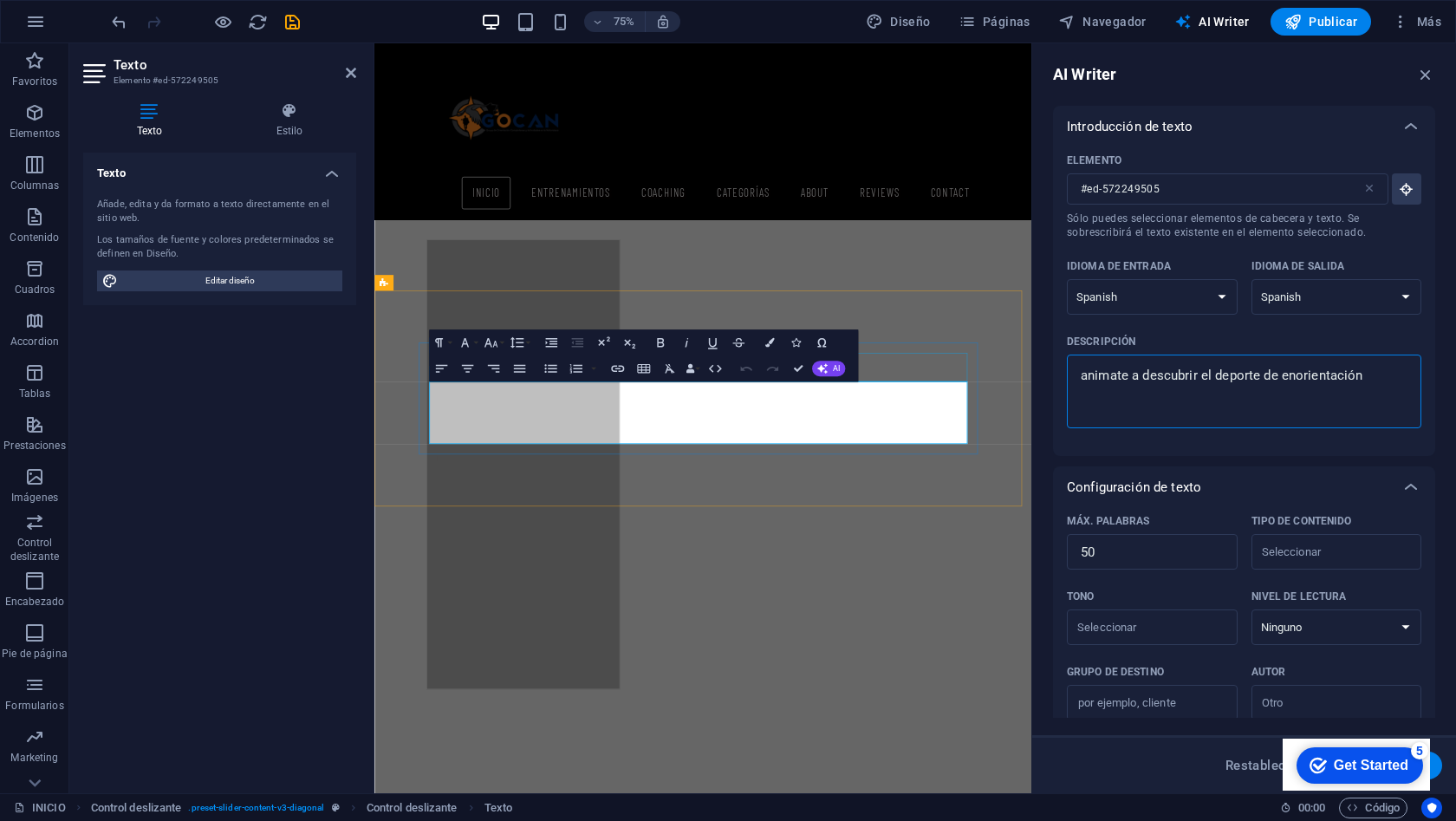
type textarea "animate a descubrir el deporte de eorientación"
type textarea "x"
type textarea "animate a descubrir el deporte de orientación"
type textarea "x"
type textarea "animate a descubrir el deporte de lorientación"
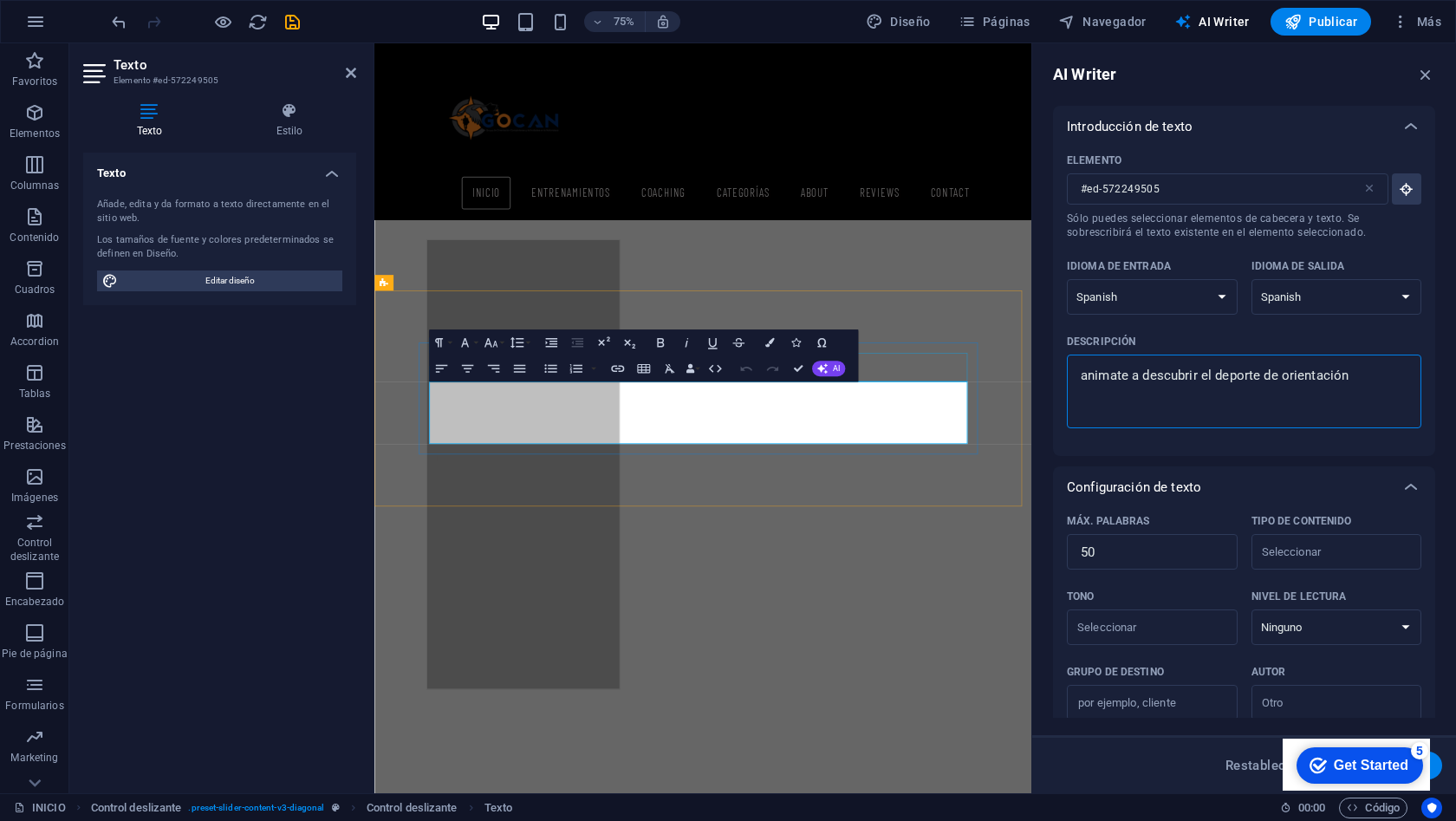
type textarea "x"
type textarea "animate a descubrir el deporte de laorientación"
type textarea "x"
type textarea "animate a descubrir el deporte de la orientación"
type textarea "x"
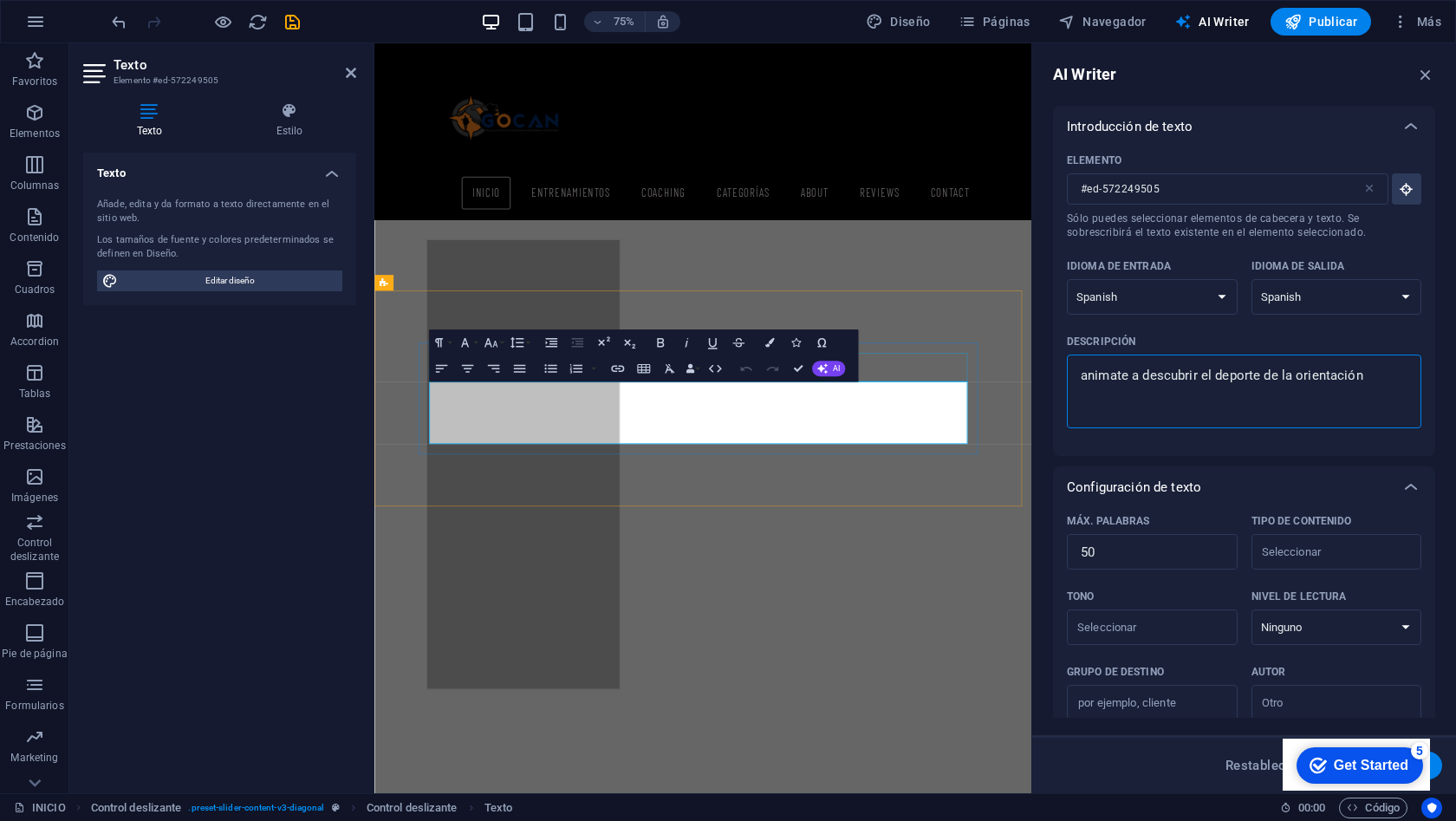
click at [1369, 377] on textarea "animate a descubrir el deporte de la orientación" at bounding box center [1245, 391] width 338 height 57
type textarea "animate a descubrir el deporte de la orientación"
type textarea "x"
type textarea "animate a descubrir el deporte de la orientación y"
type textarea "x"
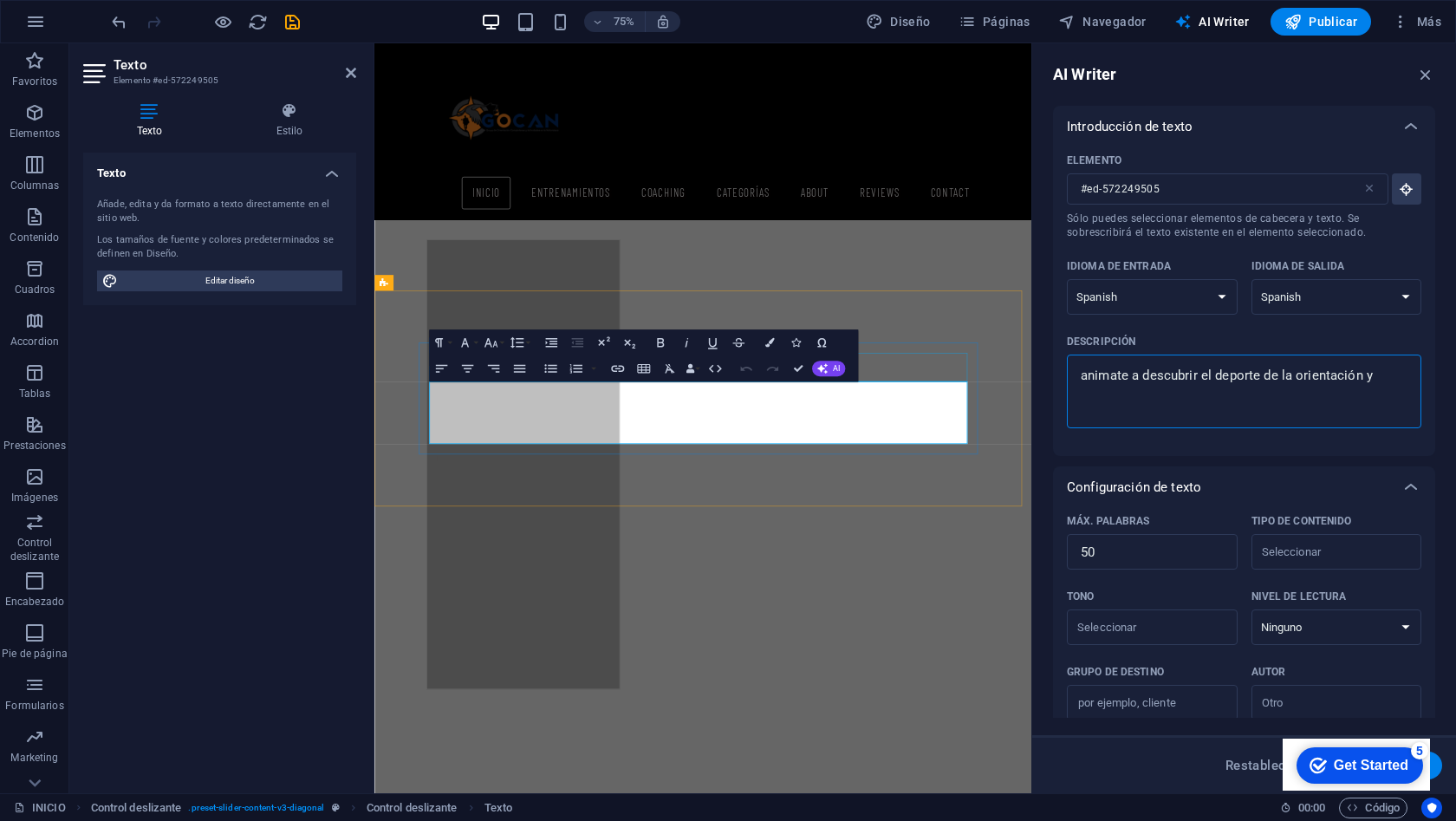
type textarea "animate a descubrir el deporte de la orientación y"
type textarea "x"
type textarea "animate a descubrir el deporte de la orientación y v"
type textarea "x"
type textarea "animate a descubrir el deporte de la orientación y ve"
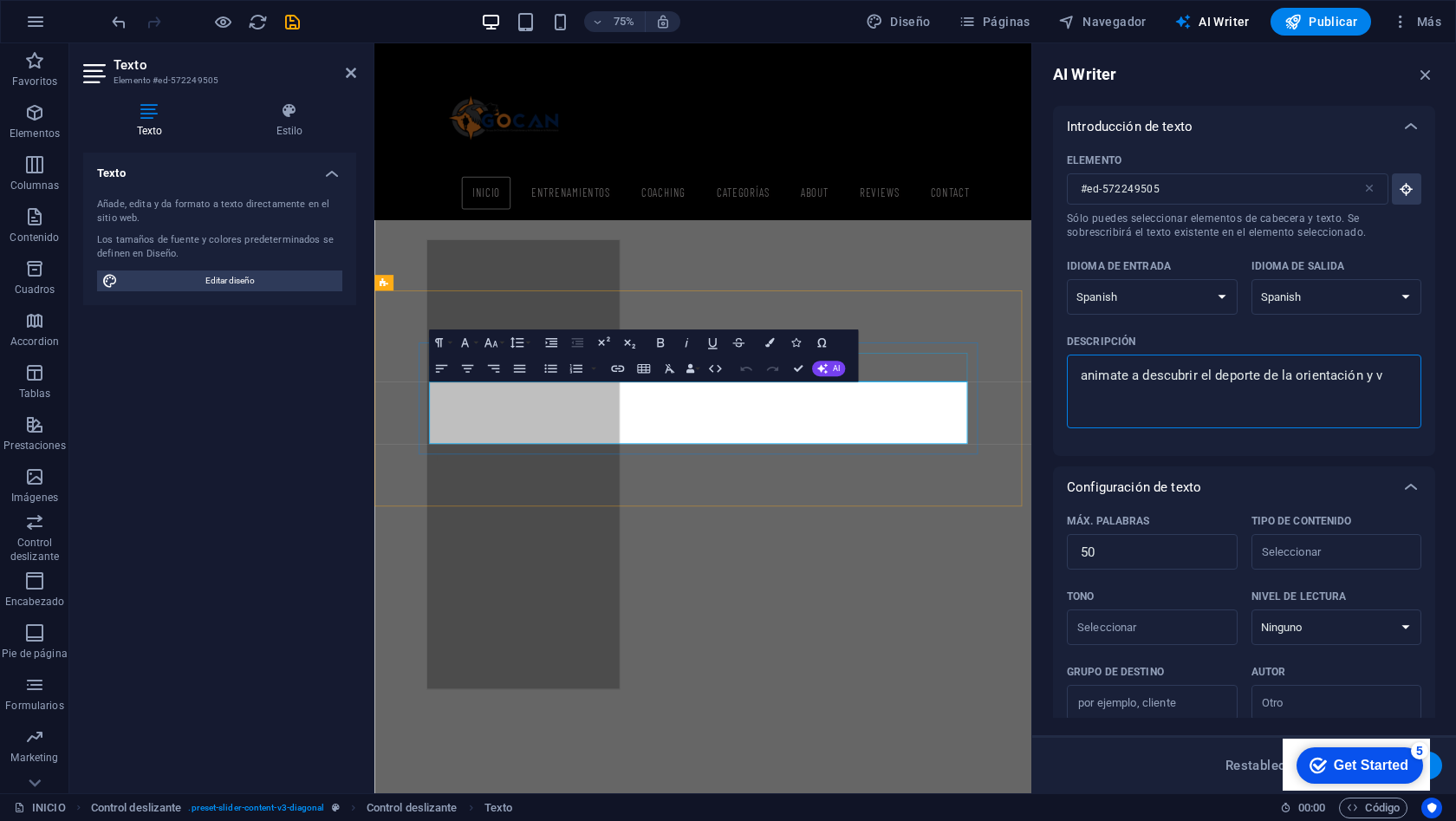
type textarea "x"
type textarea "animate a descubrir el deporte de la orientación y ven"
type textarea "x"
type textarea "animate a descubrir el deporte de la orientación y vent"
type textarea "x"
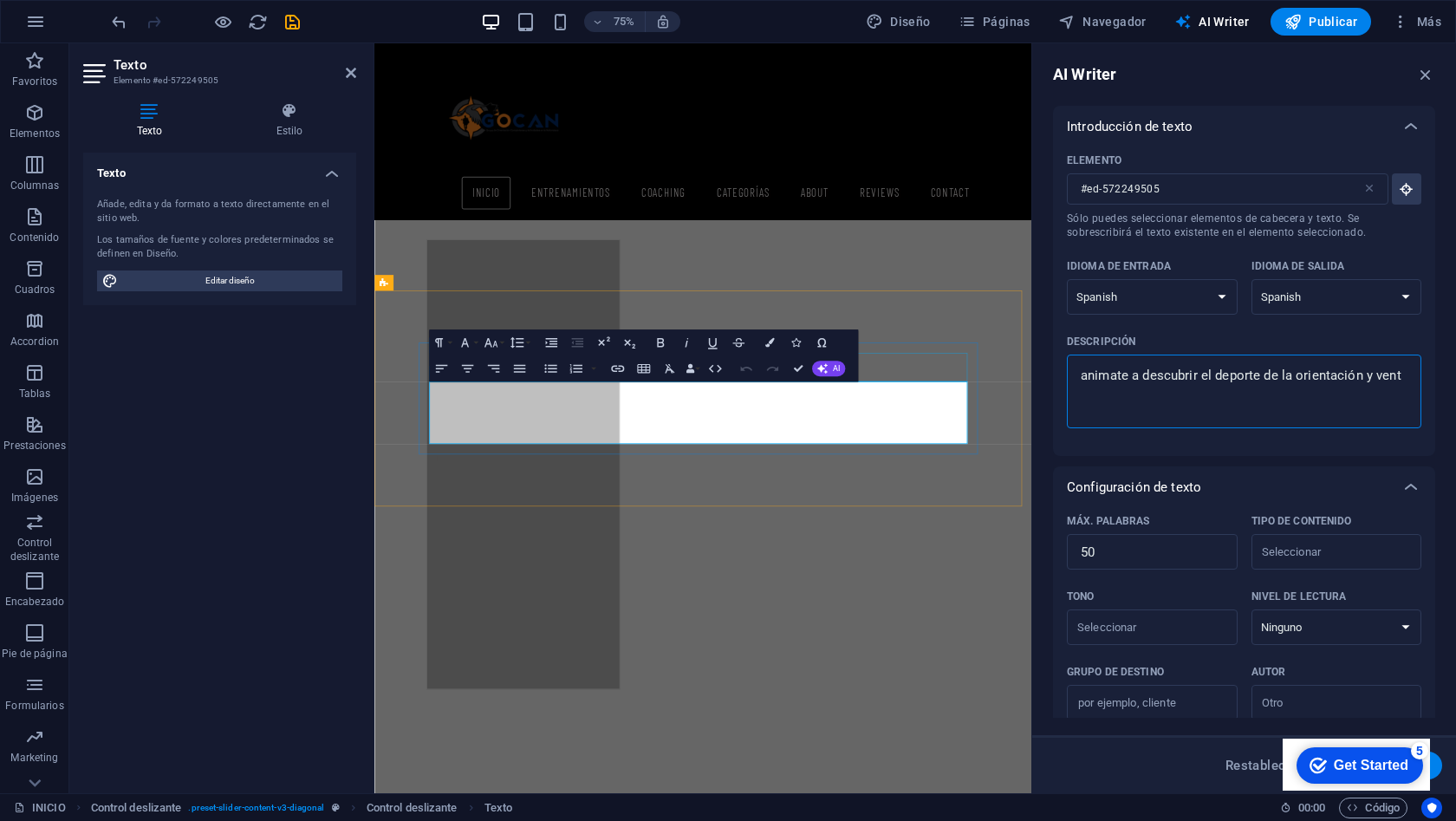
type textarea "animate a descubrir el deporte de la orientación y vente"
type textarea "x"
type textarea "animate a descubrir el deporte de la orientación y vente"
type textarea "x"
type textarea "animate a descubrir el deporte de la orientación y vente a"
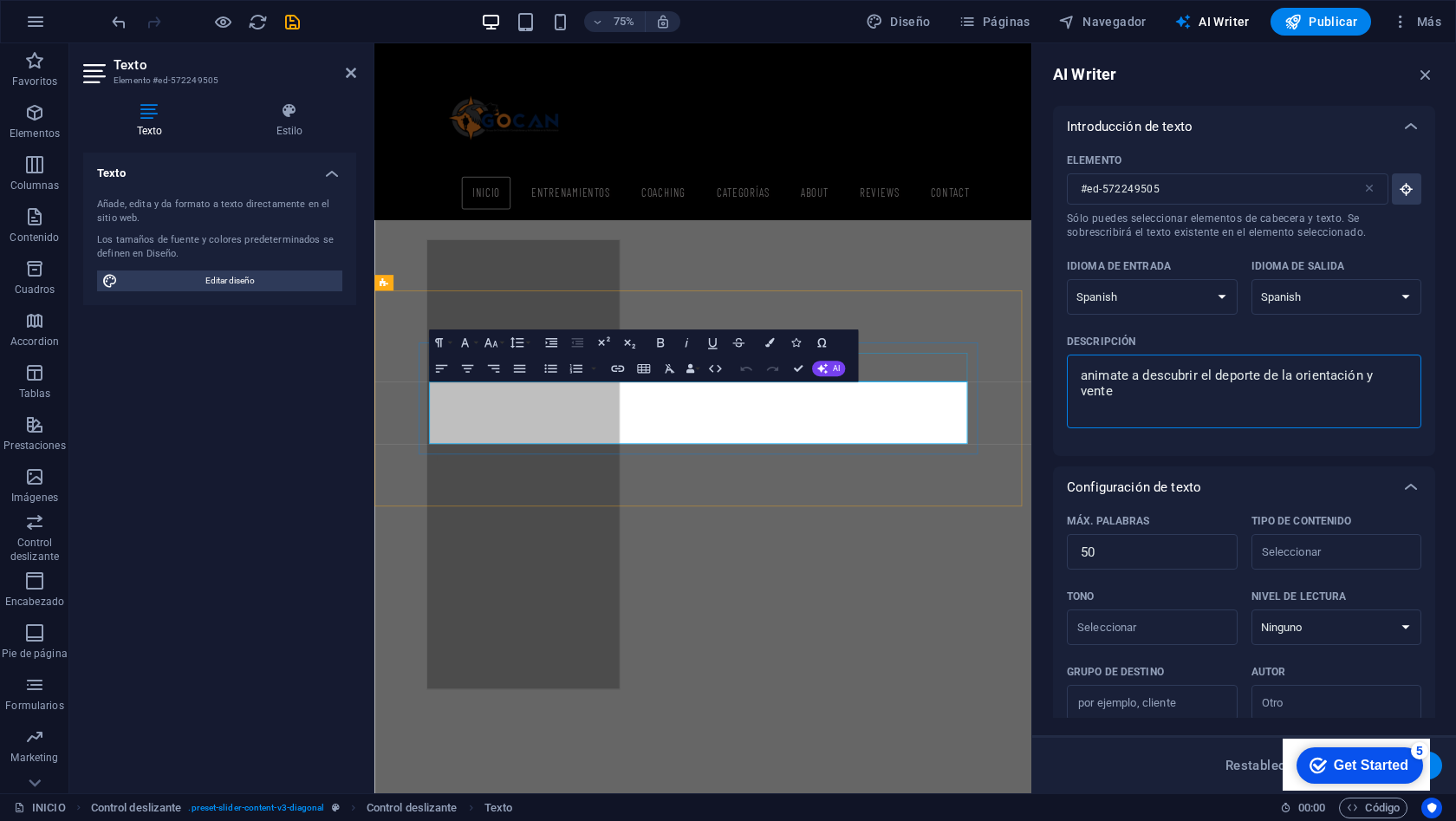
type textarea "x"
type textarea "animate a descubrir el deporte de la orientación y vente a"
type textarea "x"
type textarea "animate a descubrir el deporte de la orientación y vente a e"
type textarea "x"
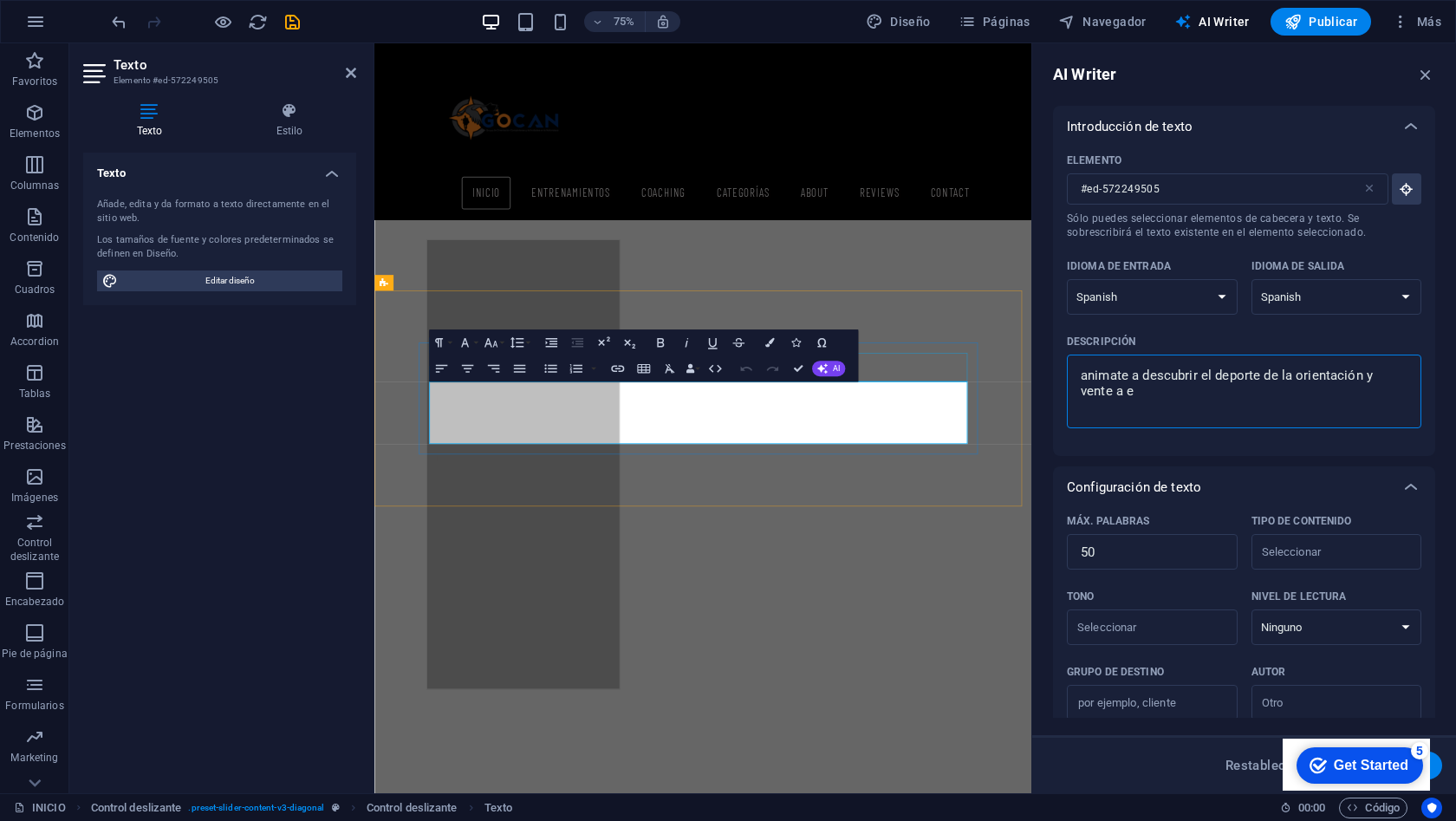
type textarea "animate a descubrir el deporte de la orientación y vente a en"
type textarea "x"
type textarea "animate a descubrir el deporte de la orientación y vente a ent"
type textarea "x"
type textarea "animate a descubrir el deporte de la orientación y vente a entr"
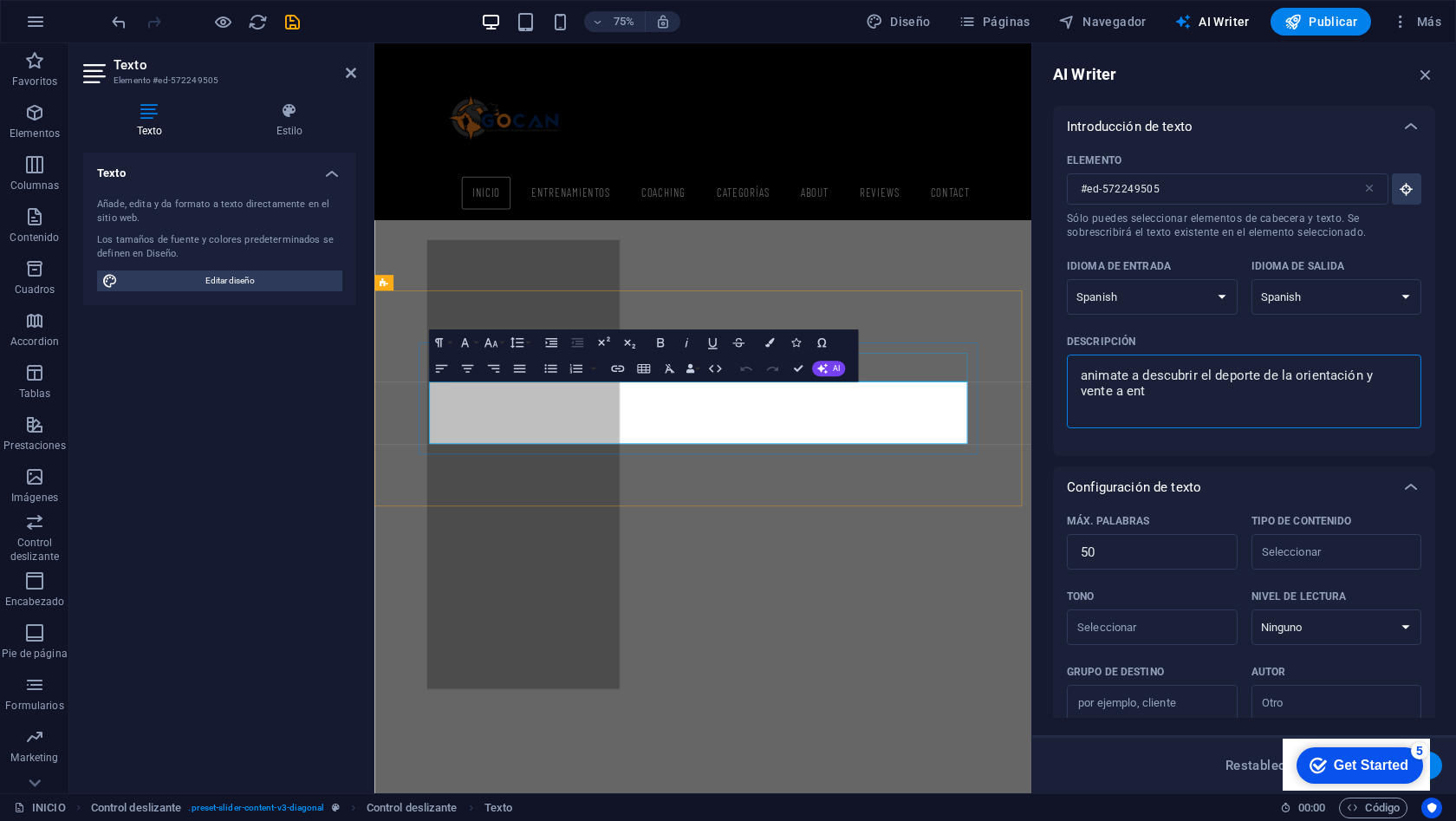
type textarea "x"
type textarea "animate a descubrir el deporte de la orientación y vente a entre"
type textarea "x"
type textarea "animate a descubrir el deporte de la orientación y vente a entren"
type textarea "x"
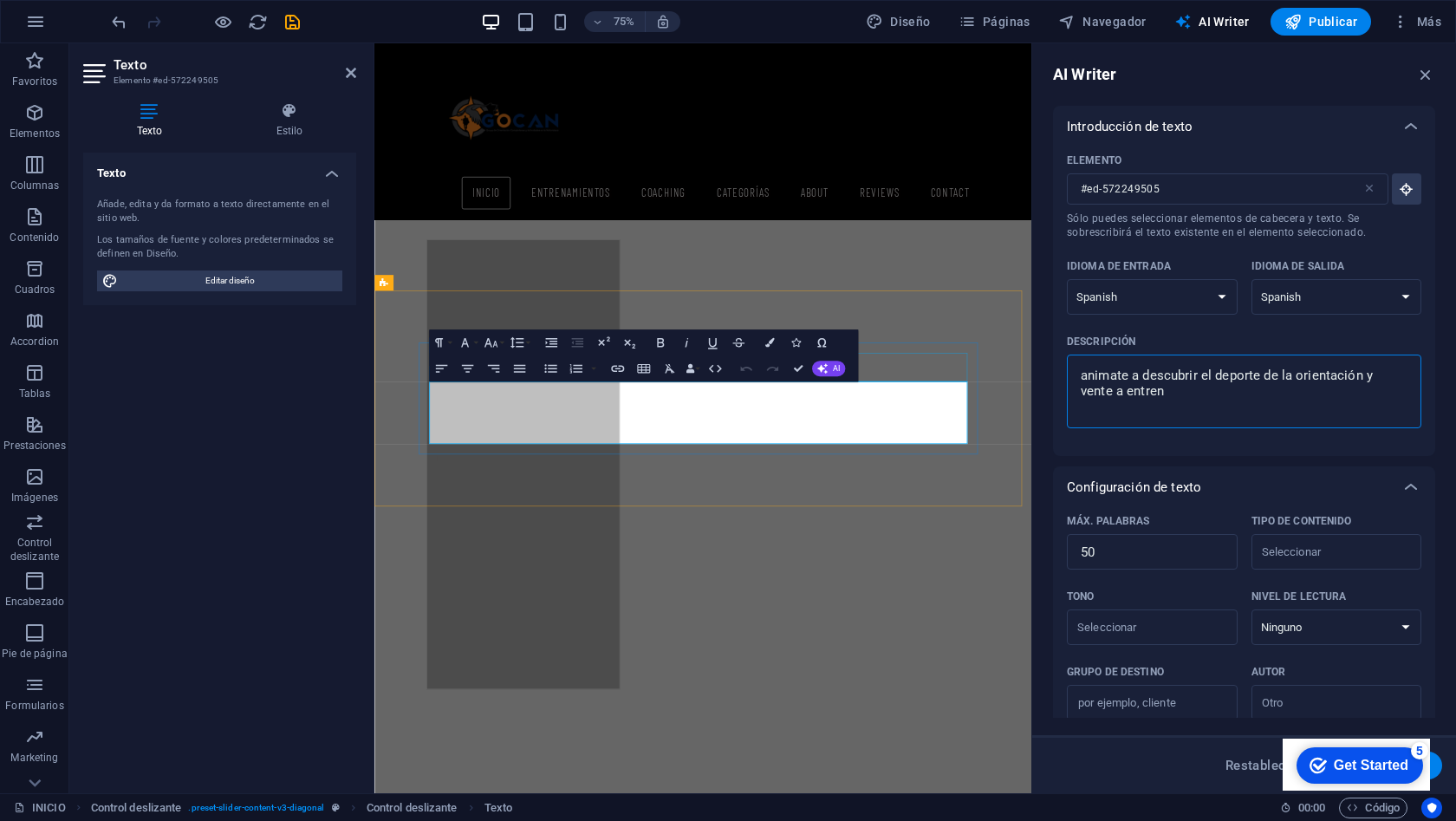
type textarea "animate a descubrir el deporte de la orientación y vente a entrena"
type textarea "x"
type textarea "animate a descubrir el deporte de la orientación y vente a entrenar"
type textarea "x"
type textarea "animate a descubrir el deporte de la orientación y vente a entrenar"
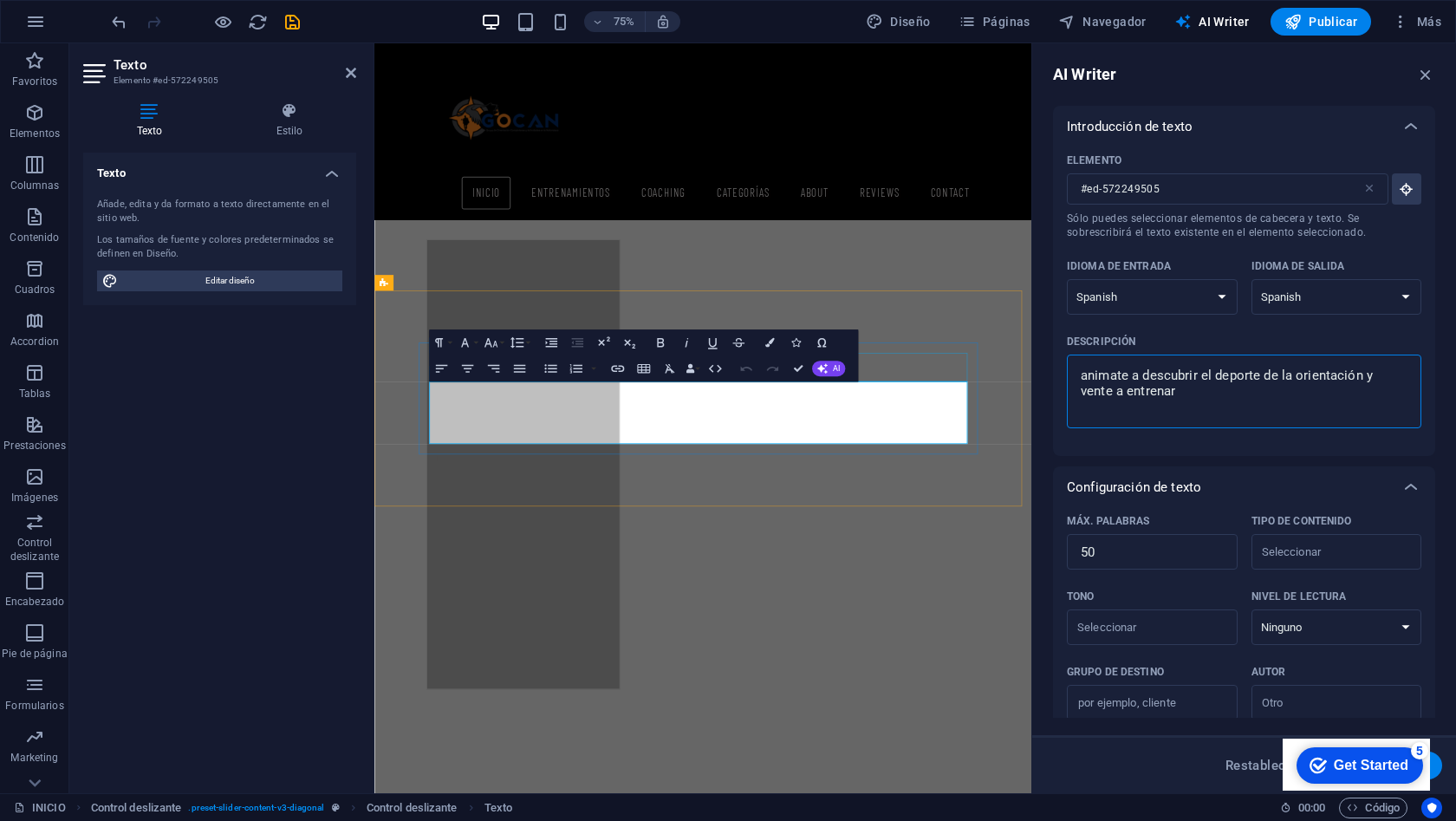
type textarea "x"
type textarea "animate a descubrir el deporte de la orientación y vent a entrenar"
type textarea "x"
type textarea "animate a descubrir el deporte de la orientación y ven a entrenar"
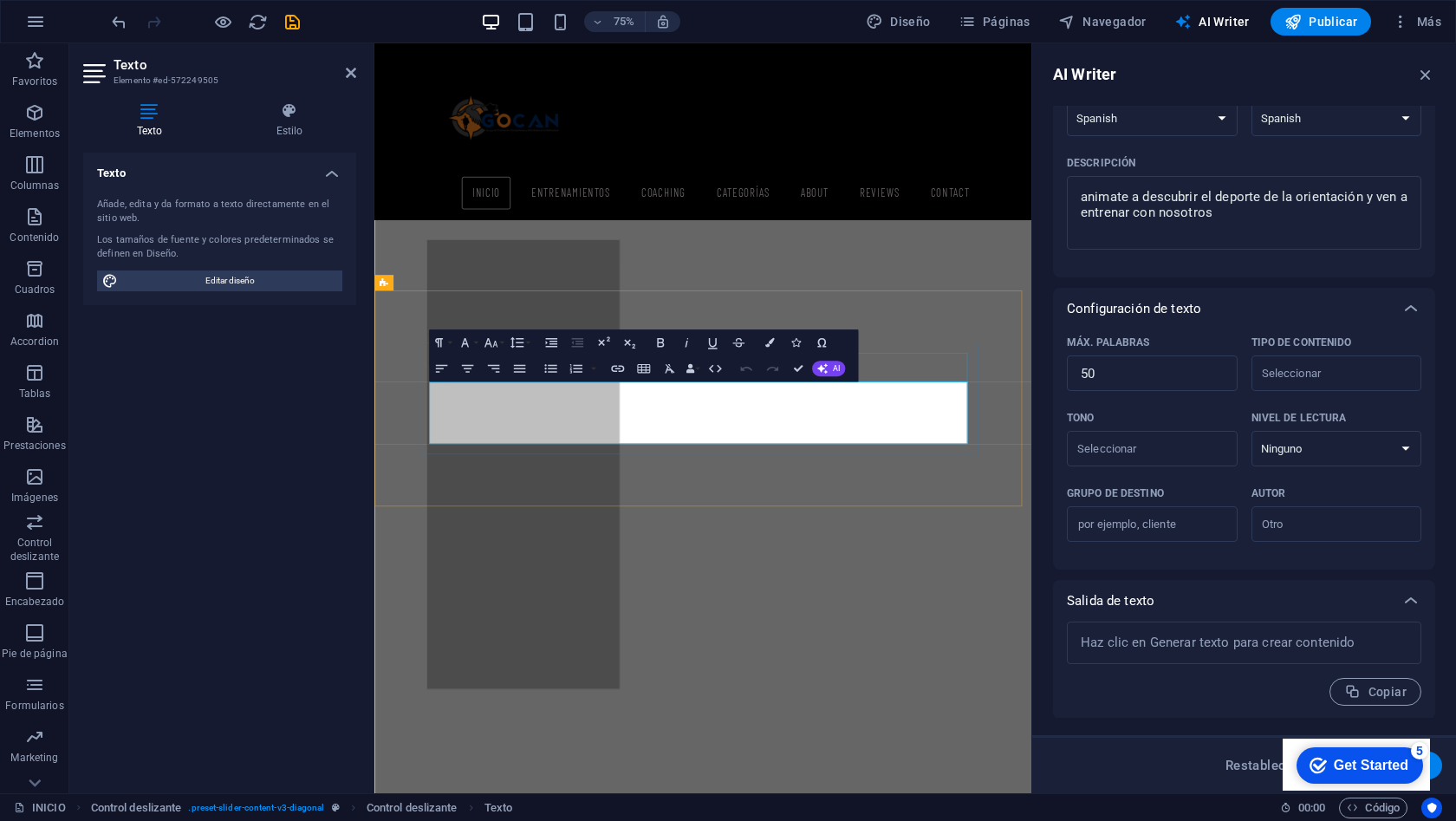
click at [1379, 770] on div "Get Started" at bounding box center [1372, 765] width 75 height 15
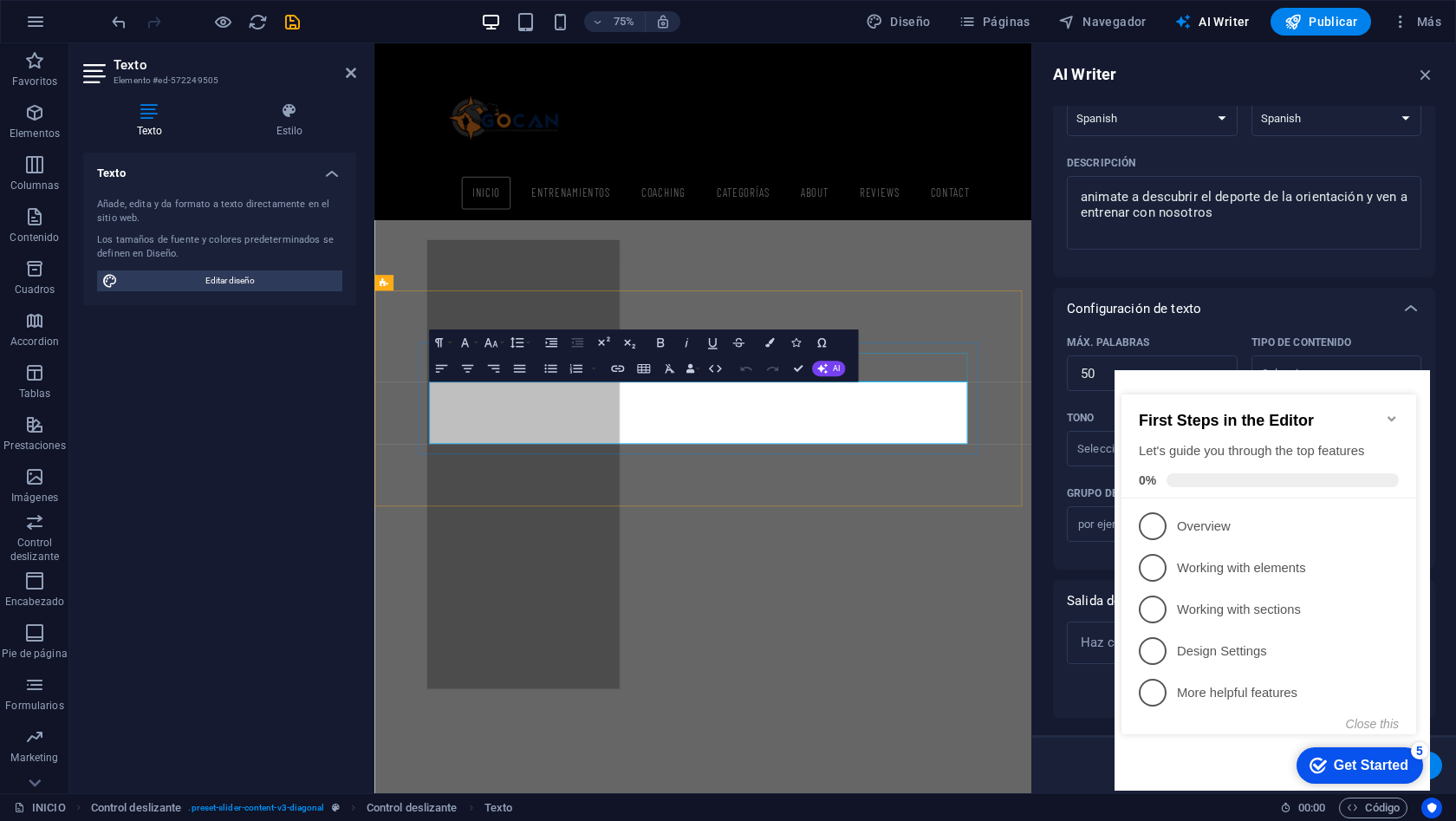
click at [1373, 776] on div "checkmark Get Started 5" at bounding box center [1360, 765] width 127 height 36
click at [1087, 644] on textarea at bounding box center [1245, 643] width 338 height 25
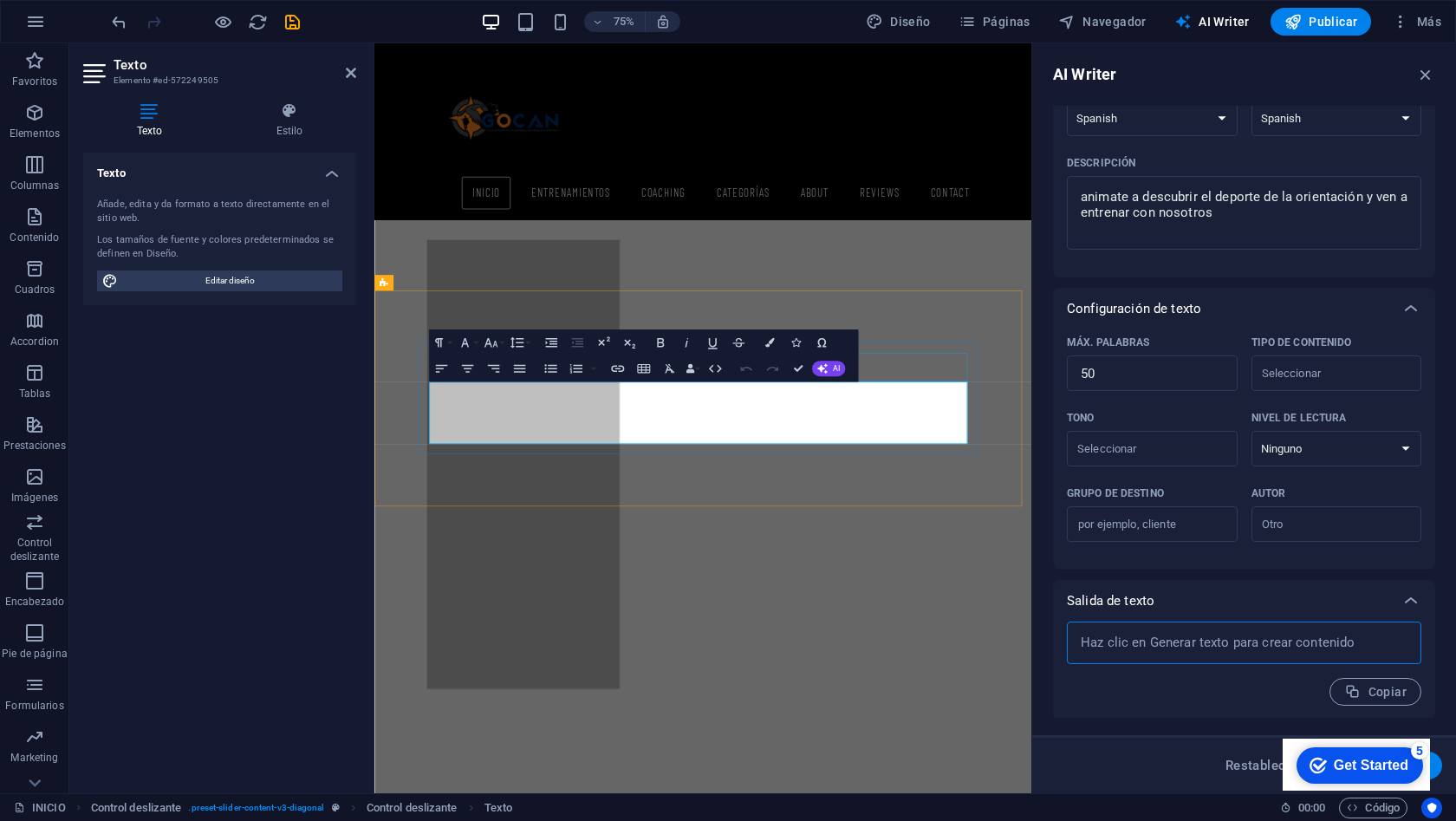
click div "checkmark Get Started 5 First Steps in the Editor Let's guide you through the t…"
drag, startPoint x: 1228, startPoint y: 207, endPoint x: 1076, endPoint y: 190, distance: 152.9
click at [1076, 190] on textarea "animate a descubrir el deporte de la orientación y ven a entrenar con nosotros" at bounding box center [1245, 212] width 338 height 57
click at [1119, 649] on textarea at bounding box center [1245, 643] width 338 height 25
paste textarea
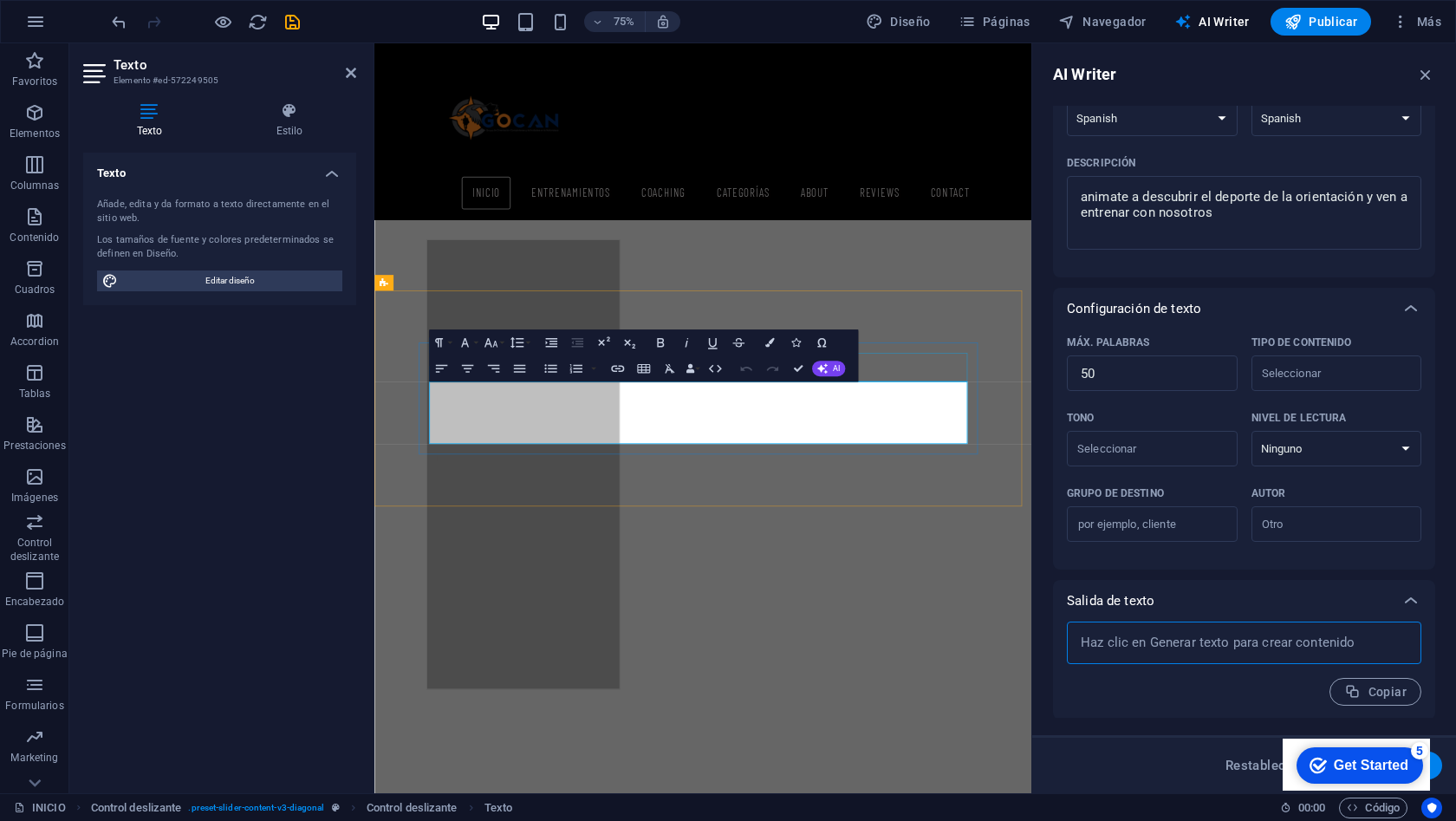
paste textarea
click at [1137, 647] on textarea at bounding box center [1245, 643] width 338 height 25
paste textarea
drag, startPoint x: 1170, startPoint y: 210, endPoint x: 1085, endPoint y: 194, distance: 86.5
click at [1085, 194] on textarea "animate a descubrir el deporte de la orientación y ven a entrenar con nosotros" at bounding box center [1245, 212] width 338 height 57
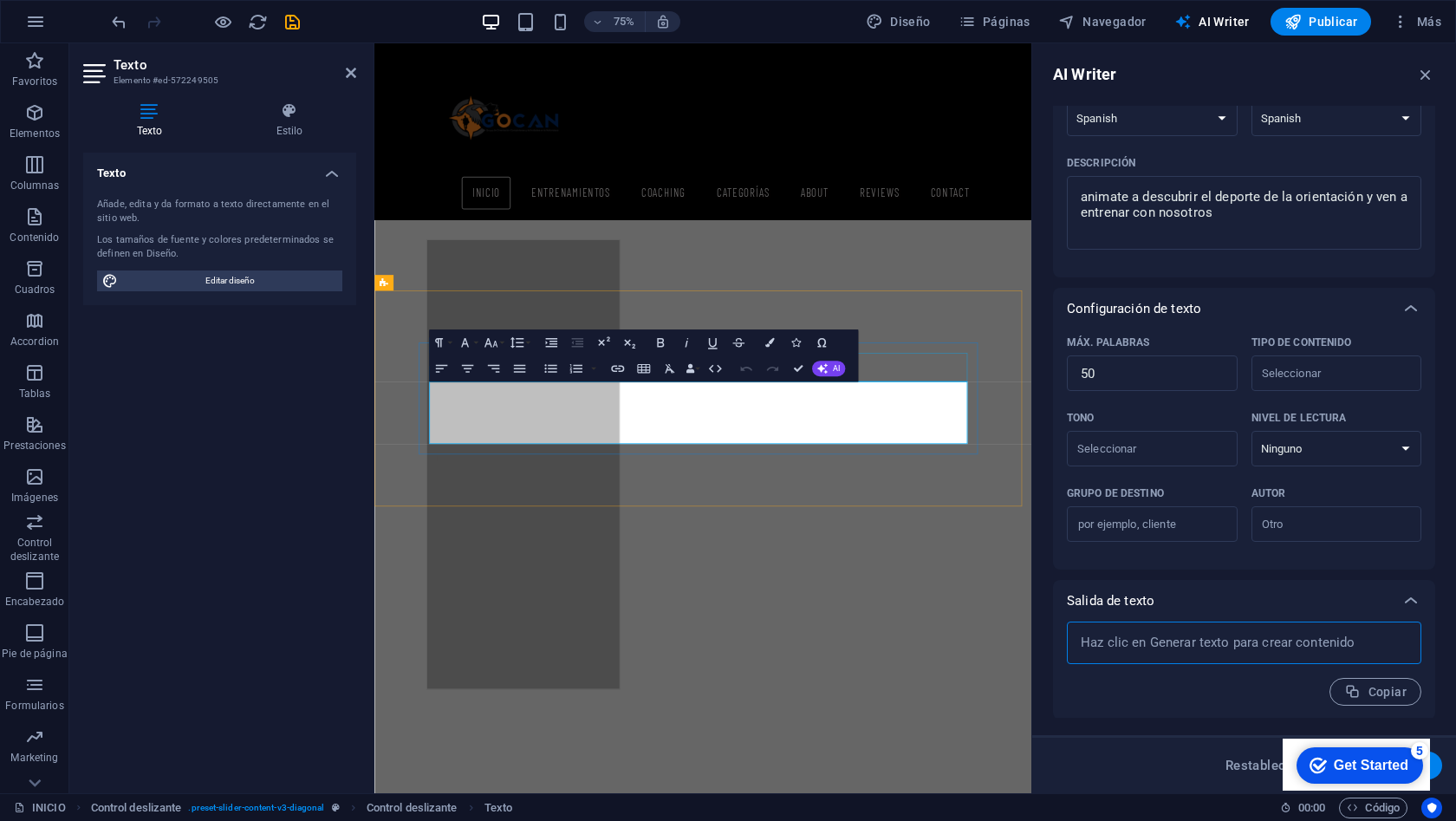
click at [1121, 640] on textarea at bounding box center [1245, 643] width 338 height 25
paste textarea
click at [1198, 777] on div "Restablecer Generar texto" at bounding box center [1244, 765] width 396 height 28
click at [1439, 773] on button "Generar texto" at bounding box center [1381, 765] width 122 height 28
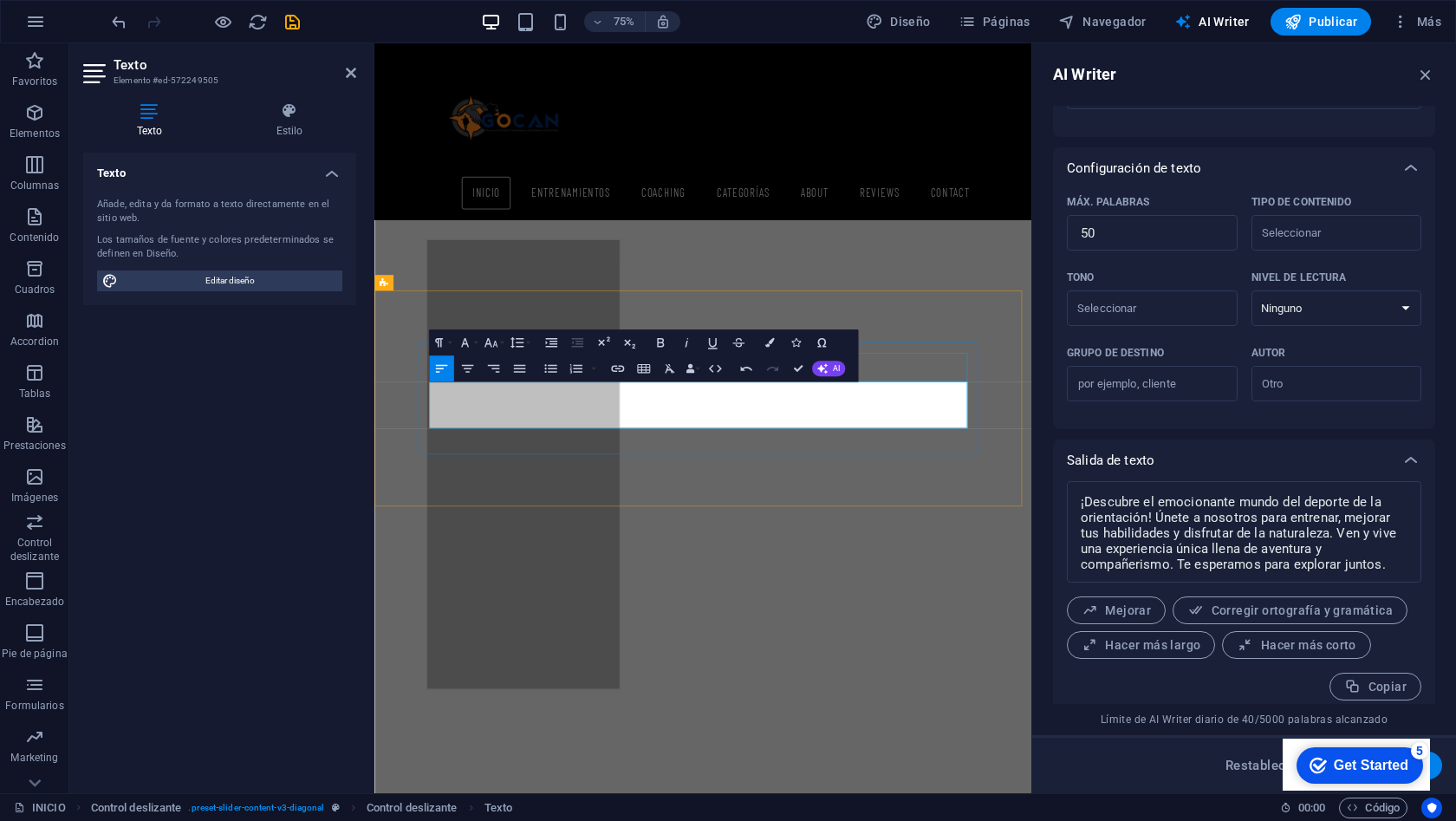
scroll to position [328, 0]
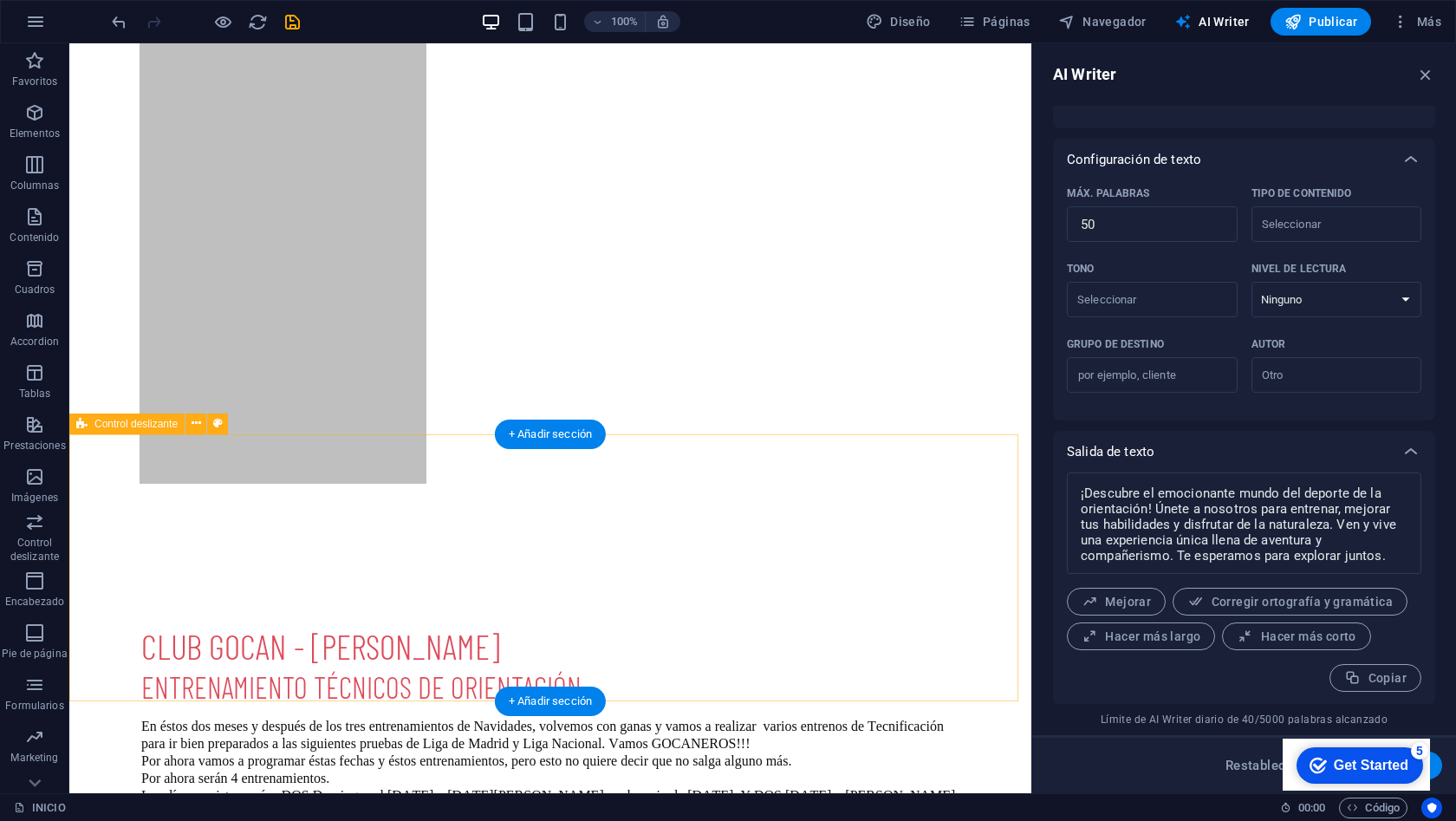
scroll to position [820, 0]
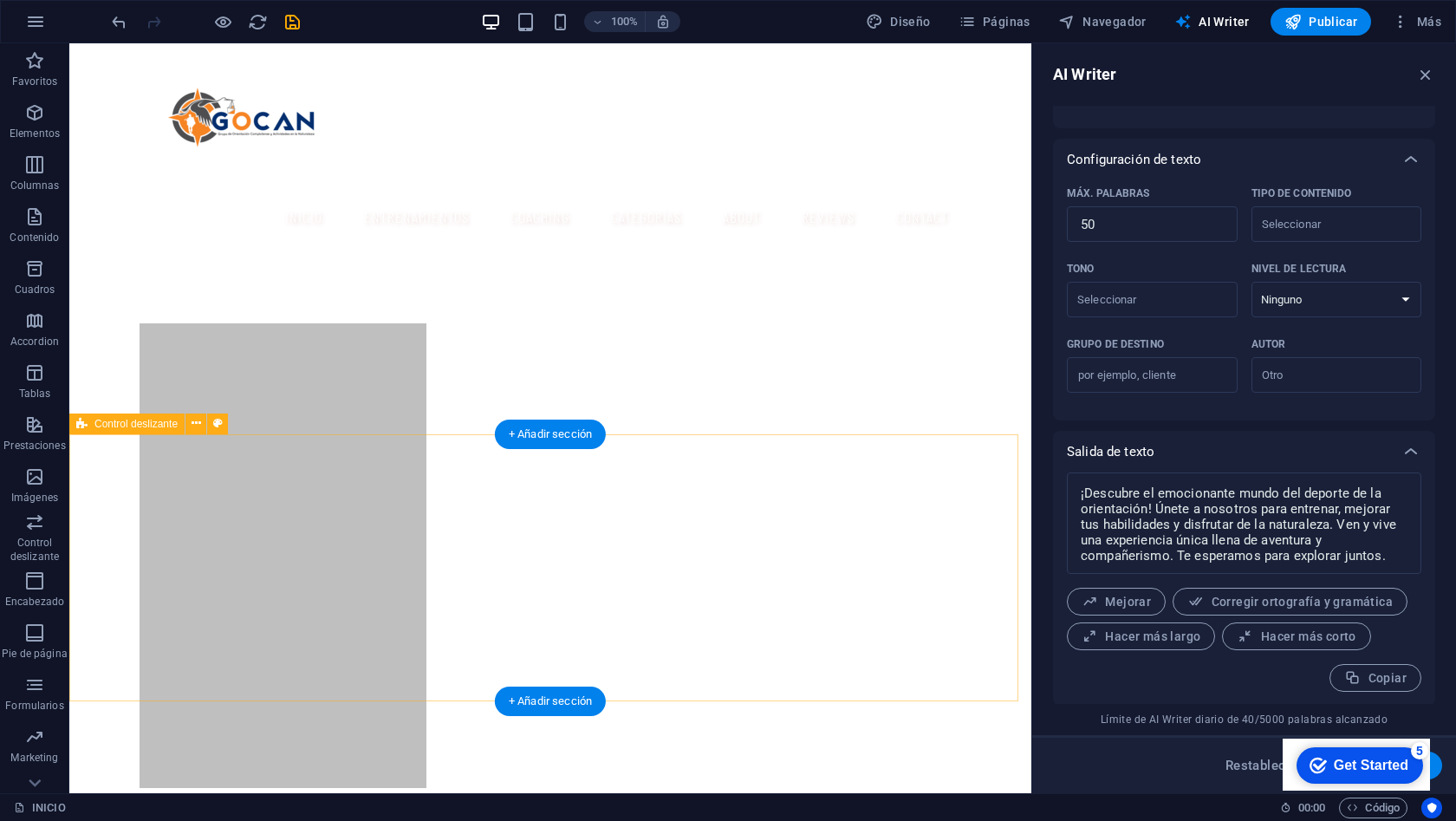
drag, startPoint x: 621, startPoint y: 473, endPoint x: 547, endPoint y: 461, distance: 75.0
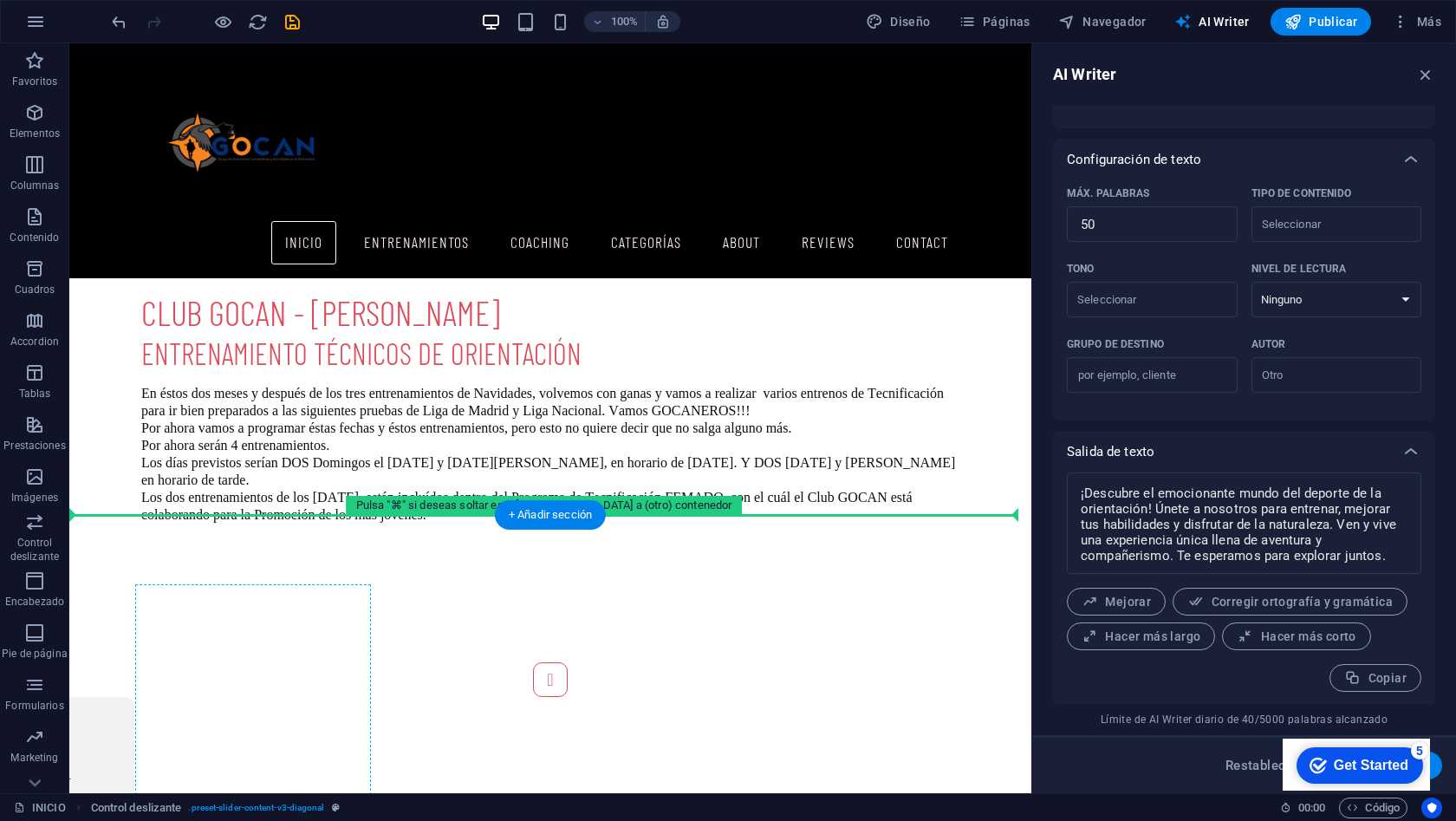
scroll to position [1516, 0]
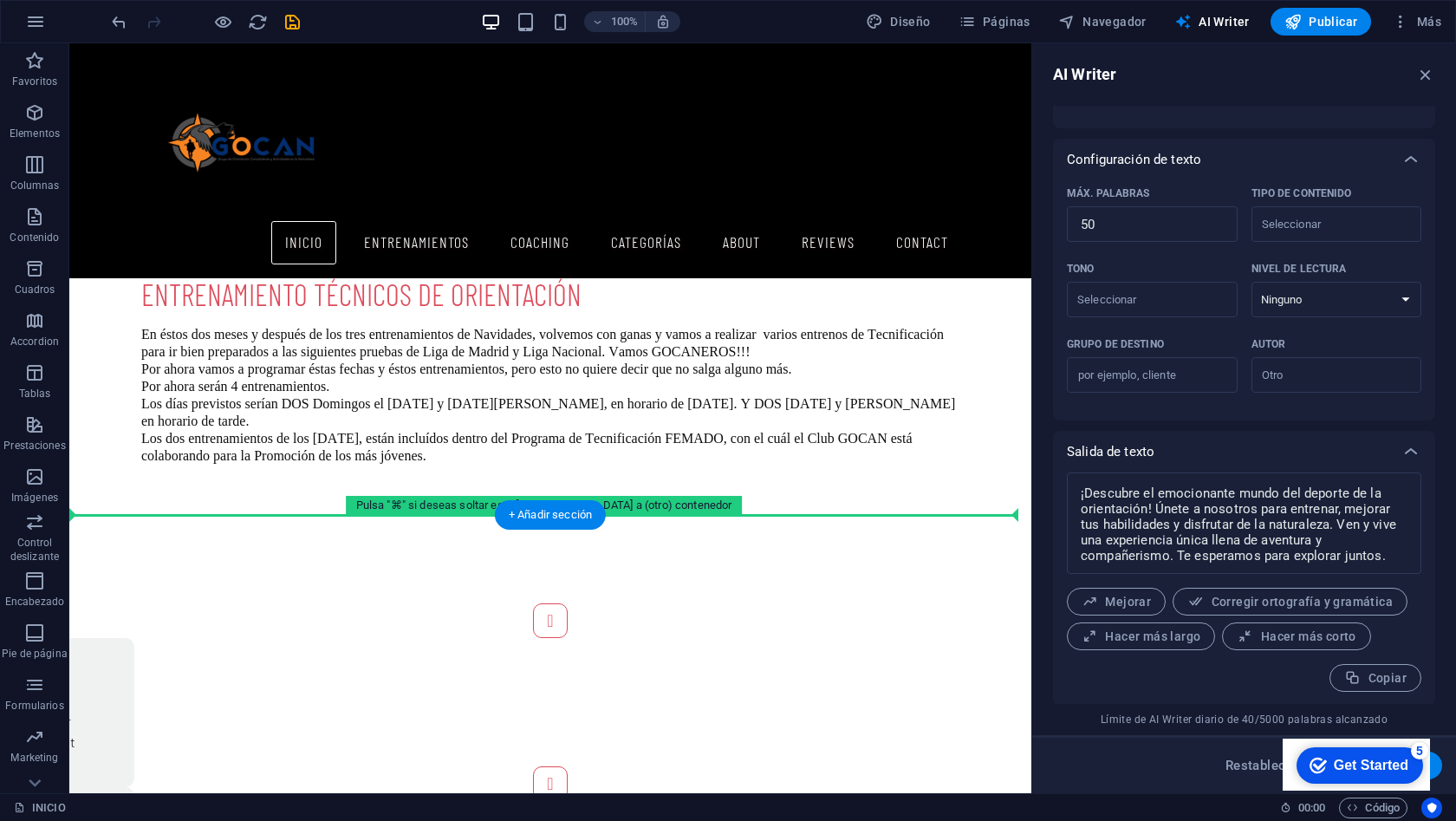
drag, startPoint x: 161, startPoint y: 466, endPoint x: 197, endPoint y: 515, distance: 60.8
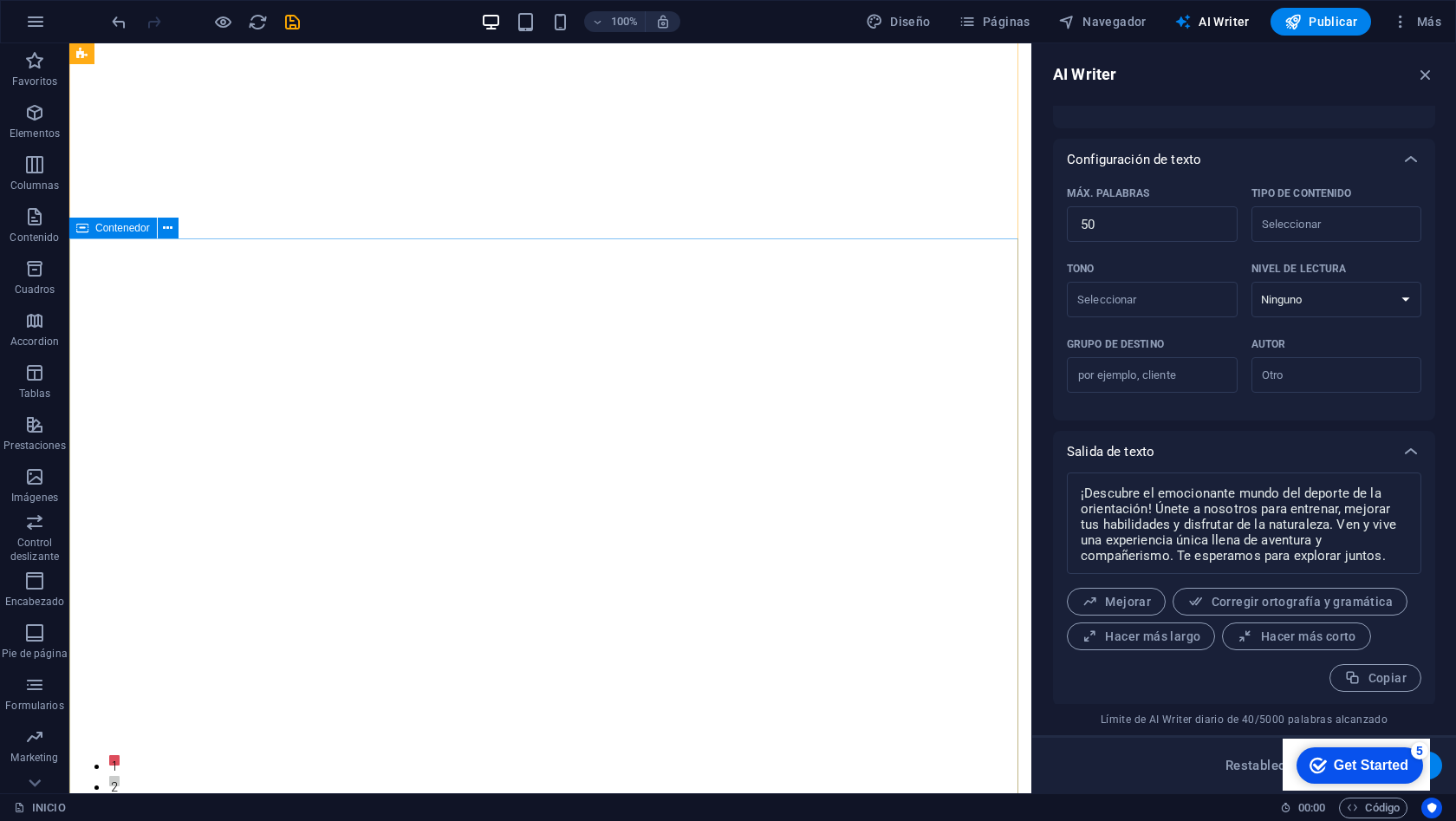
scroll to position [39, 0]
click at [1345, 23] on span "Publicar" at bounding box center [1321, 22] width 74 height 17
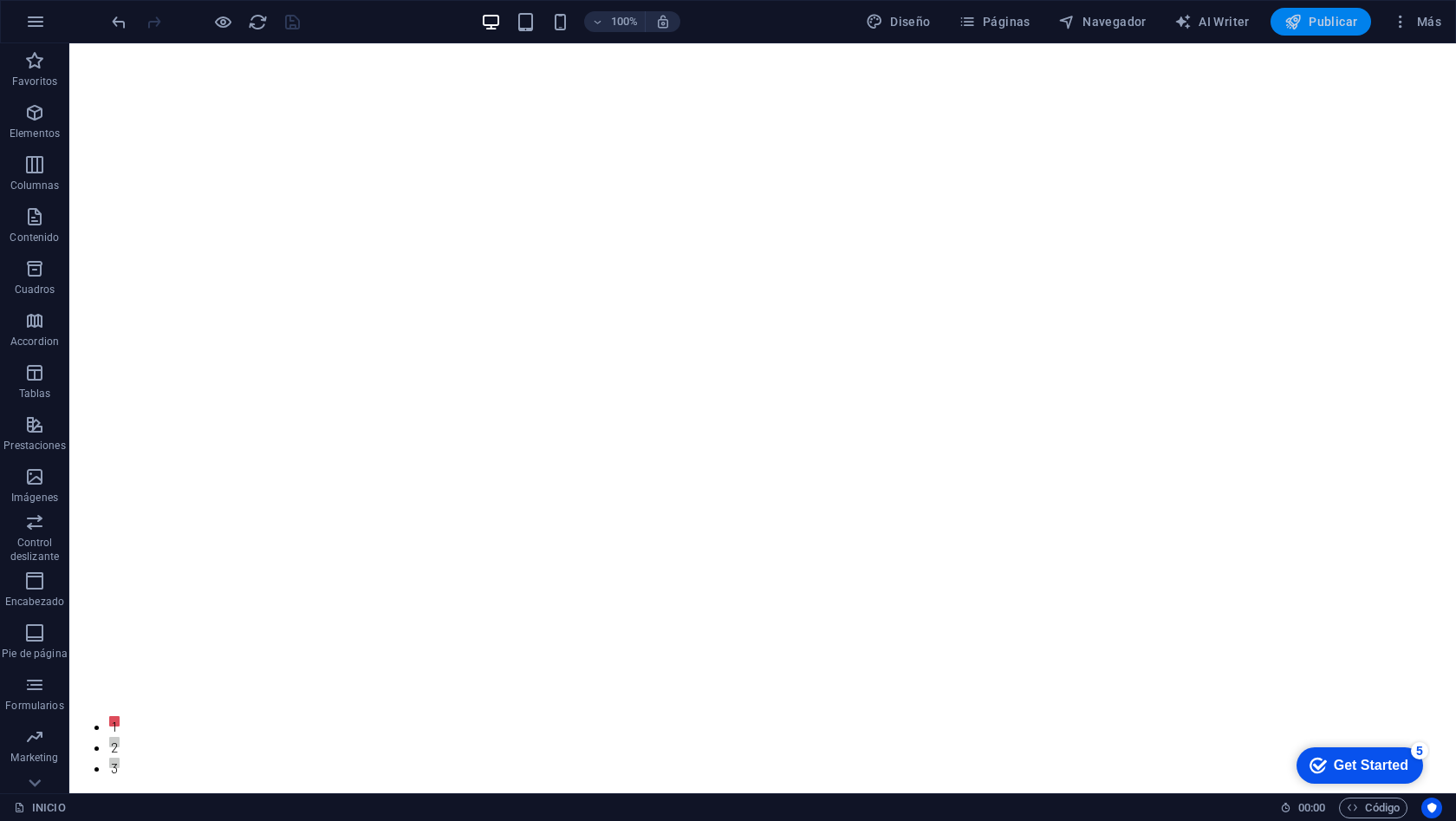
click at [1317, 19] on span "Publicar" at bounding box center [1321, 22] width 74 height 17
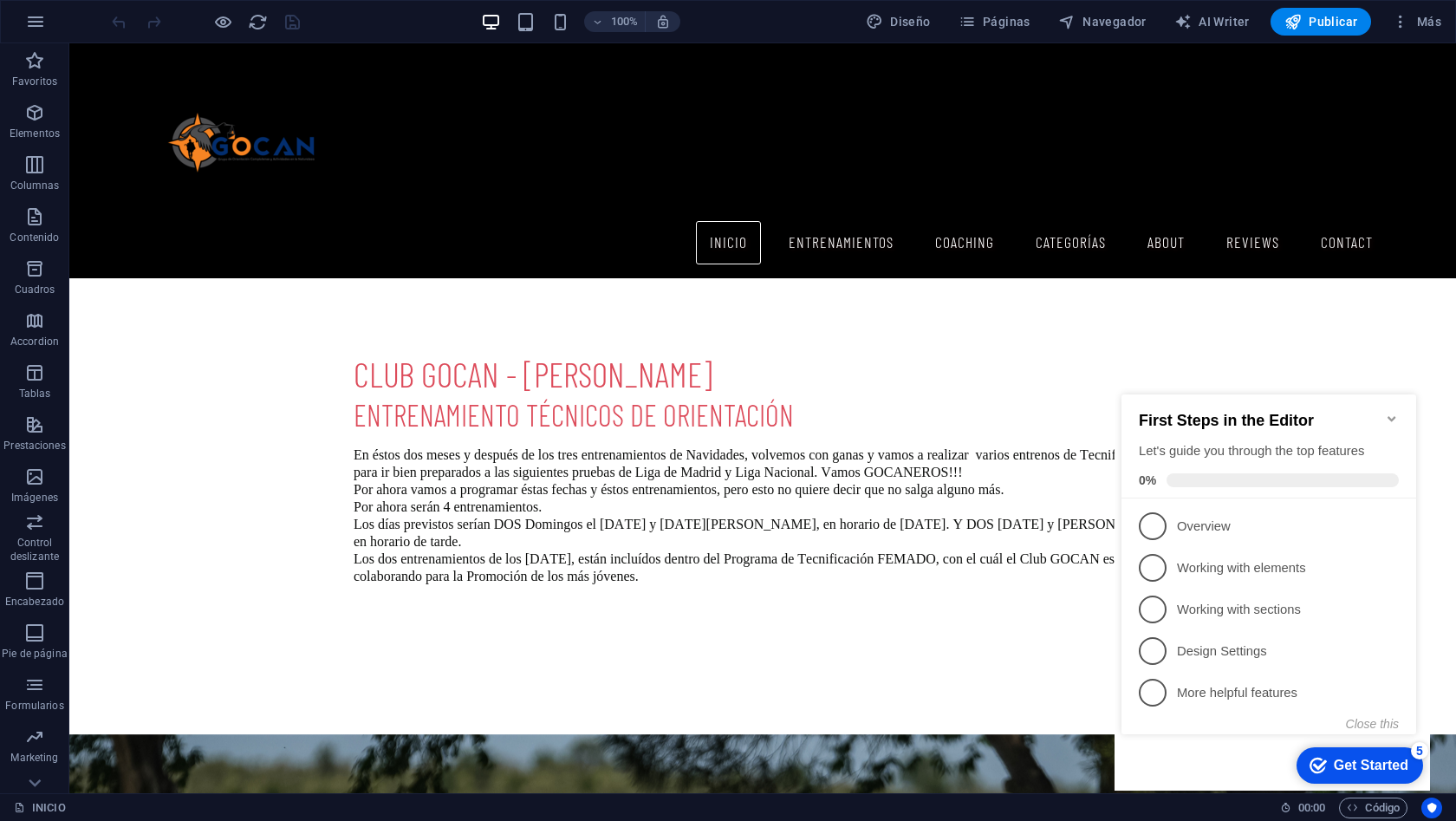
scroll to position [1311, 0]
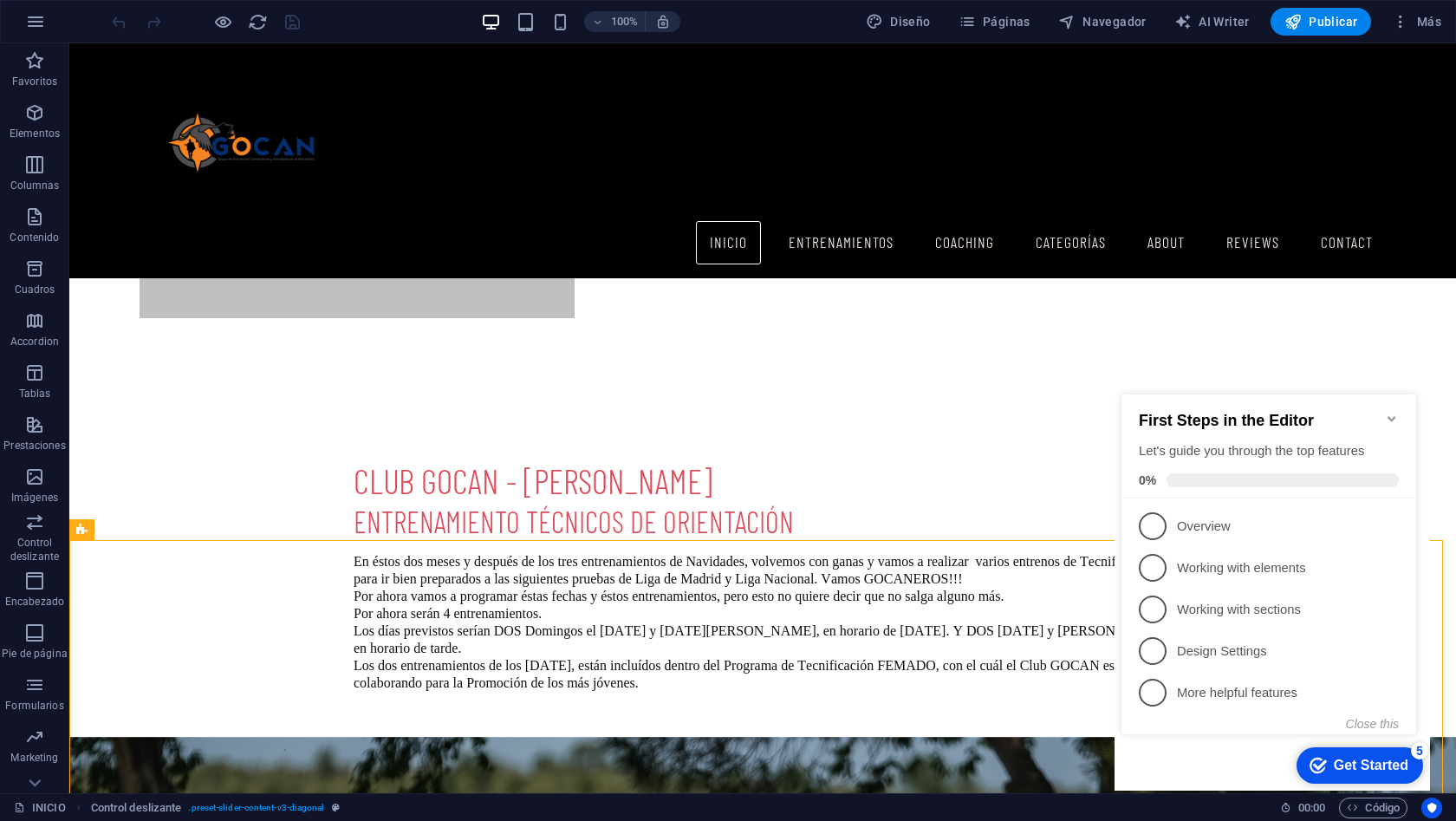
scroll to position [843, 0]
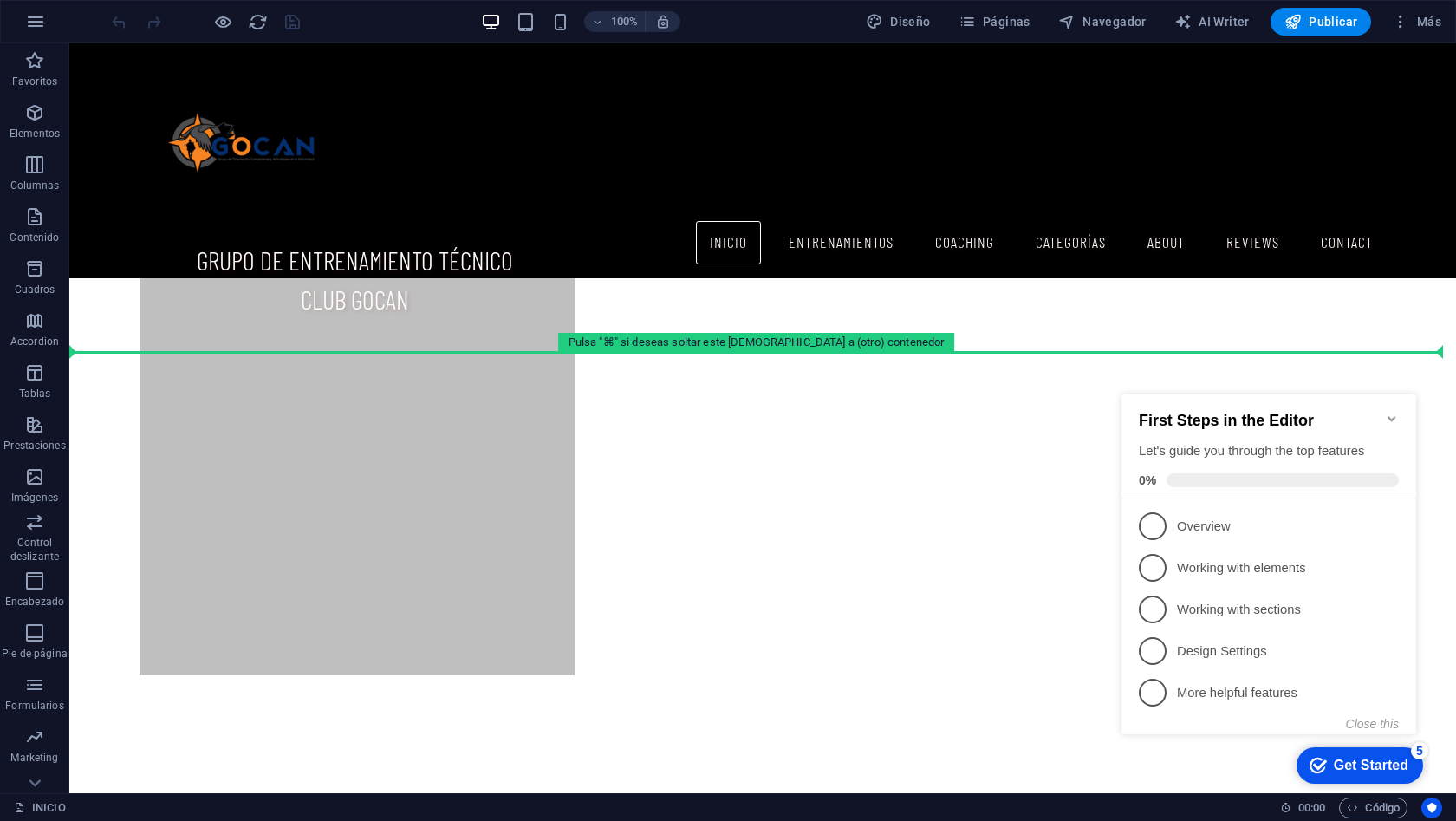
drag, startPoint x: 161, startPoint y: 478, endPoint x: 125, endPoint y: 266, distance: 215.0
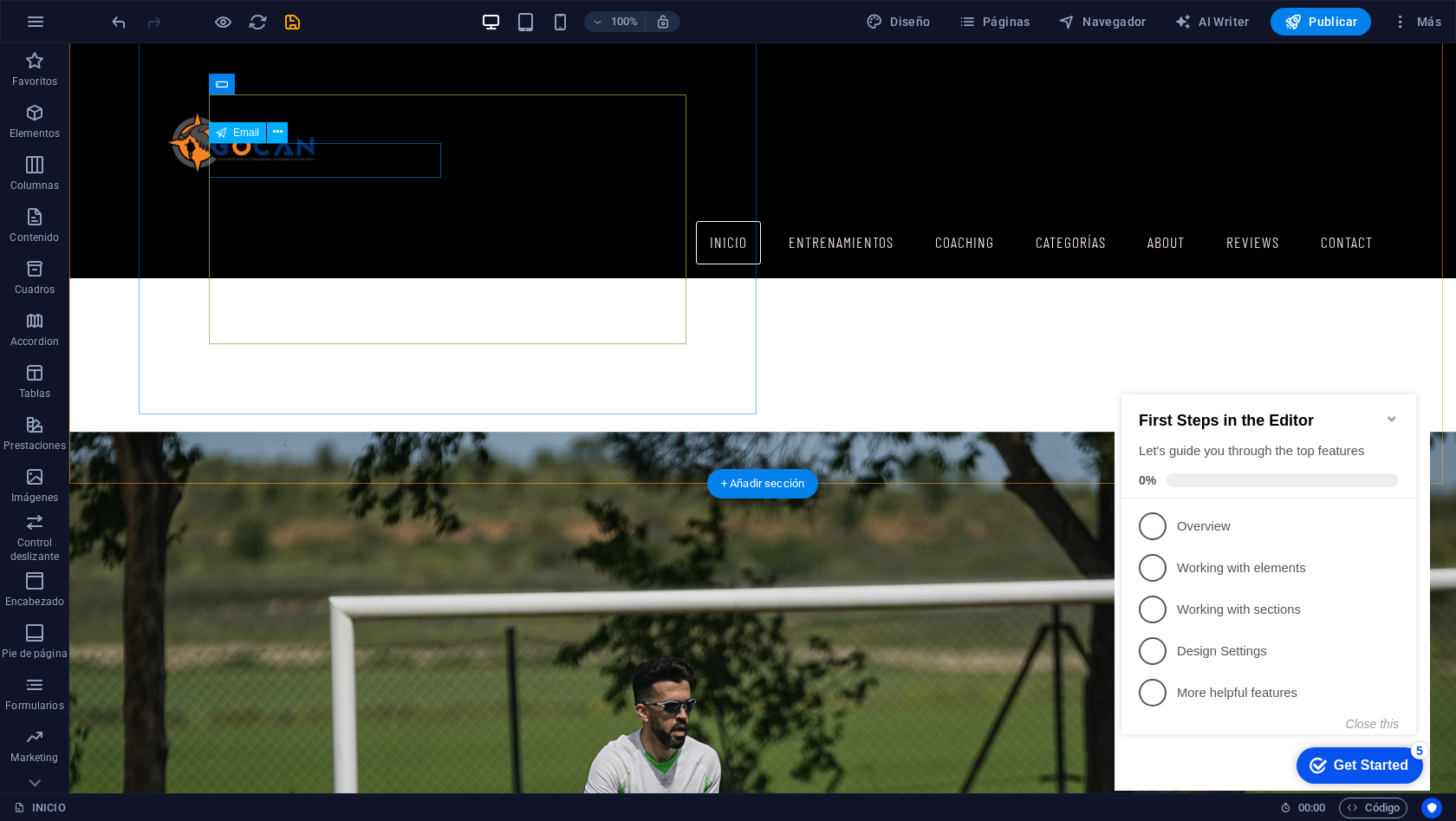
scroll to position [2378, 0]
